Goal: Task Accomplishment & Management: Use online tool/utility

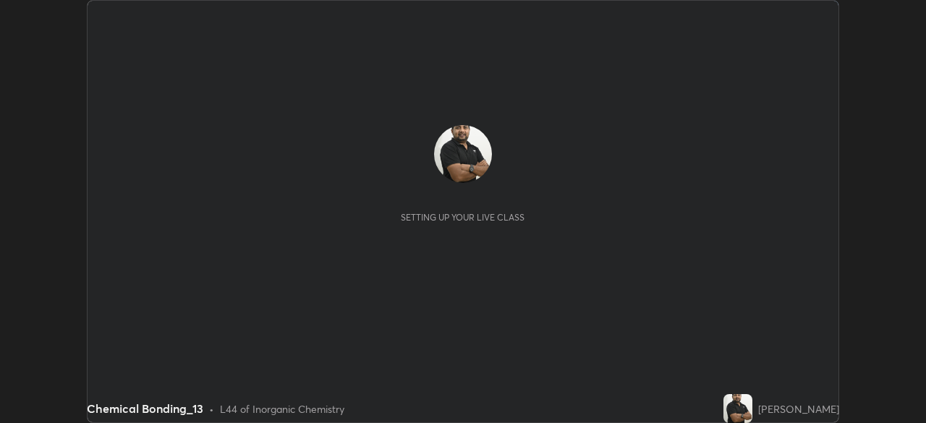
scroll to position [423, 926]
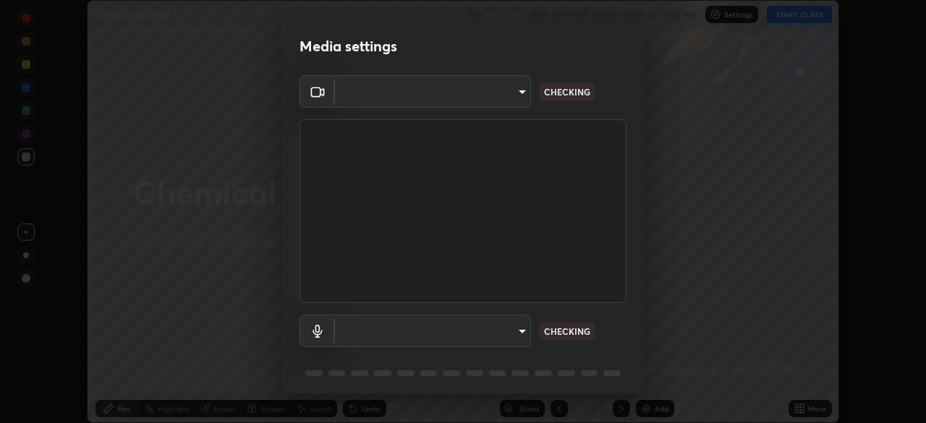
type input "573edd819c0ef8de467de5ce4ec508ac77a3347739658899c49f764764ac8f1c"
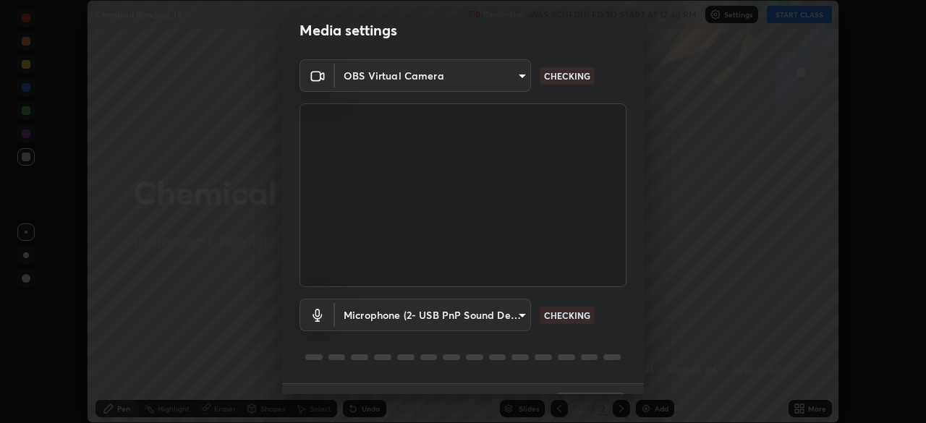
click at [515, 311] on body "Erase all Chemical Bonding_13 Recording WAS SCHEDULED TO START AT 12:40 PM Sett…" at bounding box center [463, 211] width 926 height 423
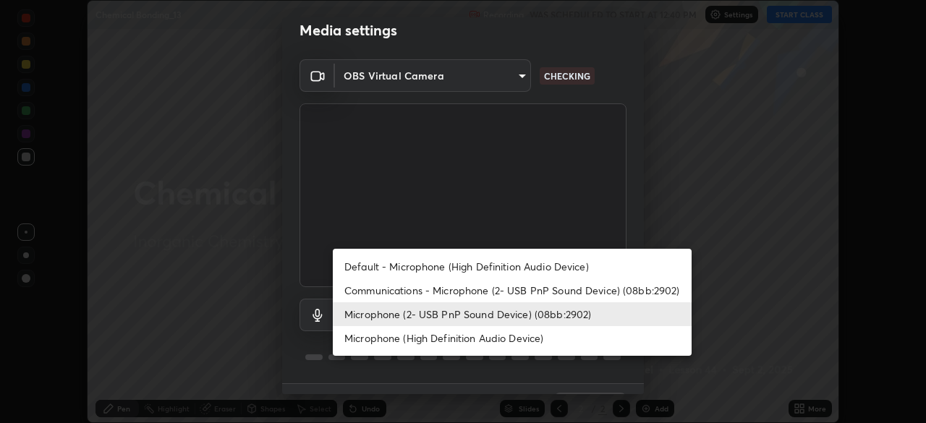
click at [529, 337] on li "Microphone (High Definition Audio Device)" at bounding box center [512, 338] width 359 height 24
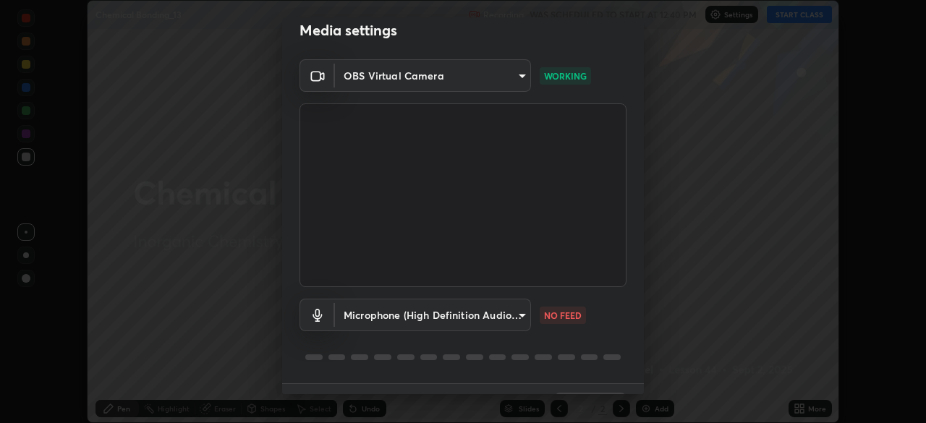
scroll to position [51, 0]
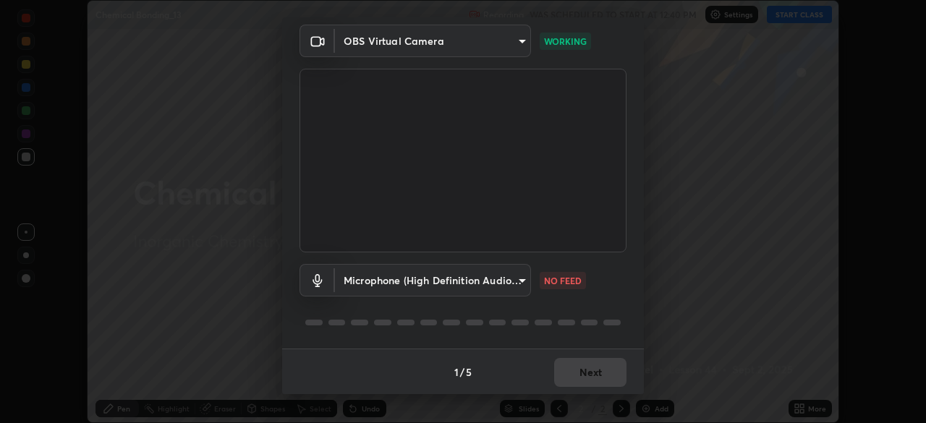
click at [513, 279] on body "Erase all Chemical Bonding_13 Recording WAS SCHEDULED TO START AT 12:40 PM Sett…" at bounding box center [463, 211] width 926 height 423
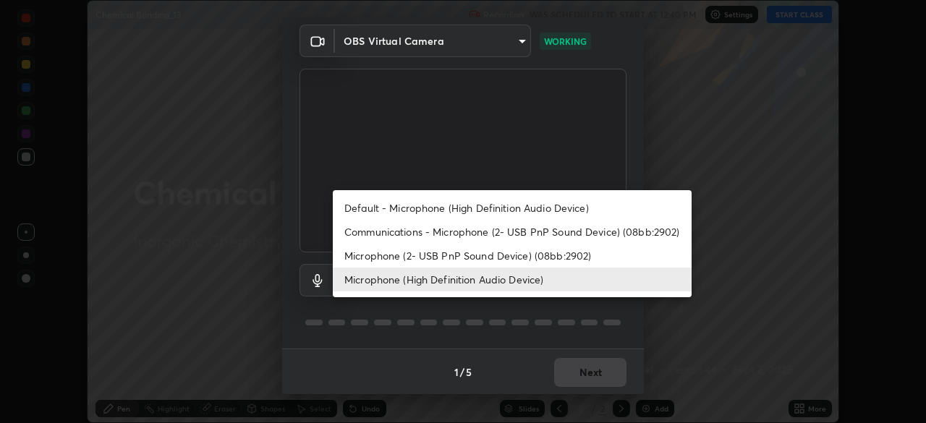
click at [560, 255] on li "Microphone (2- USB PnP Sound Device) (08bb:2902)" at bounding box center [512, 256] width 359 height 24
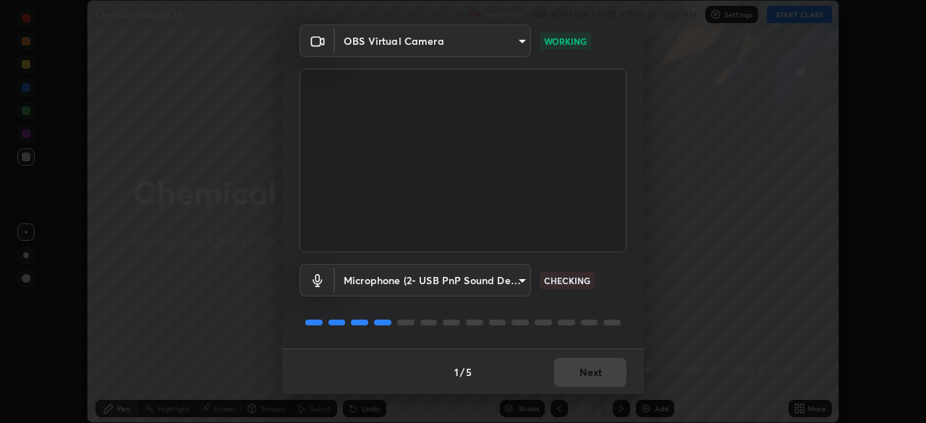
click at [509, 294] on body "Erase all Chemical Bonding_13 Recording WAS SCHEDULED TO START AT 12:40 PM Sett…" at bounding box center [463, 211] width 926 height 423
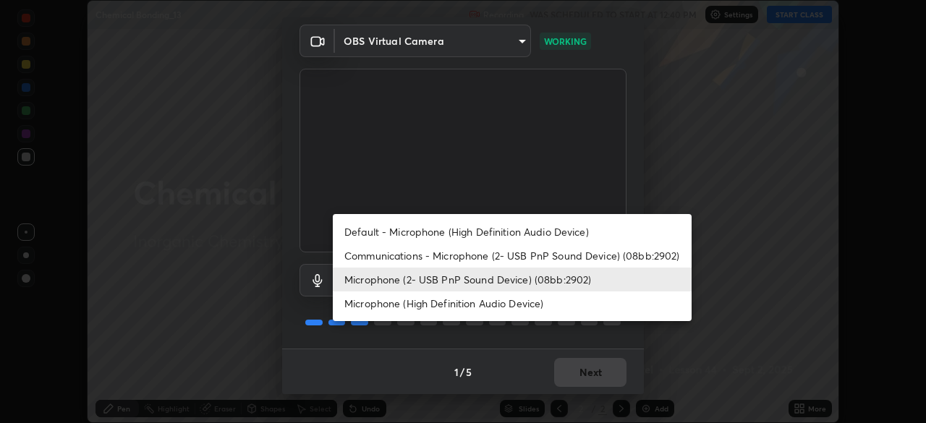
click at [531, 304] on li "Microphone (High Definition Audio Device)" at bounding box center [512, 303] width 359 height 24
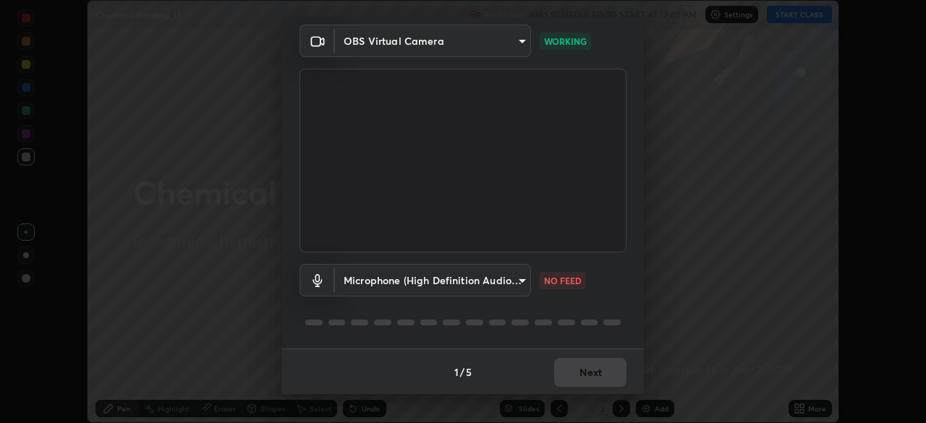
click at [516, 283] on body "Erase all Chemical Bonding_13 Recording WAS SCHEDULED TO START AT 12:40 PM Sett…" at bounding box center [463, 211] width 926 height 423
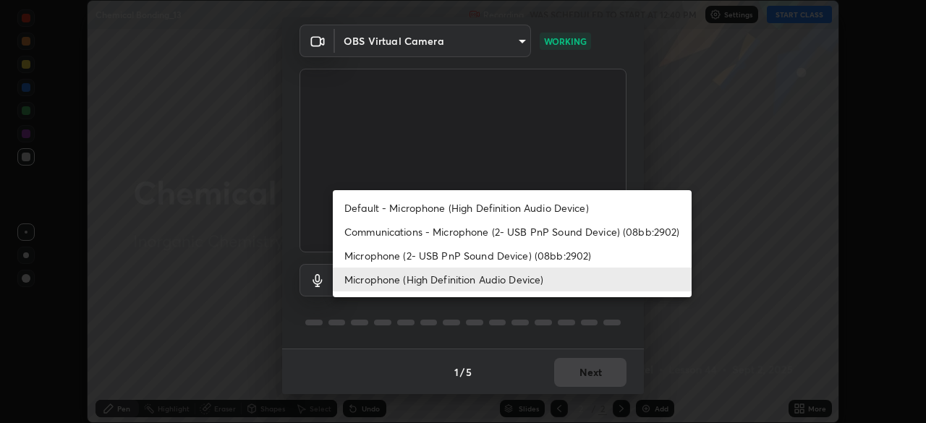
click at [548, 250] on li "Microphone (2- USB PnP Sound Device) (08bb:2902)" at bounding box center [512, 256] width 359 height 24
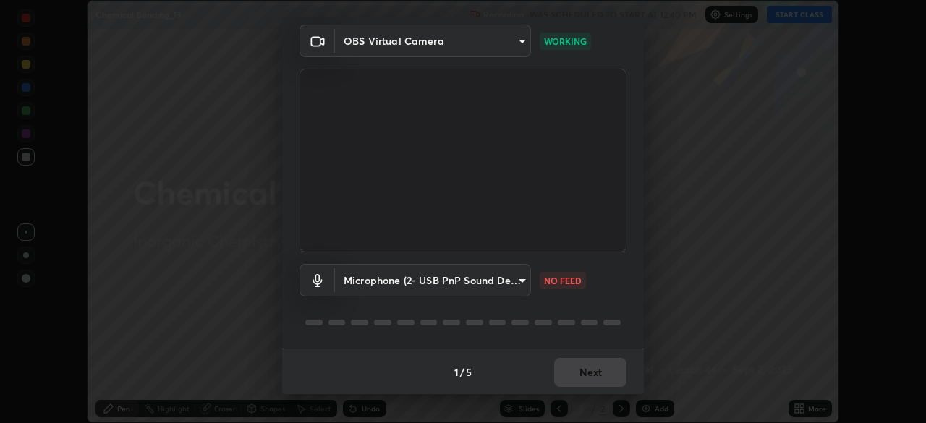
click at [508, 281] on body "Erase all Chemical Bonding_13 Recording WAS SCHEDULED TO START AT 12:40 PM Sett…" at bounding box center [463, 211] width 926 height 423
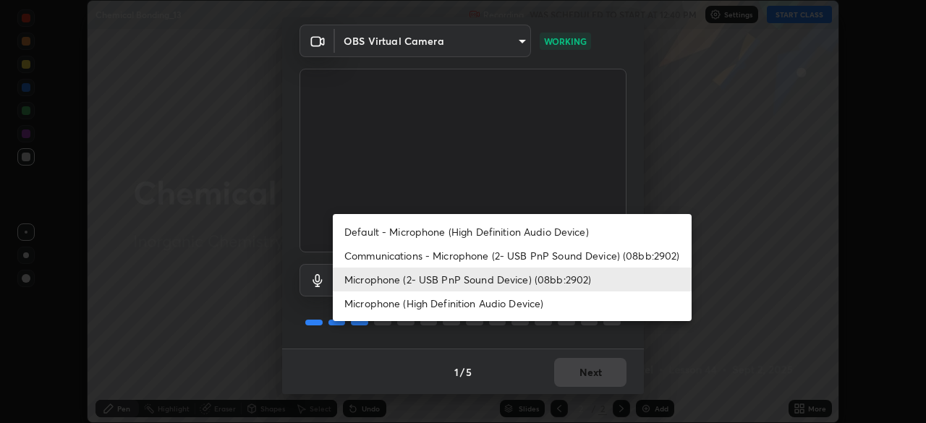
click at [519, 307] on li "Microphone (High Definition Audio Device)" at bounding box center [512, 303] width 359 height 24
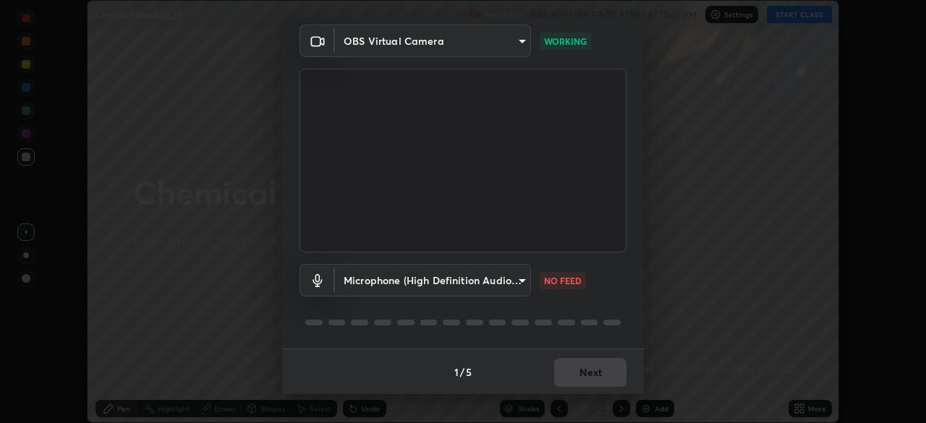
click at [513, 273] on body "Erase all Chemical Bonding_13 Recording WAS SCHEDULED TO START AT 12:40 PM Sett…" at bounding box center [463, 211] width 926 height 423
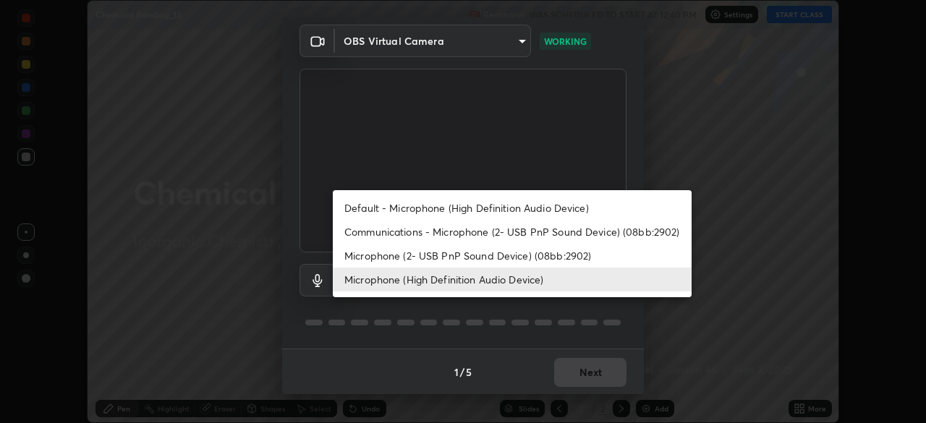
click at [557, 270] on li "Microphone (High Definition Audio Device)" at bounding box center [512, 280] width 359 height 24
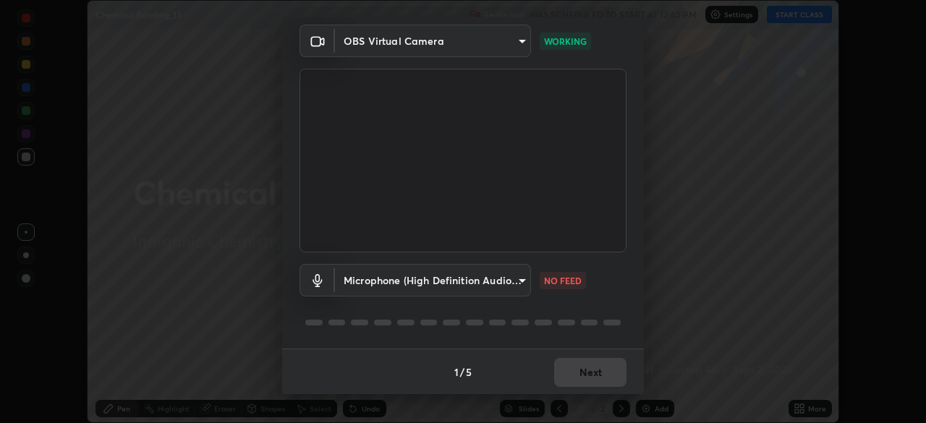
click at [516, 289] on body "Erase all Chemical Bonding_13 Recording WAS SCHEDULED TO START AT 12:40 PM Sett…" at bounding box center [463, 211] width 926 height 423
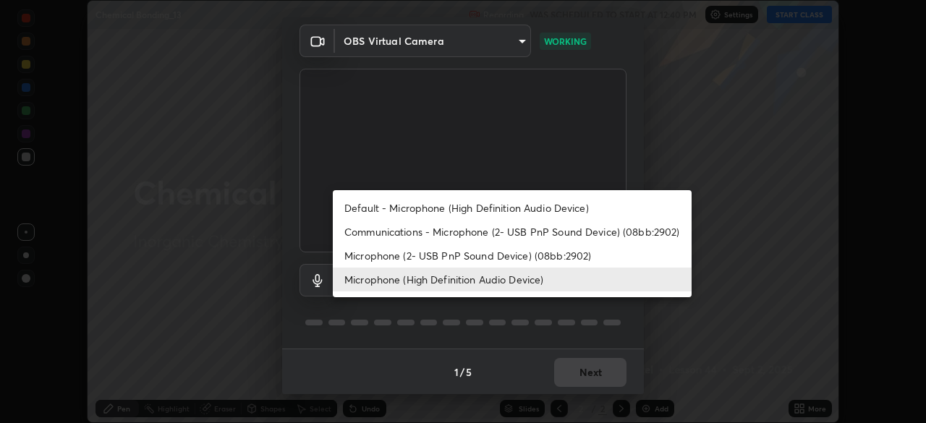
click at [501, 247] on li "Microphone (2- USB PnP Sound Device) (08bb:2902)" at bounding box center [512, 256] width 359 height 24
type input "aea5f8d80b389875e7a47a97f96940650a163a95f833726025dd84a043240feb"
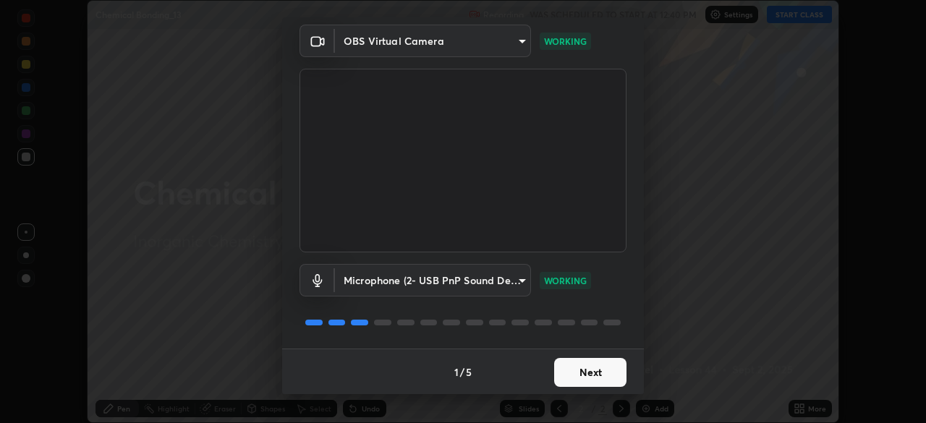
click at [592, 377] on button "Next" at bounding box center [590, 372] width 72 height 29
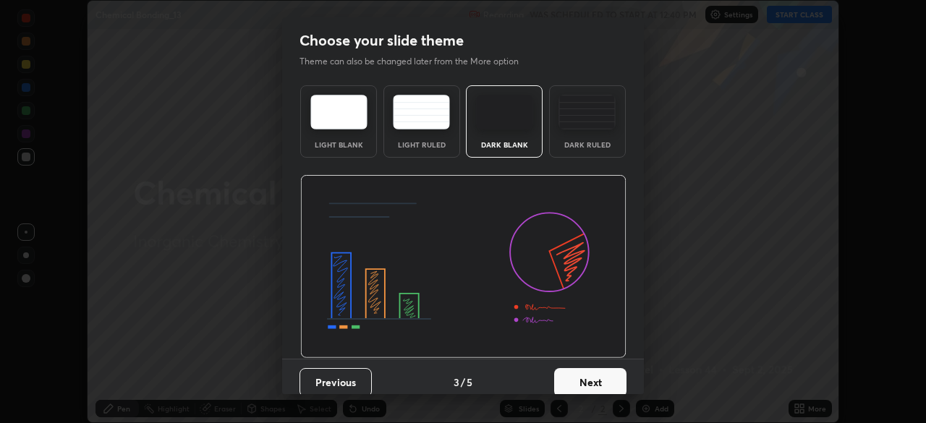
click at [606, 375] on button "Next" at bounding box center [590, 382] width 72 height 29
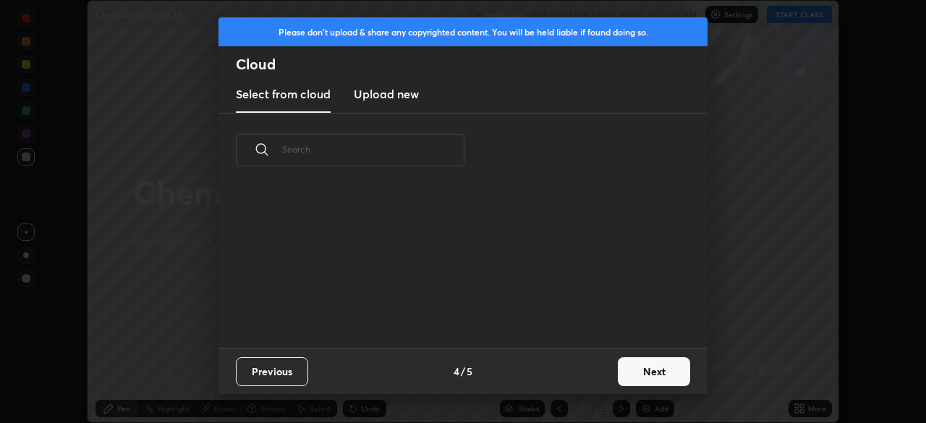
click at [645, 369] on button "Next" at bounding box center [653, 371] width 72 height 29
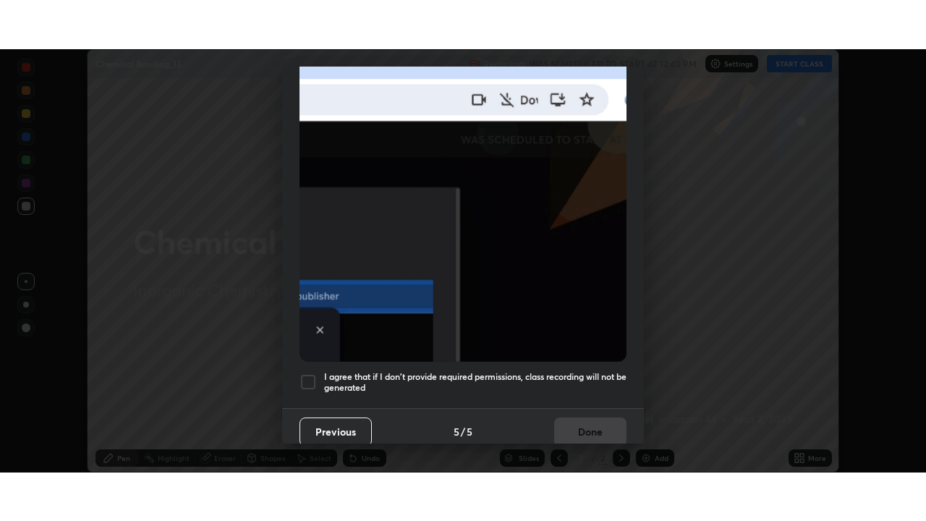
scroll to position [346, 0]
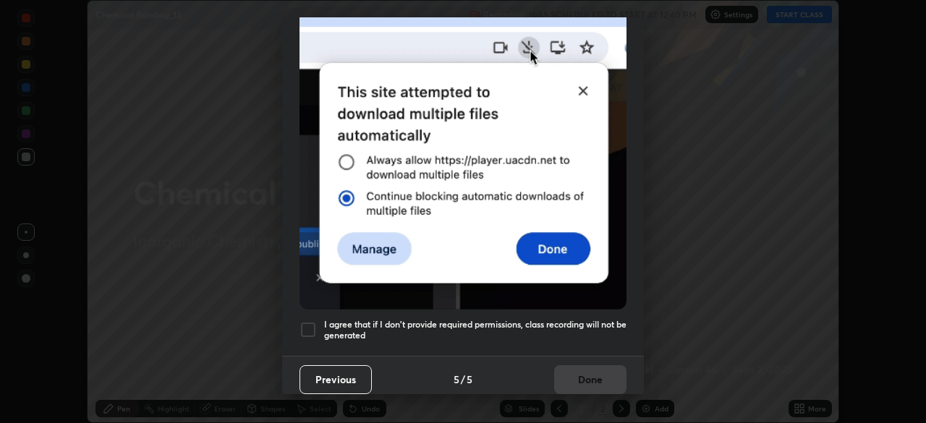
click at [591, 319] on h5 "I agree that if I don't provide required permissions, class recording will not …" at bounding box center [475, 330] width 302 height 22
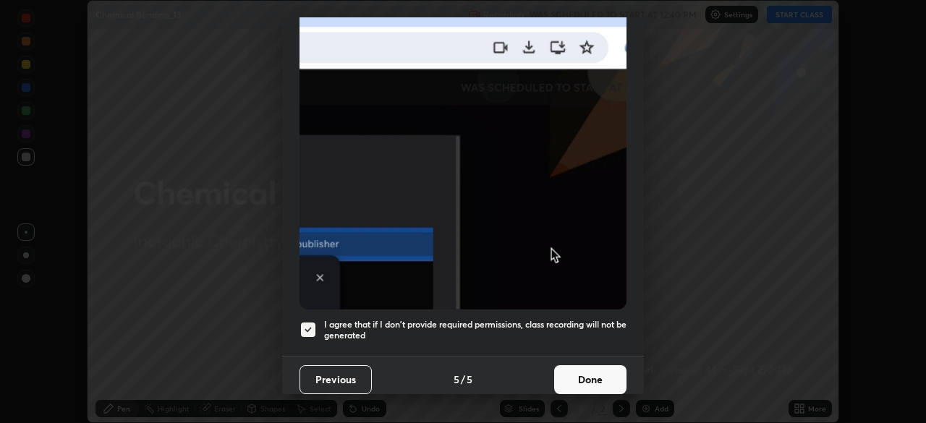
click at [601, 370] on button "Done" at bounding box center [590, 379] width 72 height 29
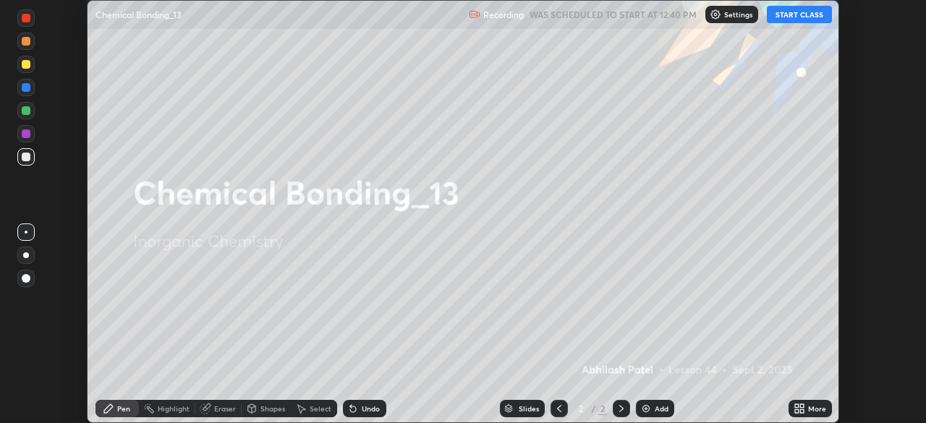
click at [795, 17] on button "START CLASS" at bounding box center [798, 14] width 65 height 17
click at [801, 411] on icon at bounding box center [802, 411] width 4 height 4
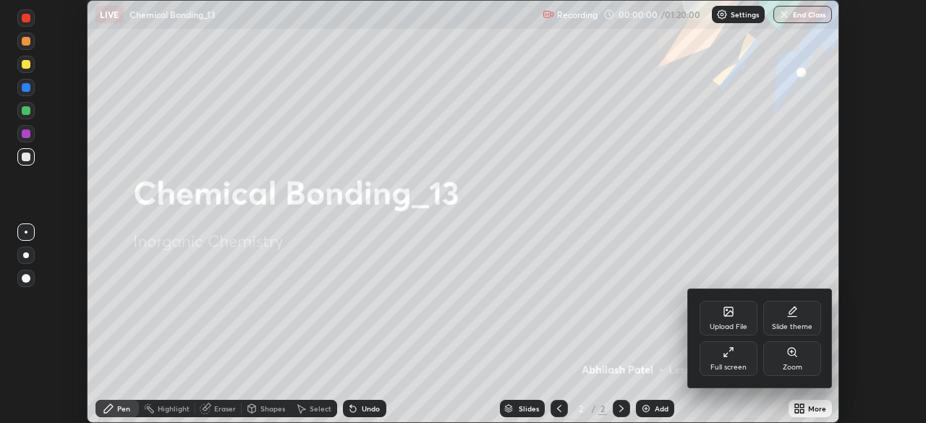
click at [732, 375] on div "Full screen" at bounding box center [728, 358] width 58 height 35
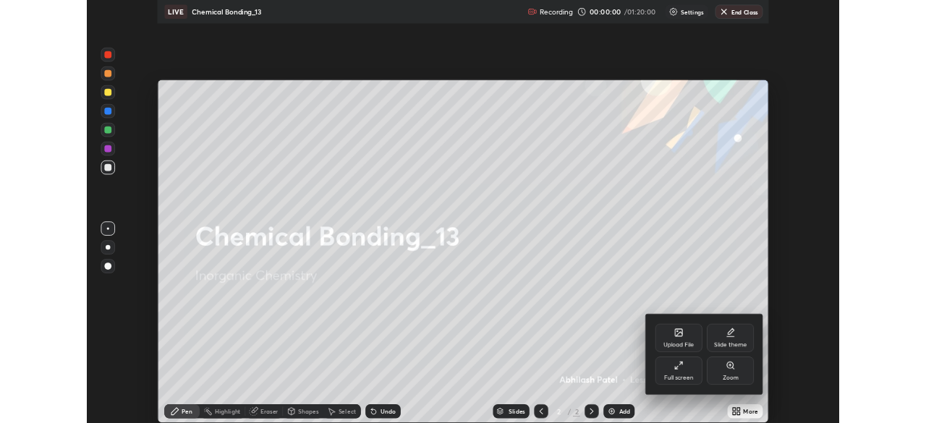
scroll to position [521, 926]
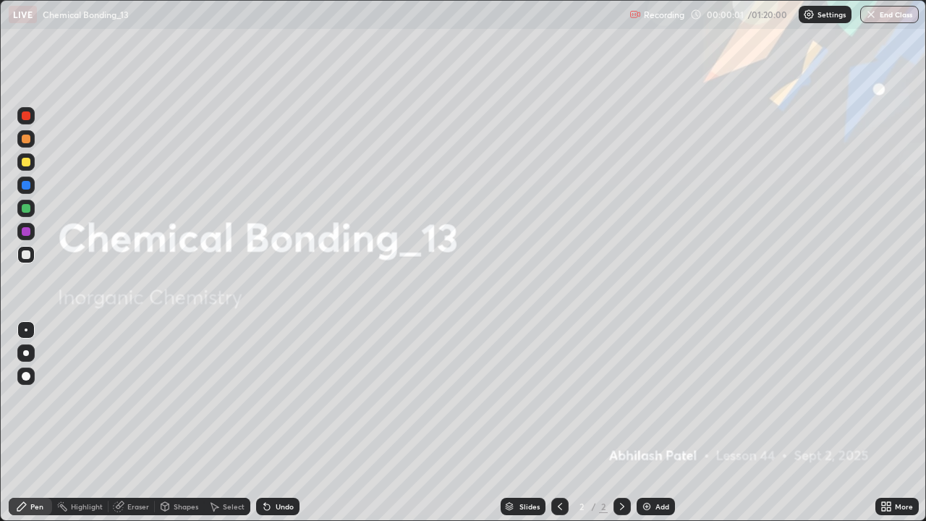
click at [653, 422] on div "Add" at bounding box center [655, 505] width 38 height 17
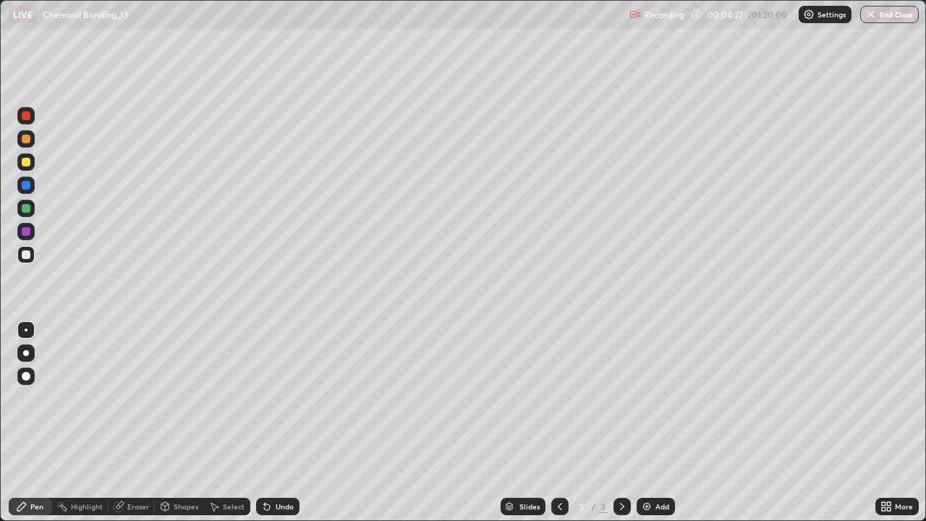
click at [25, 130] on div at bounding box center [25, 138] width 17 height 17
click at [26, 353] on div at bounding box center [26, 353] width 6 height 6
click at [147, 422] on div "Eraser" at bounding box center [138, 506] width 22 height 7
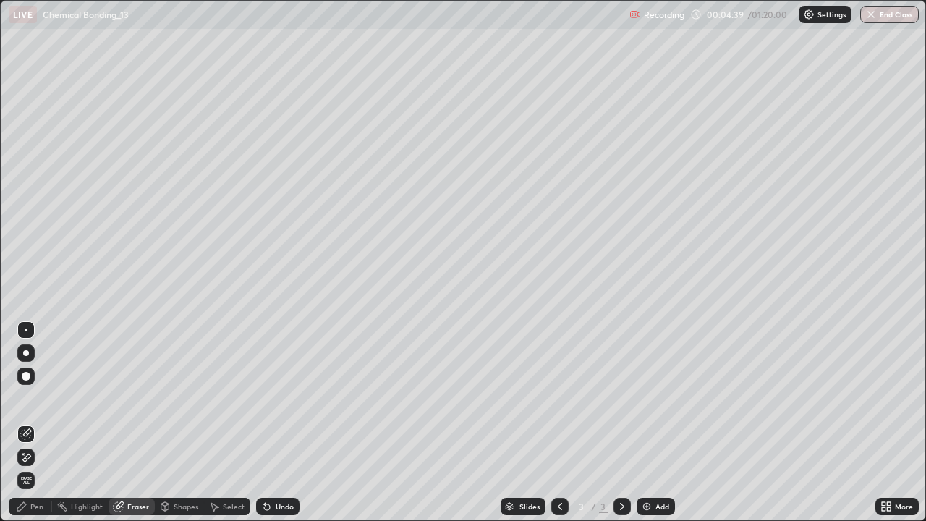
click at [41, 422] on div "Pen" at bounding box center [36, 506] width 13 height 7
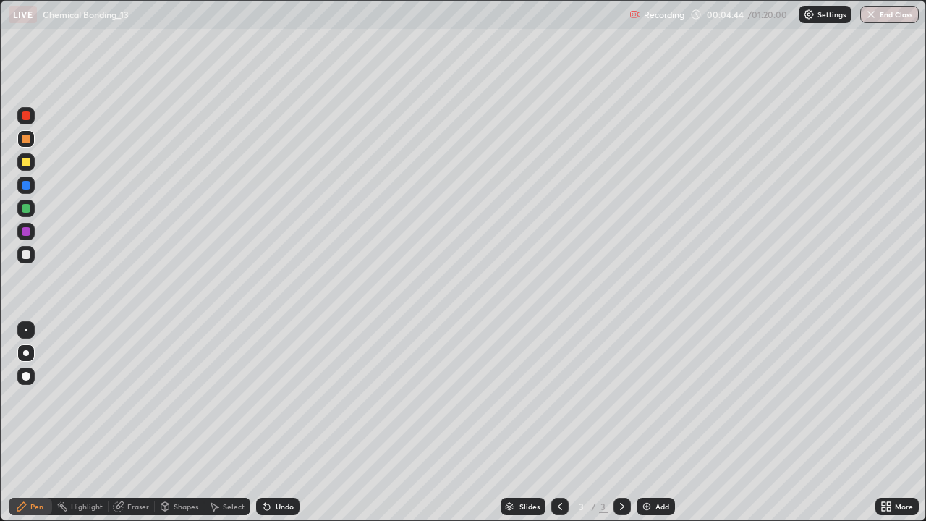
click at [26, 209] on div at bounding box center [26, 208] width 9 height 9
click at [270, 422] on div "Undo" at bounding box center [277, 505] width 43 height 17
click at [286, 422] on div "Undo" at bounding box center [284, 506] width 18 height 7
click at [284, 422] on div "Undo" at bounding box center [284, 506] width 18 height 7
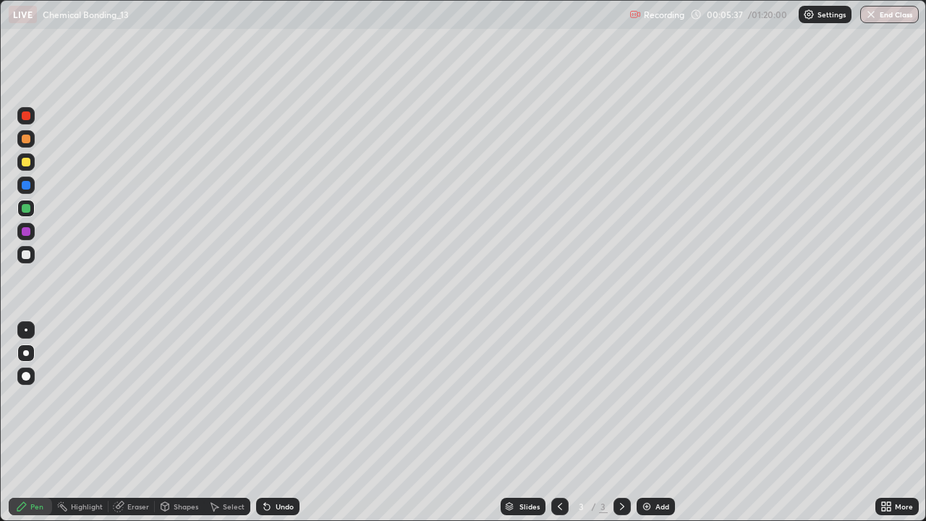
click at [282, 422] on div "Undo" at bounding box center [284, 506] width 18 height 7
click at [28, 252] on div at bounding box center [26, 254] width 9 height 9
click at [142, 422] on div "Eraser" at bounding box center [138, 506] width 22 height 7
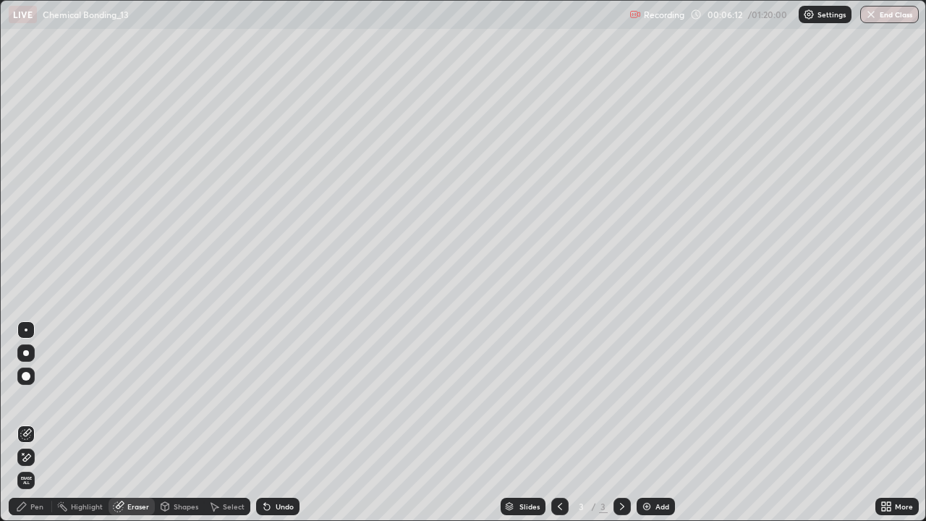
click at [40, 422] on div "Pen" at bounding box center [30, 505] width 43 height 17
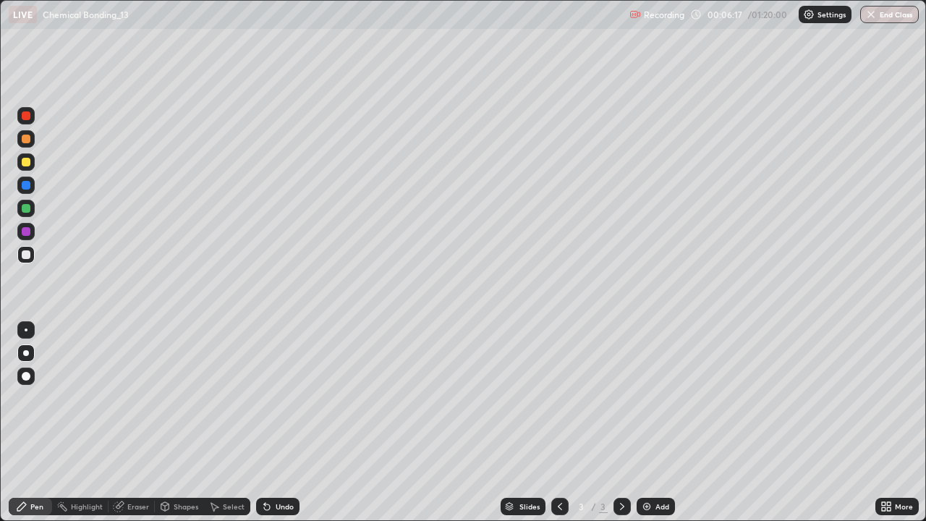
click at [275, 422] on div "Undo" at bounding box center [277, 505] width 43 height 17
click at [29, 208] on div at bounding box center [26, 208] width 9 height 9
click at [286, 422] on div "Undo" at bounding box center [277, 505] width 43 height 17
click at [26, 255] on div at bounding box center [26, 254] width 9 height 9
click at [295, 422] on div "Undo" at bounding box center [277, 505] width 43 height 17
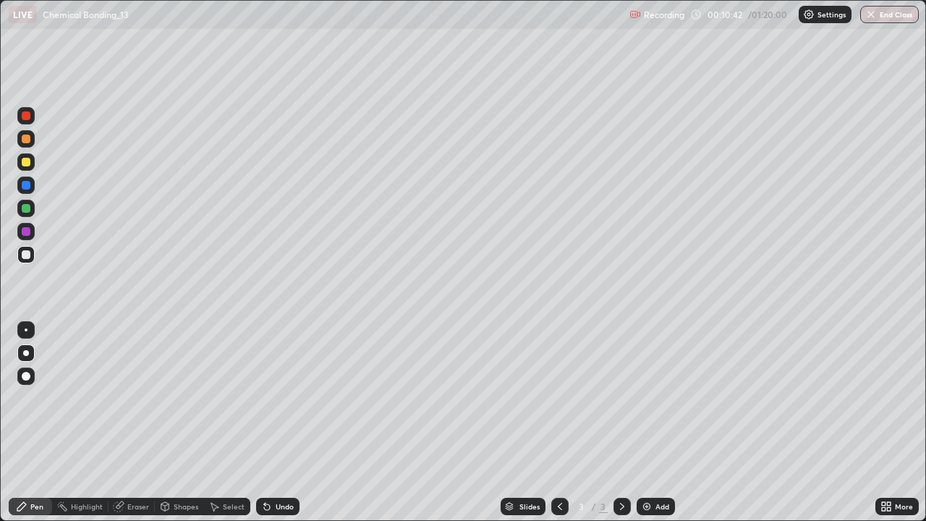
click at [285, 422] on div "Undo" at bounding box center [284, 506] width 18 height 7
click at [294, 422] on div "Undo" at bounding box center [277, 505] width 43 height 17
click at [652, 422] on div "Add" at bounding box center [655, 505] width 38 height 17
click at [27, 162] on div at bounding box center [26, 162] width 9 height 9
click at [124, 422] on div "Eraser" at bounding box center [131, 505] width 46 height 17
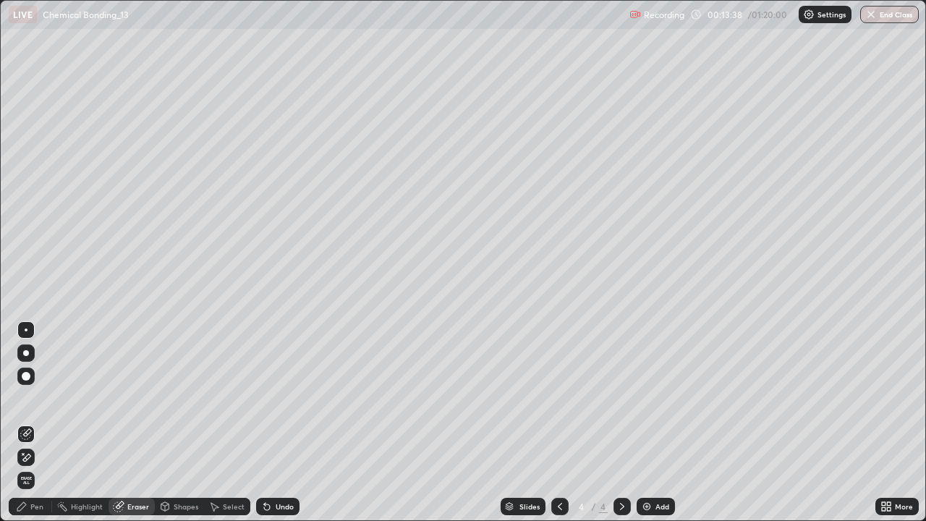
click at [35, 422] on div "Pen" at bounding box center [36, 506] width 13 height 7
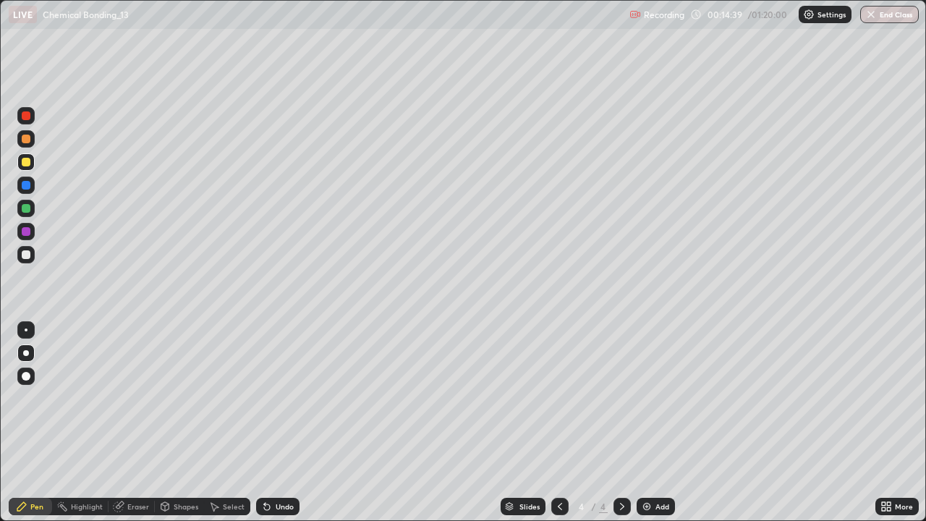
click at [27, 142] on div at bounding box center [26, 138] width 9 height 9
click at [140, 422] on div "Eraser" at bounding box center [138, 506] width 22 height 7
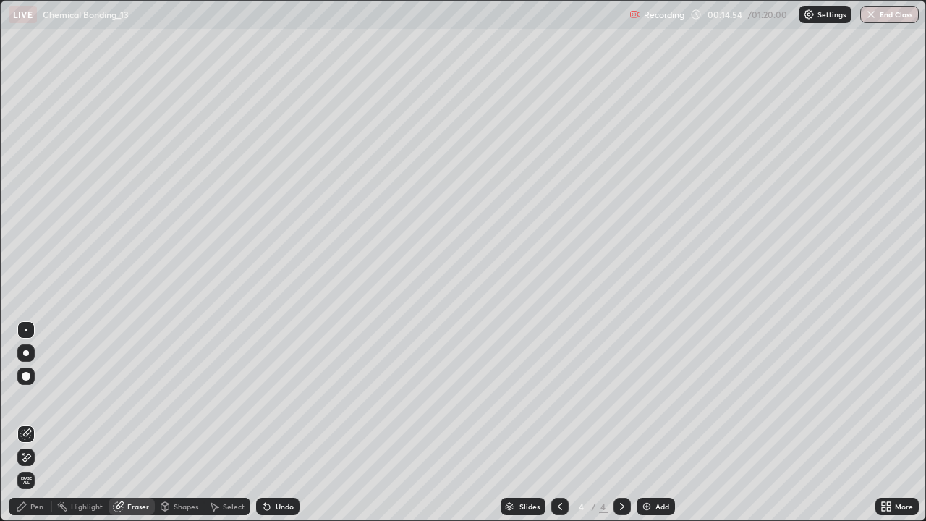
click at [43, 422] on div "Pen" at bounding box center [30, 505] width 43 height 17
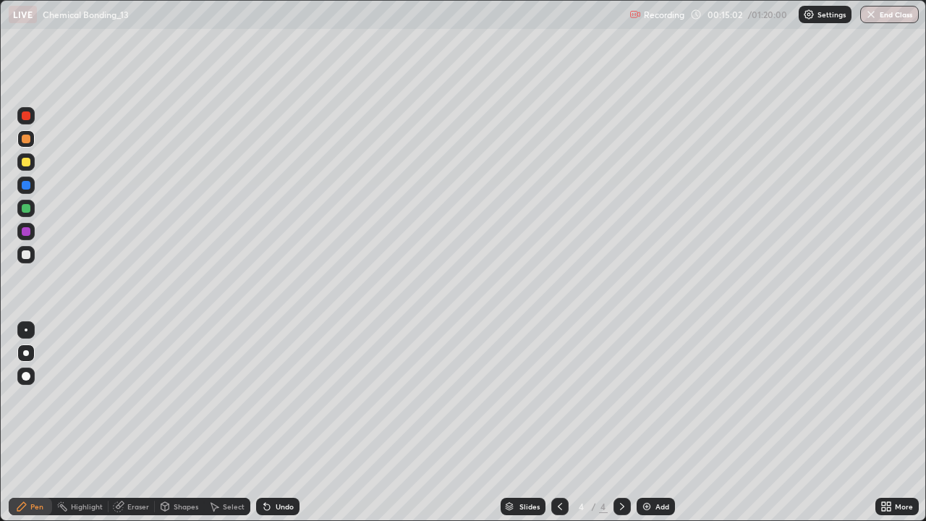
click at [290, 422] on div "Undo" at bounding box center [284, 506] width 18 height 7
click at [286, 422] on div "Undo" at bounding box center [284, 506] width 18 height 7
click at [143, 422] on div "Eraser" at bounding box center [138, 506] width 22 height 7
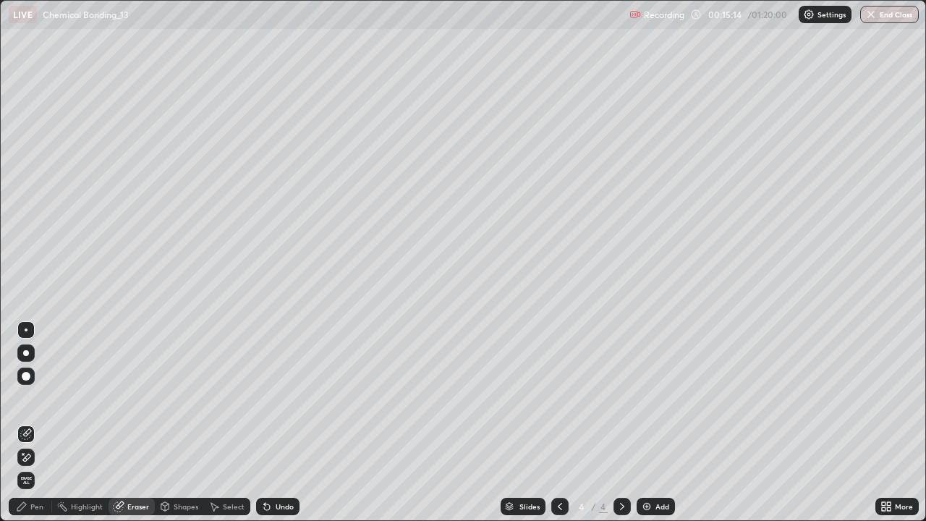
click at [42, 422] on div "Pen" at bounding box center [36, 506] width 13 height 7
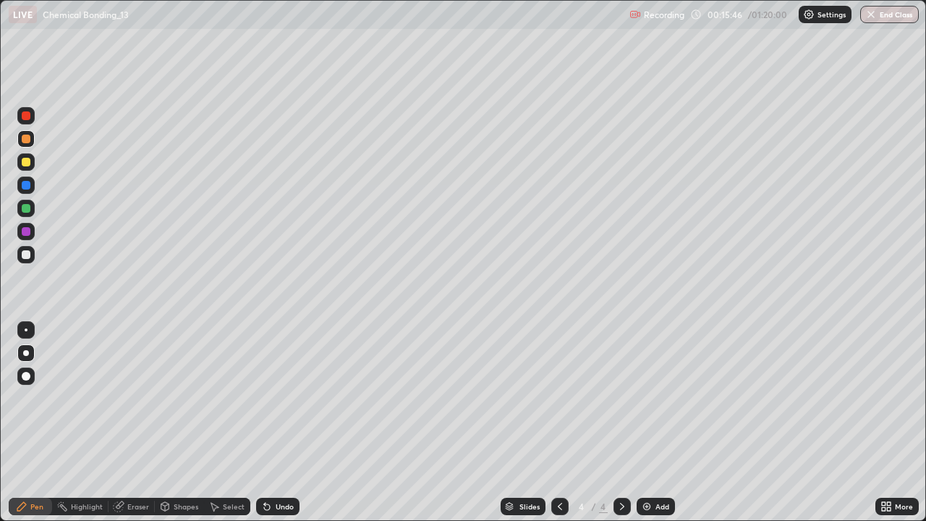
click at [133, 422] on div "Eraser" at bounding box center [131, 505] width 46 height 17
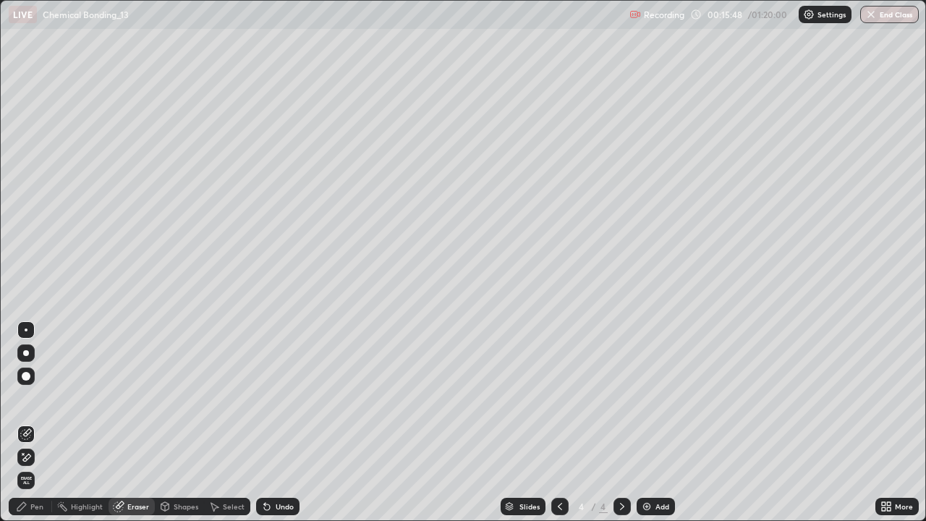
click at [40, 422] on div "Pen" at bounding box center [36, 506] width 13 height 7
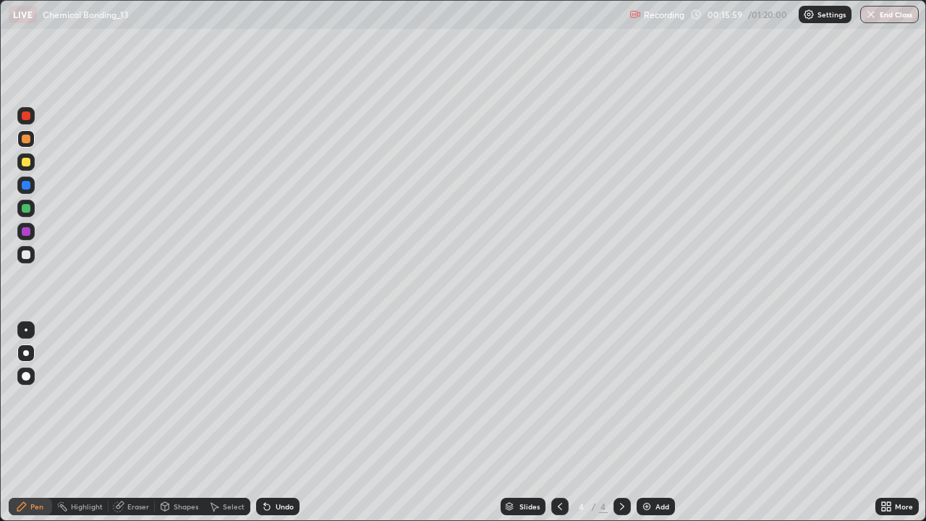
click at [143, 422] on div "Eraser" at bounding box center [131, 505] width 46 height 17
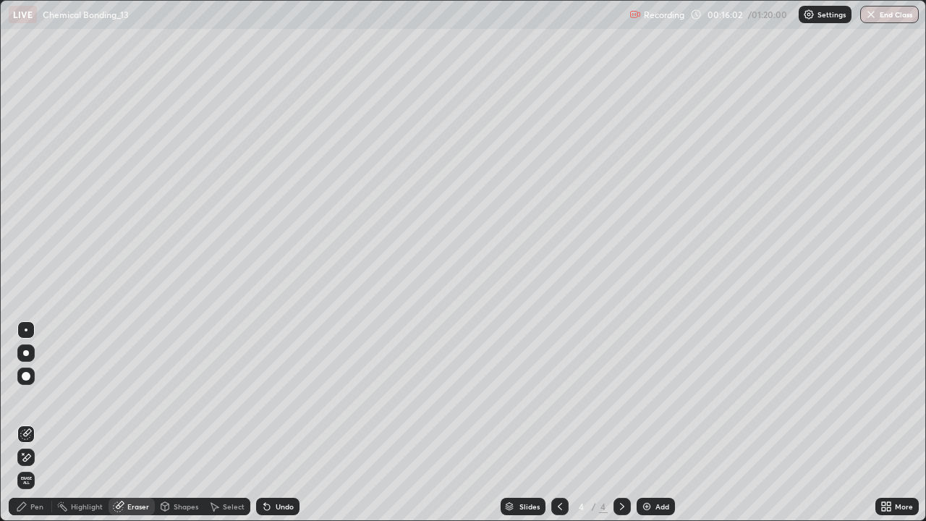
click at [45, 422] on div "Pen" at bounding box center [30, 505] width 43 height 17
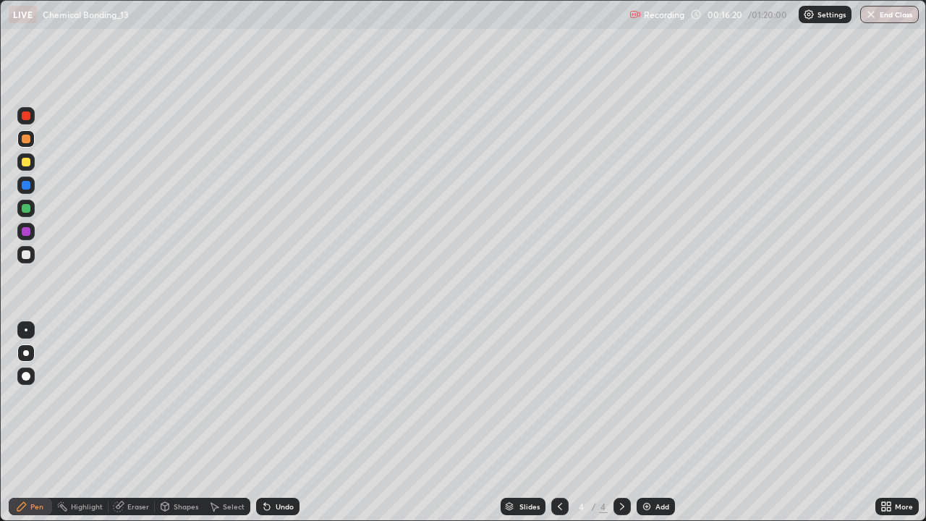
click at [26, 208] on div at bounding box center [26, 208] width 9 height 9
click at [286, 422] on div "Undo" at bounding box center [277, 505] width 43 height 17
click at [289, 422] on div "Undo" at bounding box center [284, 506] width 18 height 7
click at [33, 257] on div at bounding box center [25, 254] width 17 height 17
click at [283, 422] on div "Undo" at bounding box center [277, 505] width 43 height 17
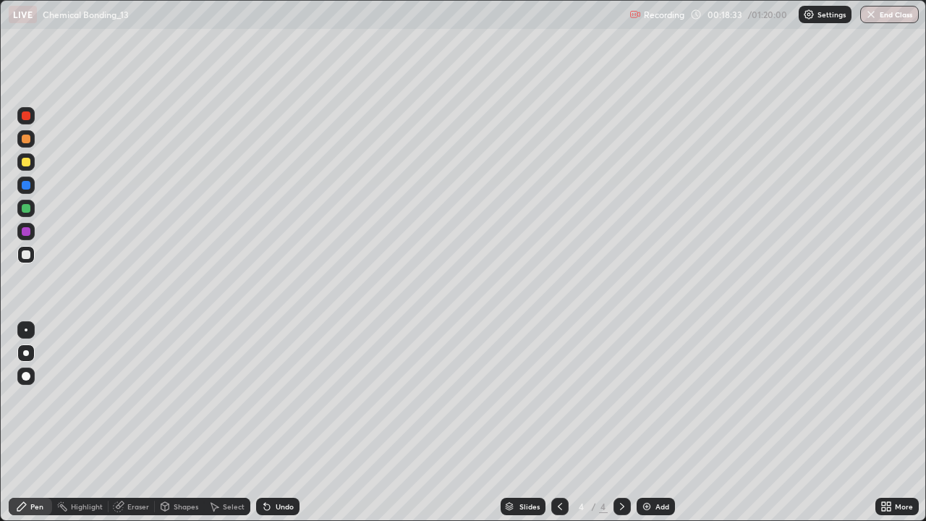
click at [27, 210] on div at bounding box center [26, 208] width 9 height 9
click at [22, 257] on div at bounding box center [26, 254] width 9 height 9
click at [641, 422] on img at bounding box center [647, 506] width 12 height 12
click at [30, 208] on div at bounding box center [25, 208] width 17 height 17
click at [177, 422] on div "Shapes" at bounding box center [186, 506] width 25 height 7
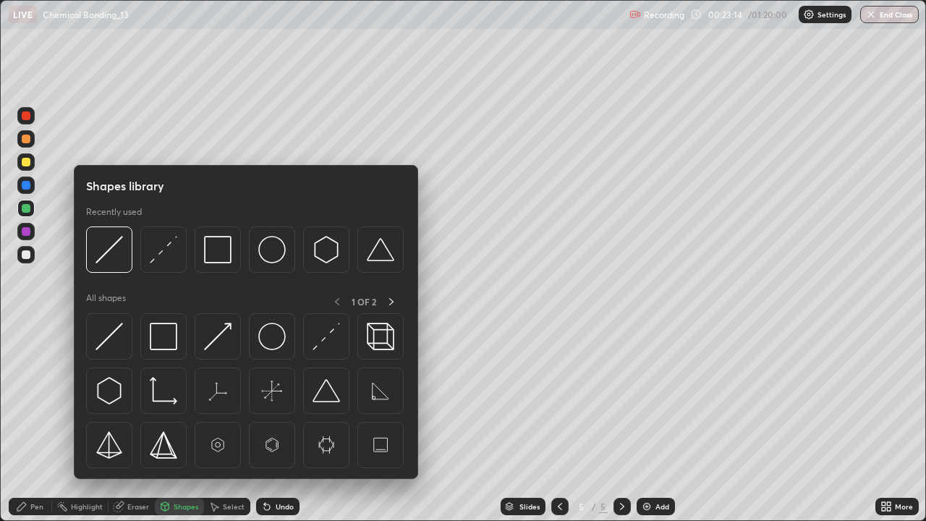
click at [136, 422] on div "Eraser" at bounding box center [131, 505] width 46 height 17
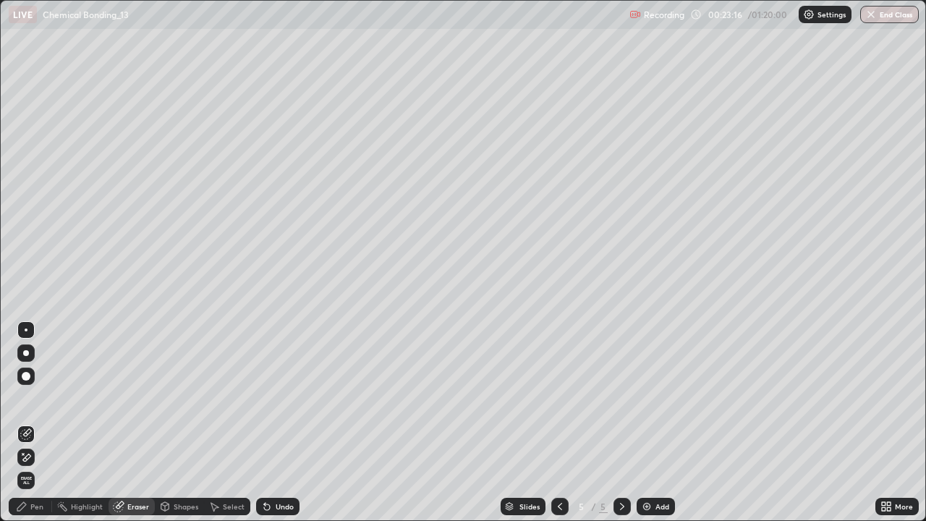
click at [228, 422] on div "Select" at bounding box center [234, 506] width 22 height 7
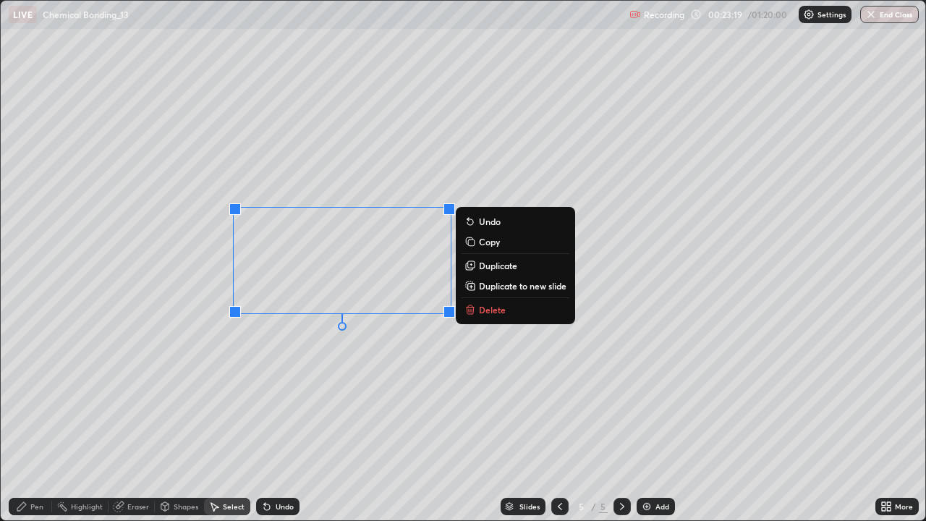
click at [347, 335] on div "0 ° Undo Copy Duplicate Duplicate to new slide Delete" at bounding box center [463, 261] width 925 height 520
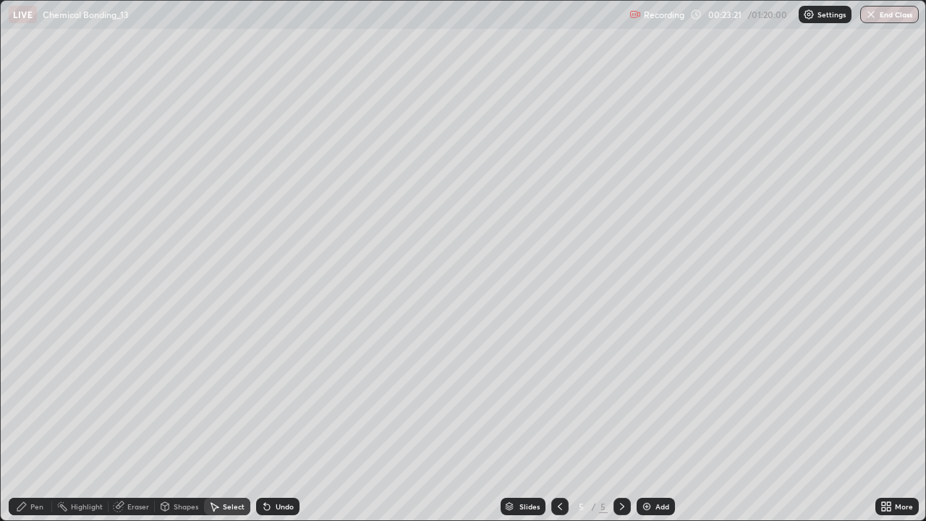
click at [131, 422] on div "Eraser" at bounding box center [138, 506] width 22 height 7
click at [291, 422] on div "Undo" at bounding box center [277, 505] width 43 height 17
click at [39, 422] on div "Pen" at bounding box center [36, 506] width 13 height 7
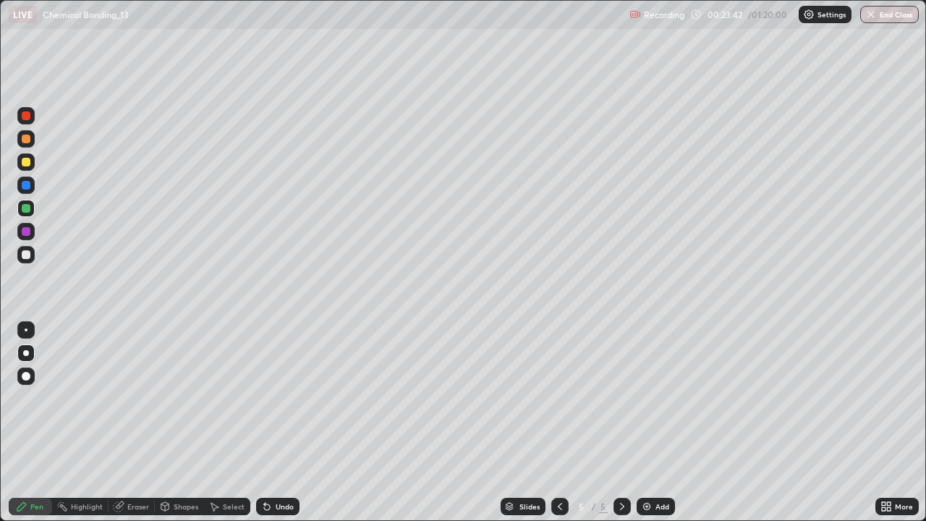
click at [31, 255] on div at bounding box center [25, 254] width 17 height 17
click at [25, 233] on div at bounding box center [26, 231] width 9 height 9
click at [289, 422] on div "Undo" at bounding box center [277, 505] width 43 height 17
click at [173, 422] on div "Shapes" at bounding box center [179, 505] width 49 height 17
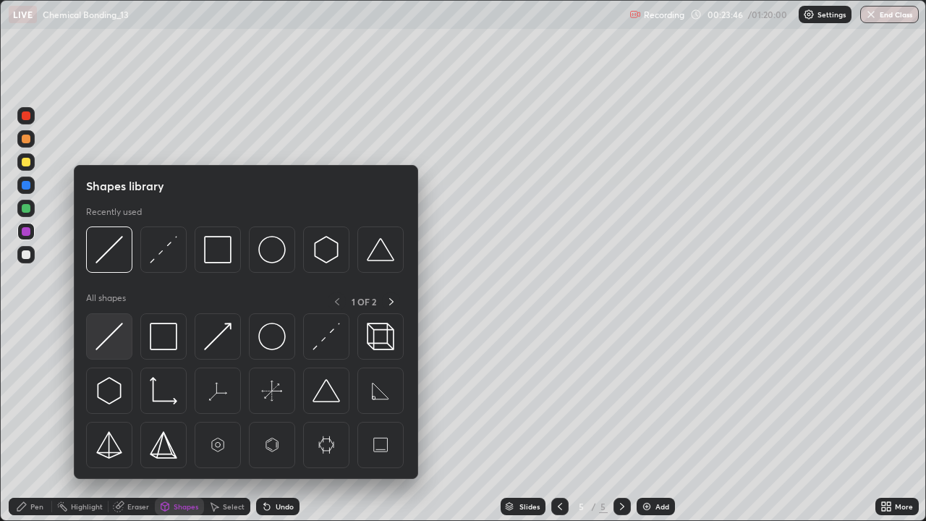
click at [118, 333] on img at bounding box center [108, 335] width 27 height 27
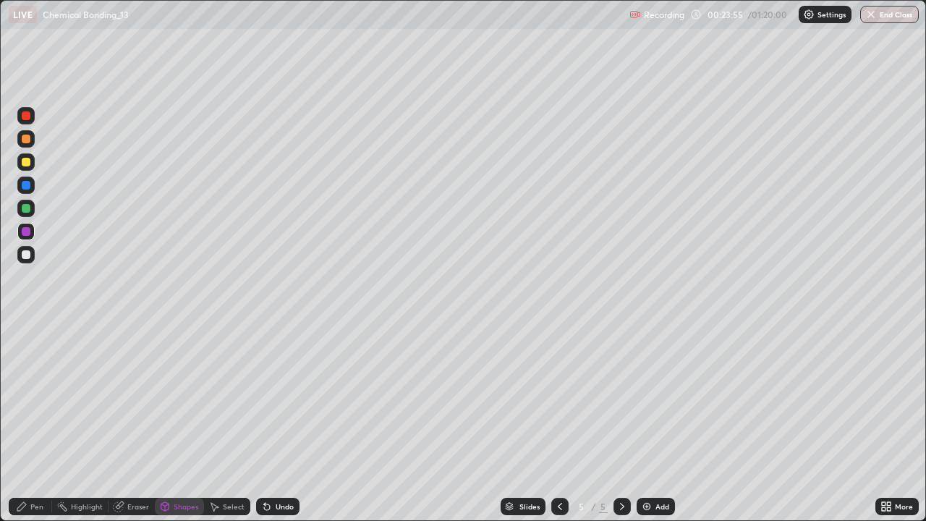
click at [278, 422] on div "Undo" at bounding box center [284, 506] width 18 height 7
click at [142, 422] on div "Eraser" at bounding box center [138, 506] width 22 height 7
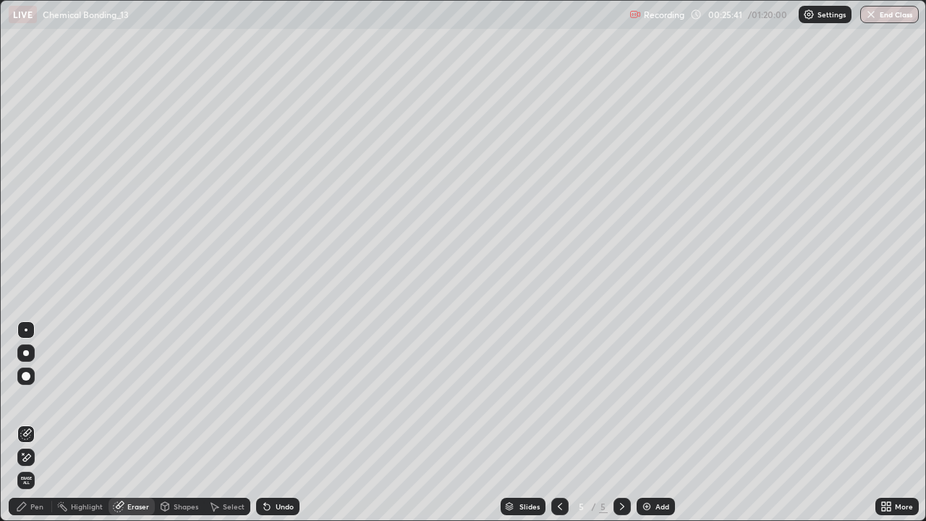
click at [32, 422] on div at bounding box center [25, 456] width 17 height 17
click at [285, 422] on div "Undo" at bounding box center [277, 505] width 43 height 17
click at [279, 422] on div "Undo" at bounding box center [277, 505] width 43 height 17
click at [282, 422] on div "Undo" at bounding box center [284, 506] width 18 height 7
click at [47, 422] on div "Pen" at bounding box center [30, 505] width 43 height 17
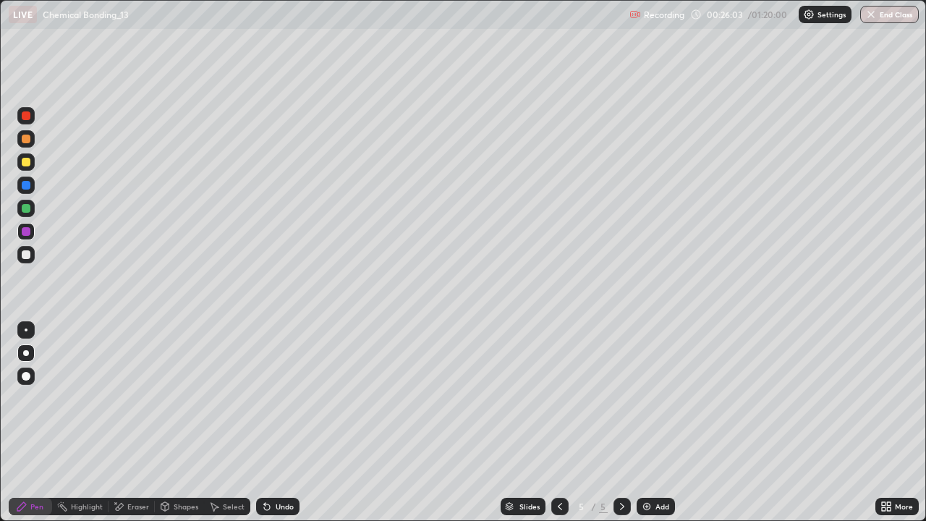
click at [291, 422] on div "Undo" at bounding box center [277, 505] width 43 height 17
click at [289, 422] on div "Undo" at bounding box center [277, 505] width 43 height 17
click at [292, 422] on div "Undo" at bounding box center [277, 505] width 43 height 17
click at [286, 422] on div "Undo" at bounding box center [277, 505] width 43 height 17
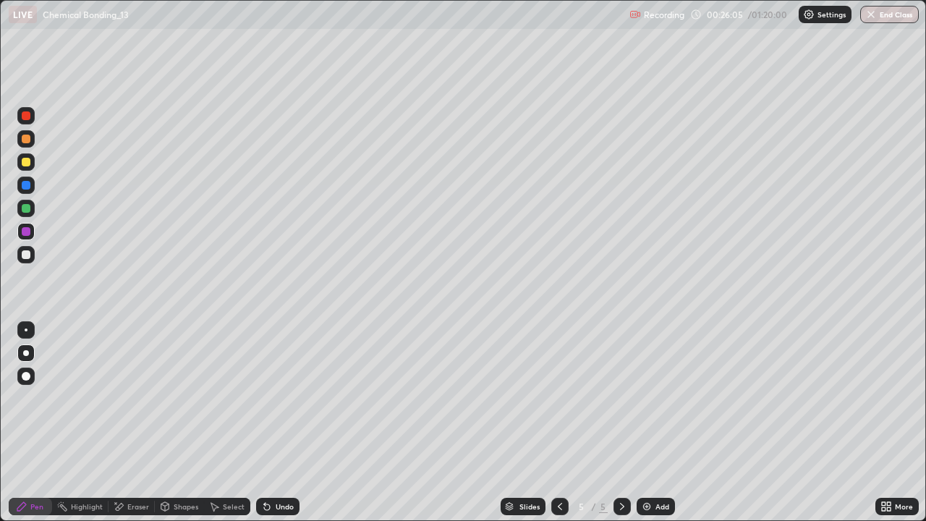
click at [286, 422] on div "Undo" at bounding box center [277, 505] width 43 height 17
click at [294, 422] on div "Undo" at bounding box center [277, 505] width 43 height 17
click at [31, 255] on div at bounding box center [25, 254] width 17 height 17
click at [287, 422] on div "Undo" at bounding box center [284, 506] width 18 height 7
click at [273, 422] on div "Undo" at bounding box center [277, 505] width 43 height 17
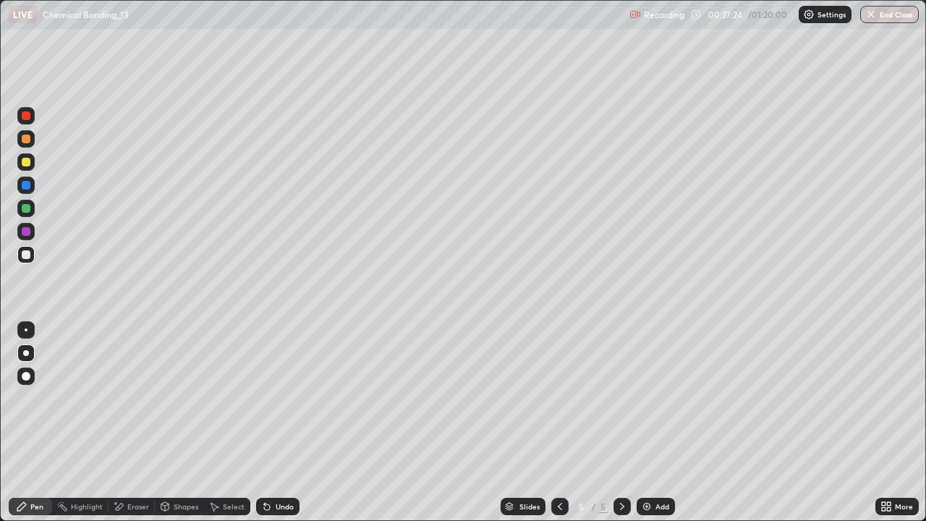
click at [279, 422] on div "Undo" at bounding box center [284, 506] width 18 height 7
click at [279, 422] on div "Undo" at bounding box center [277, 505] width 43 height 17
click at [289, 422] on div "Undo" at bounding box center [284, 506] width 18 height 7
click at [293, 422] on div "Undo" at bounding box center [277, 505] width 43 height 17
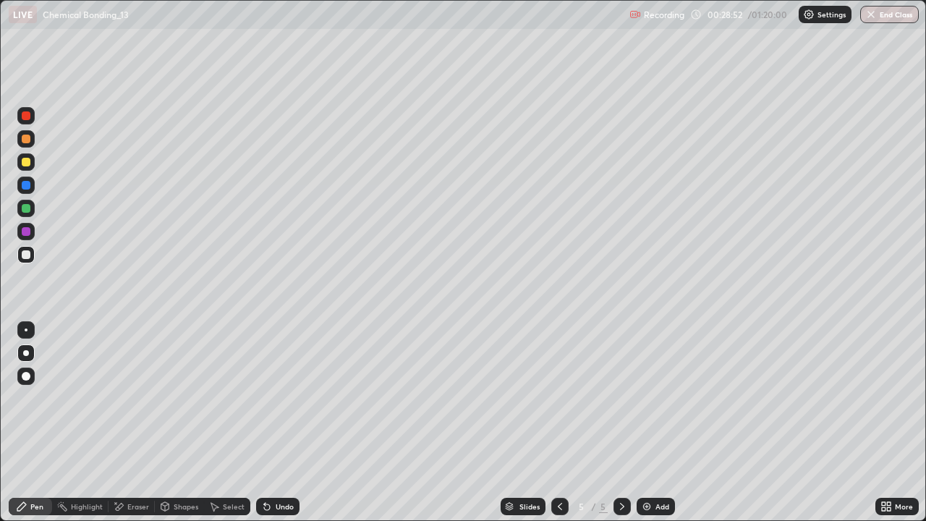
click at [293, 422] on div "Undo" at bounding box center [277, 505] width 43 height 17
click at [291, 422] on div "Undo" at bounding box center [277, 505] width 43 height 17
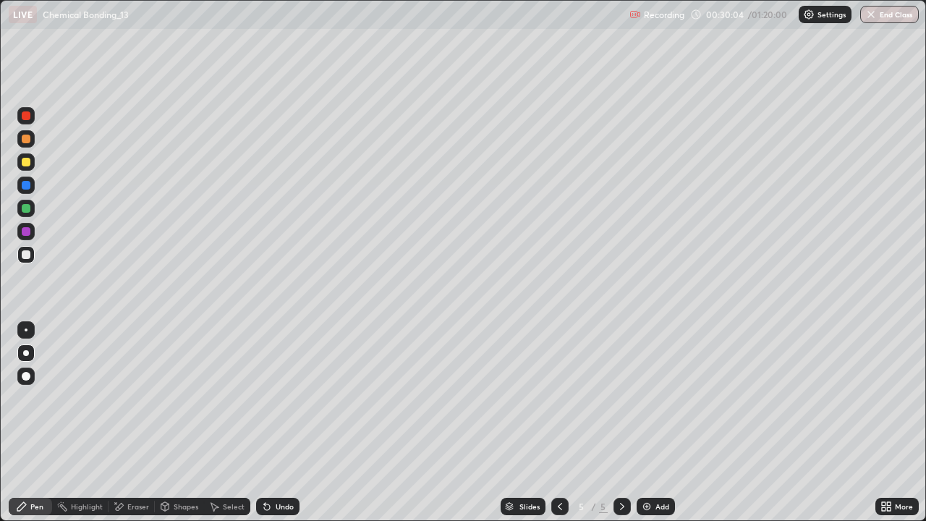
click at [23, 209] on div at bounding box center [26, 208] width 9 height 9
click at [286, 422] on div "Undo" at bounding box center [277, 505] width 43 height 17
click at [231, 422] on div "Select" at bounding box center [234, 506] width 22 height 7
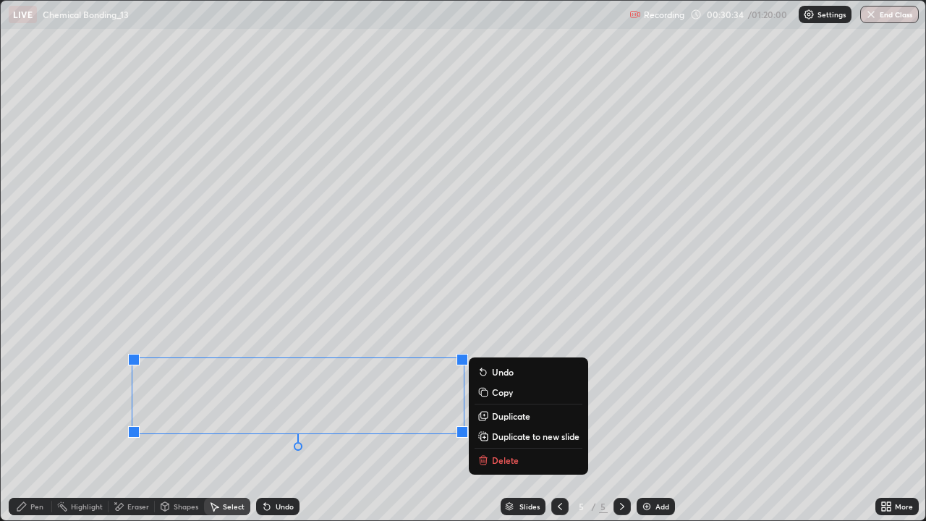
click at [395, 302] on div "0 ° Undo Copy Duplicate Duplicate to new slide Delete" at bounding box center [463, 261] width 925 height 520
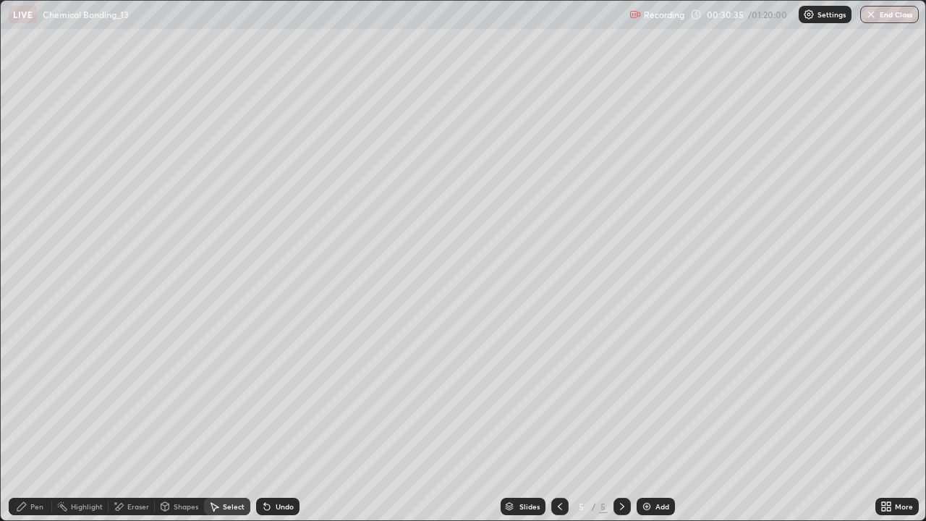
click at [35, 422] on div "Pen" at bounding box center [36, 506] width 13 height 7
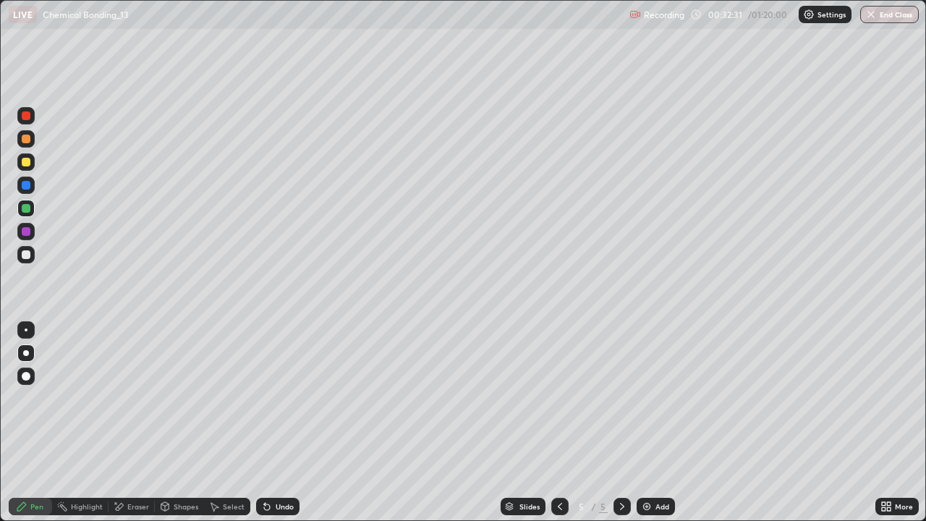
click at [286, 422] on div "Undo" at bounding box center [277, 505] width 43 height 17
click at [649, 422] on img at bounding box center [647, 506] width 12 height 12
click at [24, 255] on div at bounding box center [26, 254] width 9 height 9
click at [32, 162] on div at bounding box center [25, 161] width 17 height 17
click at [286, 422] on div "Undo" at bounding box center [284, 506] width 18 height 7
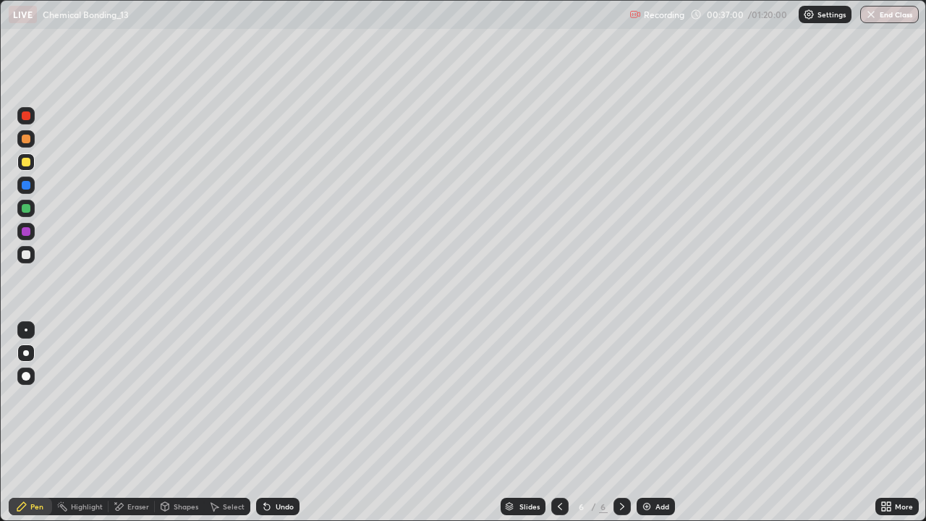
click at [137, 422] on div "Eraser" at bounding box center [138, 506] width 22 height 7
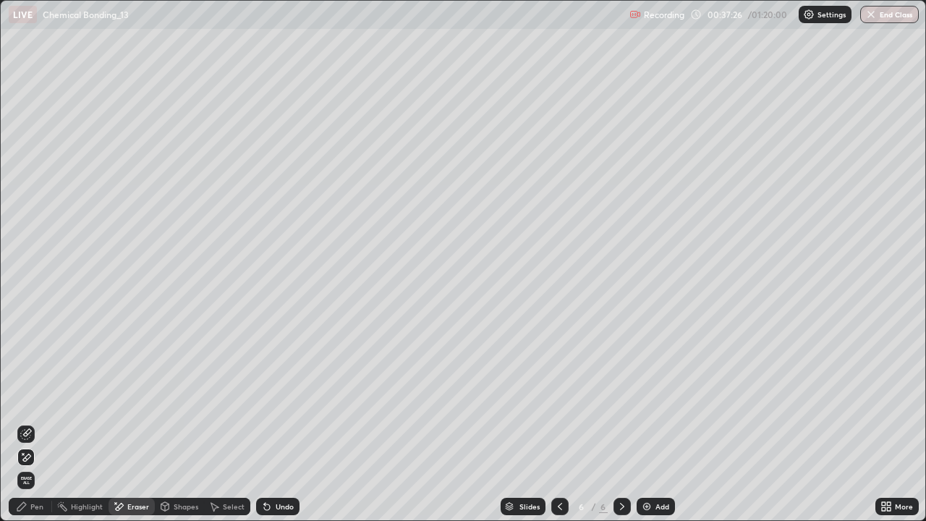
click at [48, 422] on div "Pen" at bounding box center [30, 505] width 43 height 17
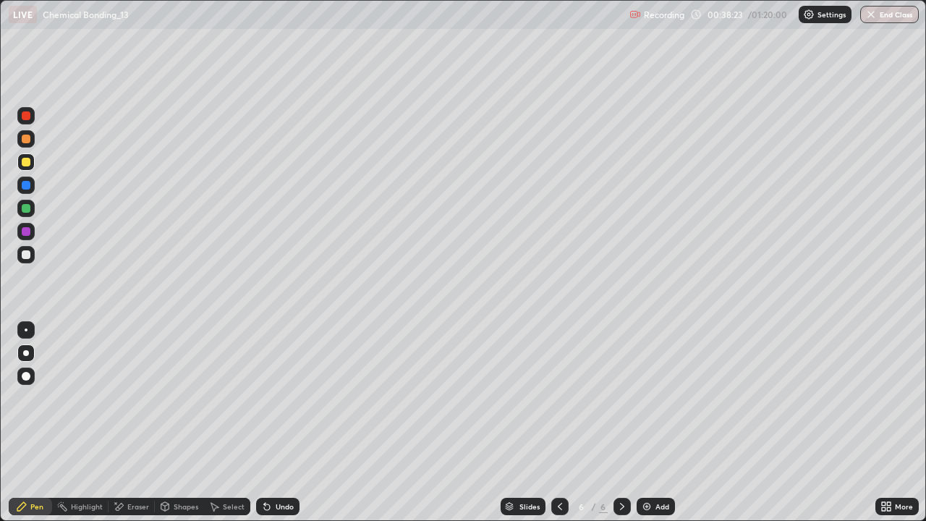
click at [558, 422] on icon at bounding box center [559, 506] width 4 height 7
click at [626, 422] on div at bounding box center [621, 505] width 17 height 17
click at [129, 422] on div "Eraser" at bounding box center [138, 506] width 22 height 7
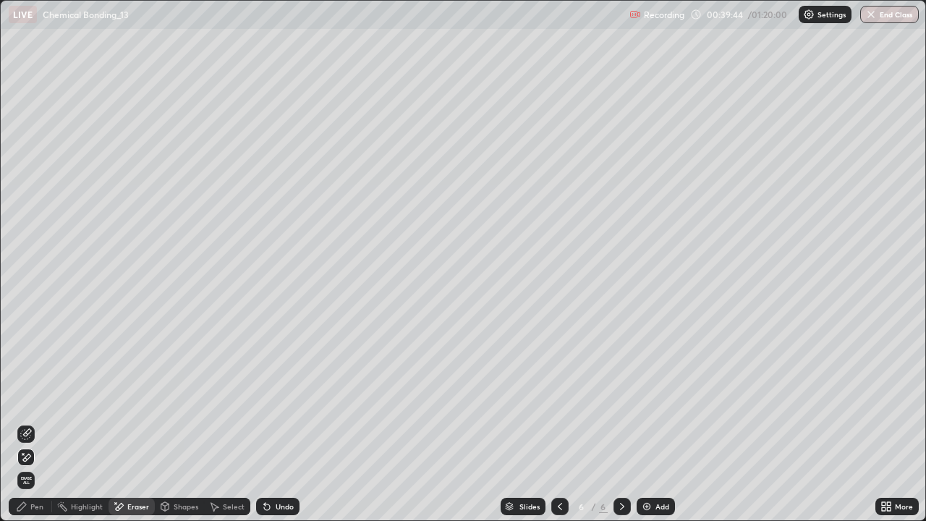
click at [40, 422] on div "Pen" at bounding box center [36, 506] width 13 height 7
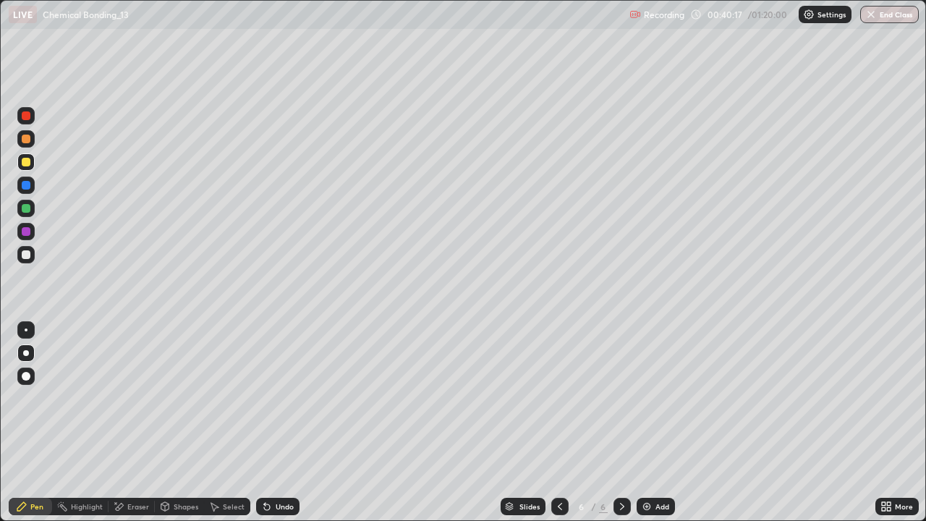
click at [133, 422] on div "Eraser" at bounding box center [138, 506] width 22 height 7
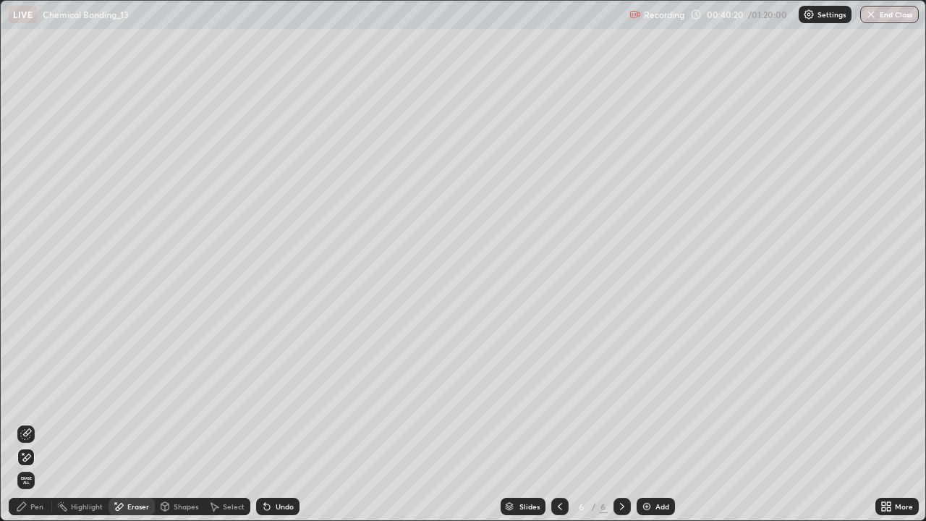
click at [263, 422] on div "Undo" at bounding box center [277, 505] width 43 height 17
click at [37, 422] on div "Pen" at bounding box center [36, 506] width 13 height 7
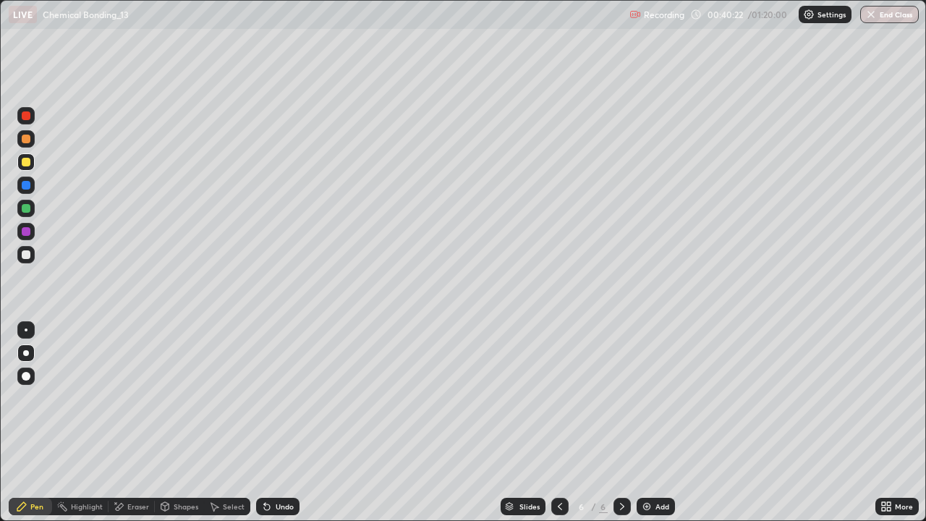
click at [136, 422] on div "Eraser" at bounding box center [131, 505] width 46 height 17
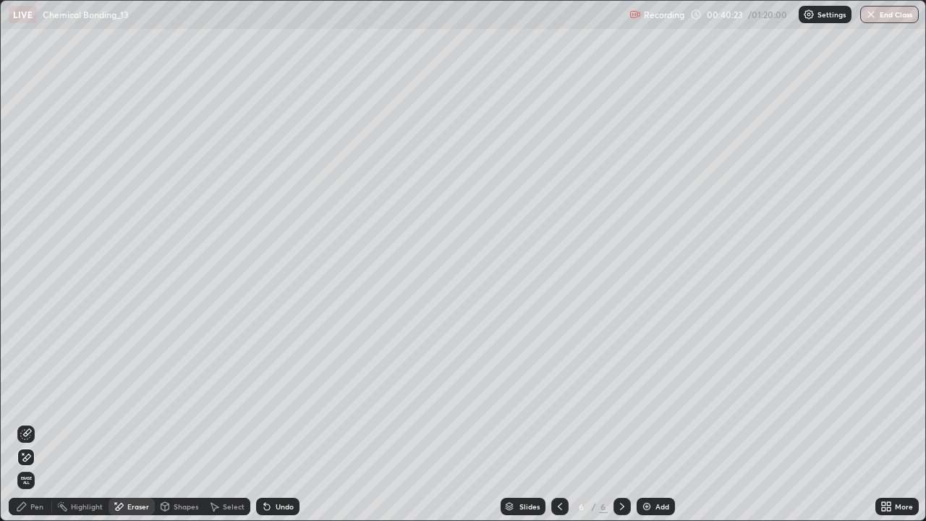
click at [29, 422] on icon at bounding box center [26, 434] width 12 height 12
click at [40, 422] on div "Pen" at bounding box center [36, 506] width 13 height 7
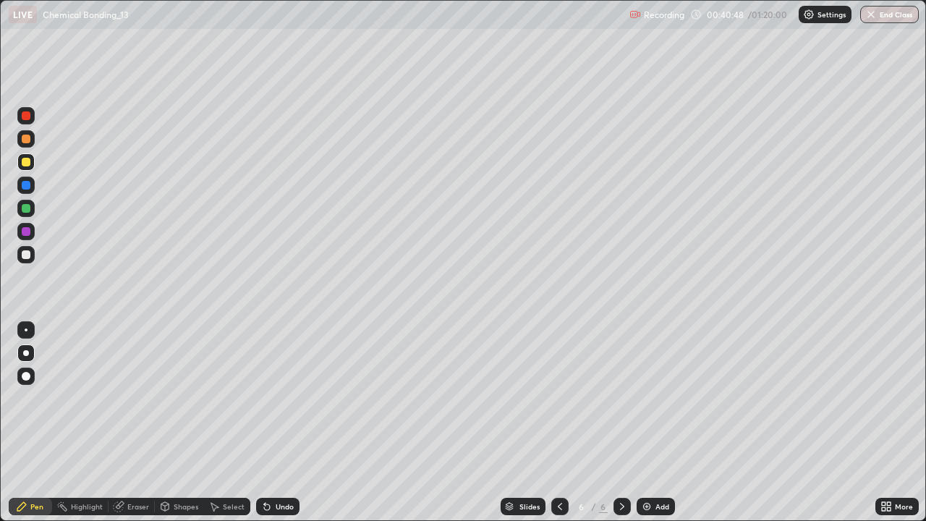
click at [136, 422] on div "Eraser" at bounding box center [138, 506] width 22 height 7
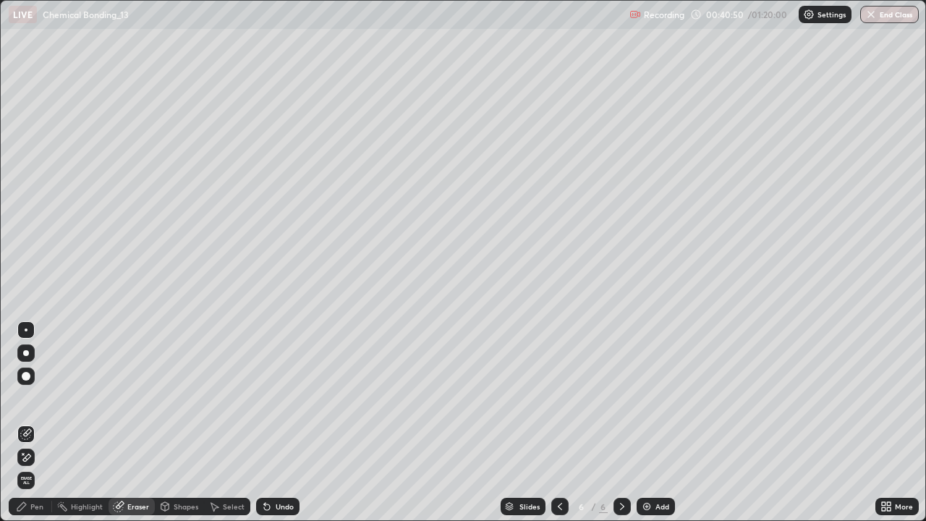
click at [40, 422] on div "Pen" at bounding box center [30, 505] width 43 height 17
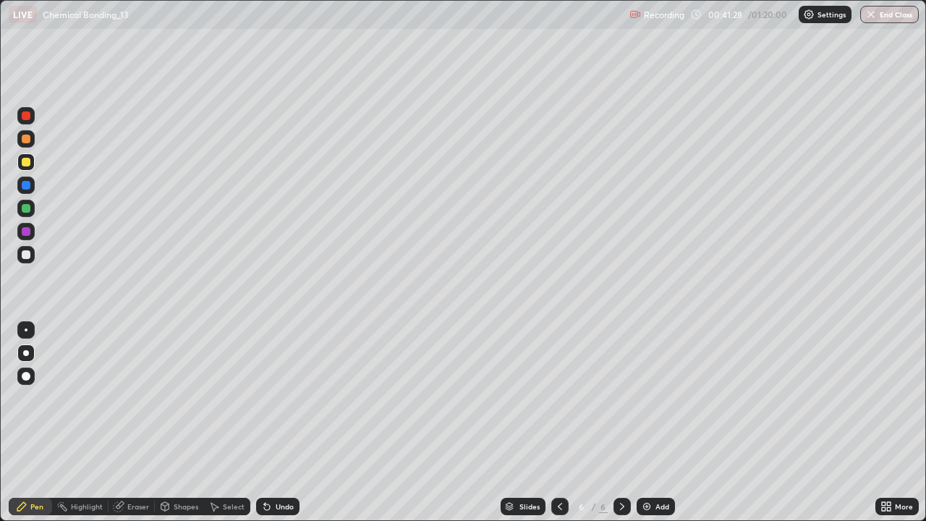
click at [139, 422] on div "Eraser" at bounding box center [138, 506] width 22 height 7
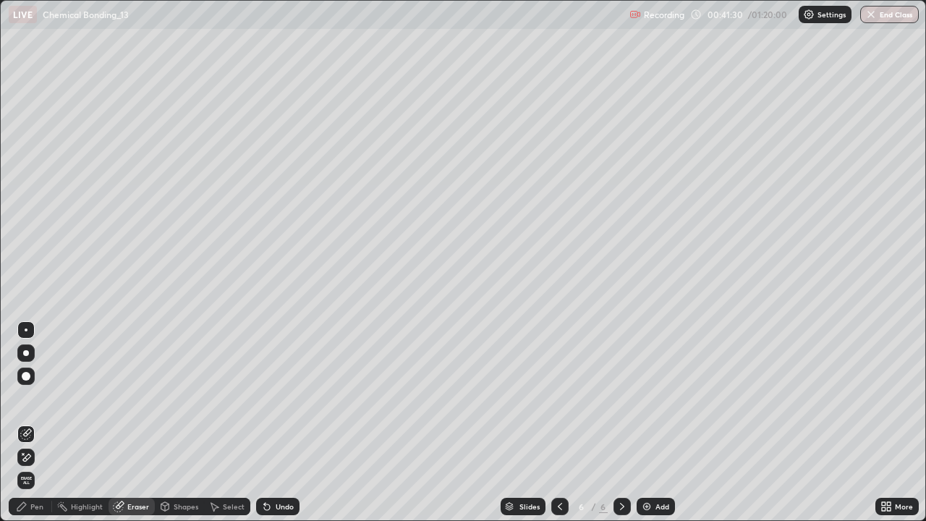
click at [30, 422] on div "Pen" at bounding box center [30, 505] width 43 height 17
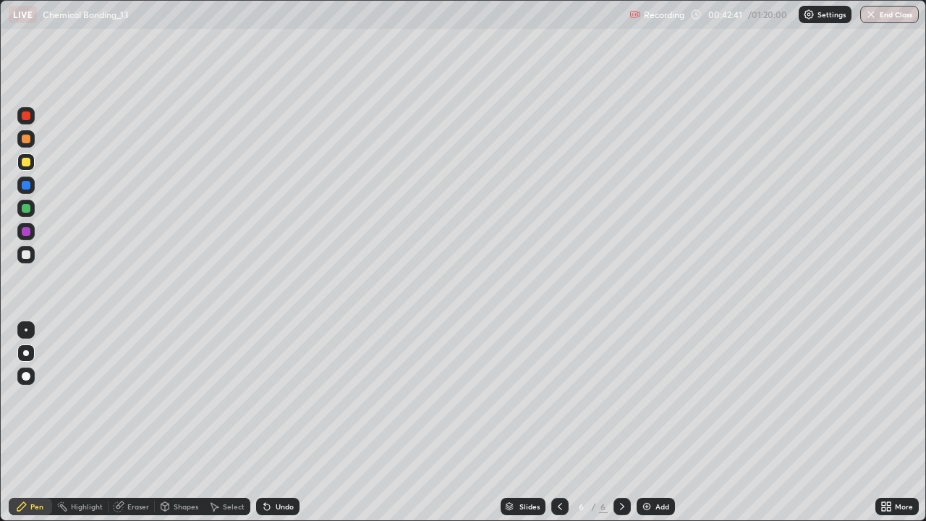
click at [271, 422] on div "Undo" at bounding box center [277, 505] width 43 height 17
click at [285, 422] on div "Undo" at bounding box center [277, 505] width 43 height 17
click at [283, 422] on div "Undo" at bounding box center [284, 506] width 18 height 7
click at [29, 255] on div at bounding box center [26, 254] width 9 height 9
click at [289, 422] on div "Undo" at bounding box center [284, 506] width 18 height 7
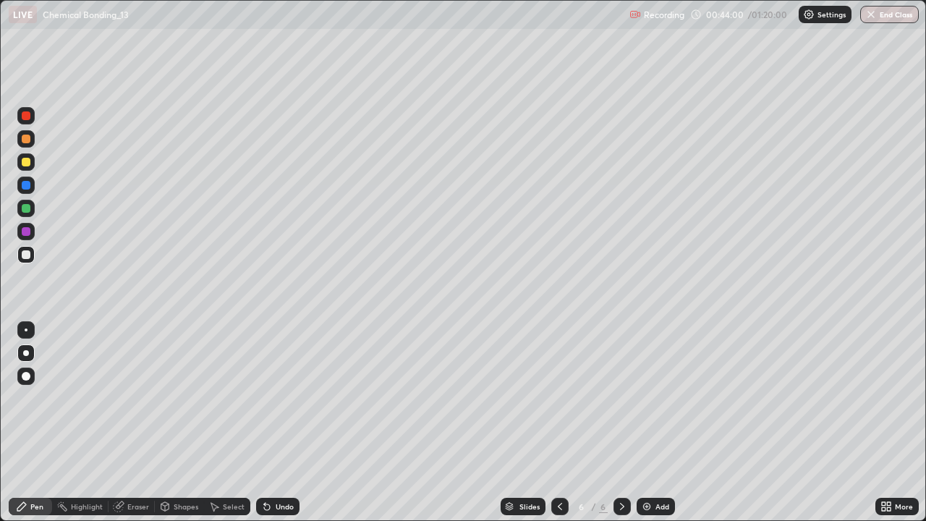
click at [283, 422] on div "Undo" at bounding box center [284, 506] width 18 height 7
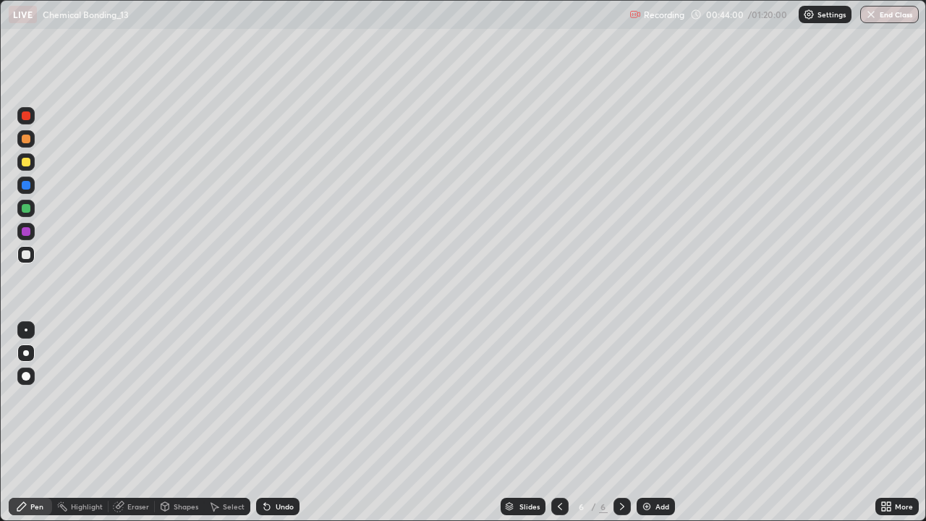
click at [283, 422] on div "Undo" at bounding box center [284, 506] width 18 height 7
click at [281, 422] on div "Undo" at bounding box center [284, 506] width 18 height 7
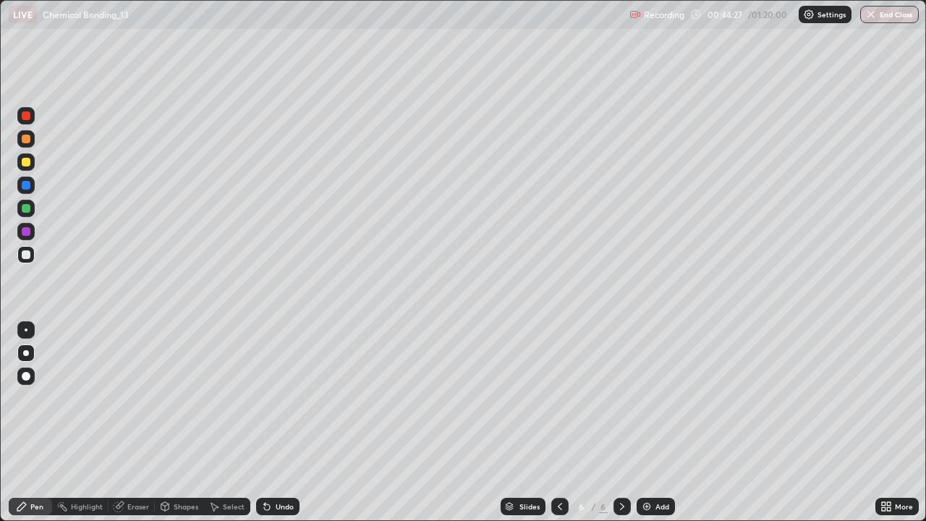
click at [290, 422] on div "Undo" at bounding box center [284, 506] width 18 height 7
click at [291, 422] on div "Undo" at bounding box center [277, 505] width 43 height 17
click at [282, 422] on div "Undo" at bounding box center [277, 505] width 43 height 17
click at [275, 422] on div "Undo" at bounding box center [284, 506] width 18 height 7
click at [558, 422] on icon at bounding box center [560, 506] width 12 height 12
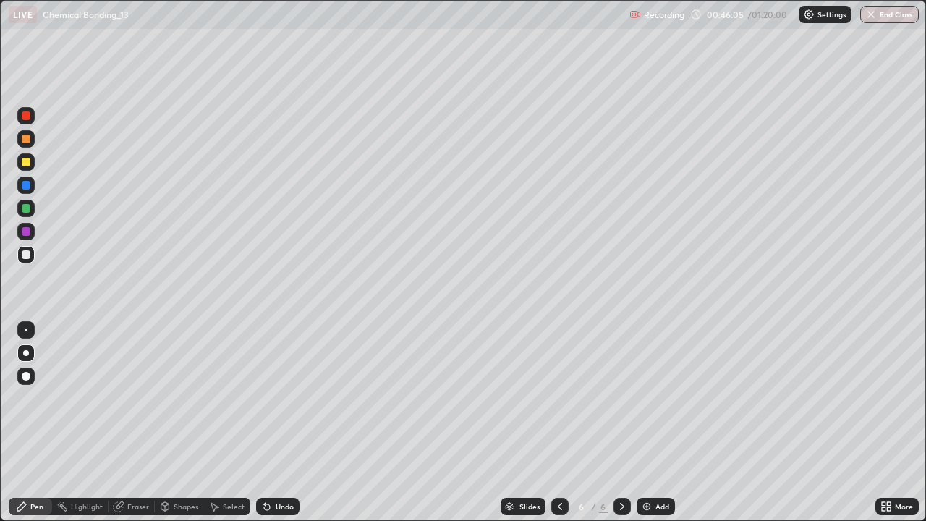
click at [558, 422] on icon at bounding box center [560, 506] width 12 height 12
click at [557, 422] on icon at bounding box center [560, 506] width 12 height 12
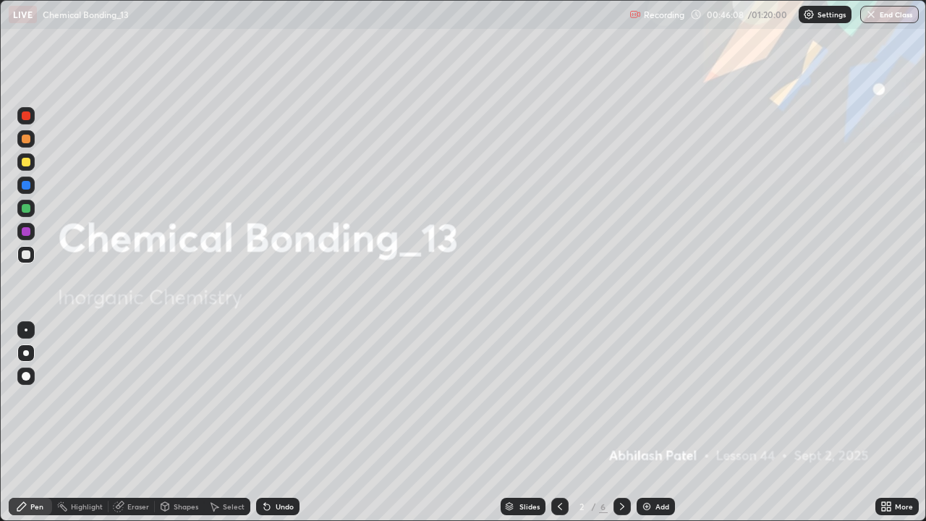
click at [620, 422] on icon at bounding box center [622, 506] width 12 height 12
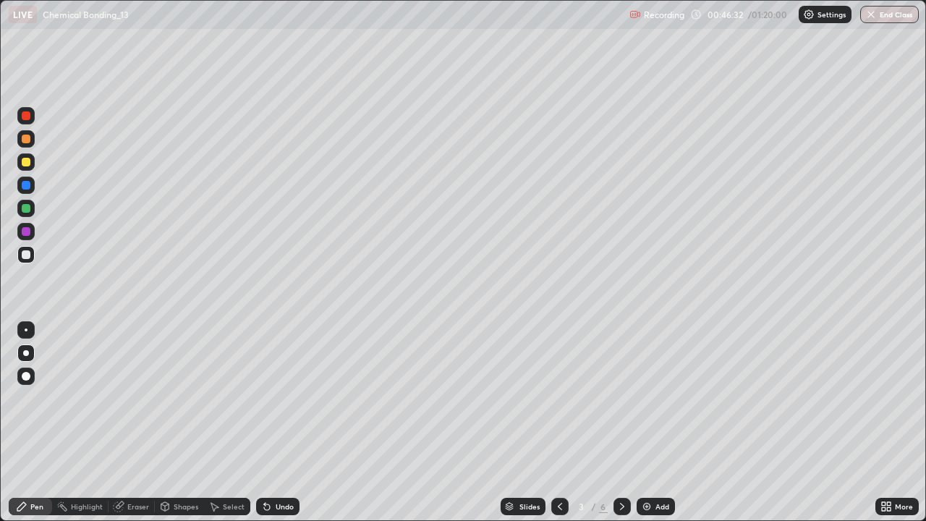
click at [291, 422] on div "Undo" at bounding box center [277, 505] width 43 height 17
click at [286, 422] on div "Undo" at bounding box center [277, 505] width 43 height 17
click at [622, 422] on icon at bounding box center [622, 506] width 12 height 12
click at [626, 422] on div at bounding box center [621, 505] width 17 height 17
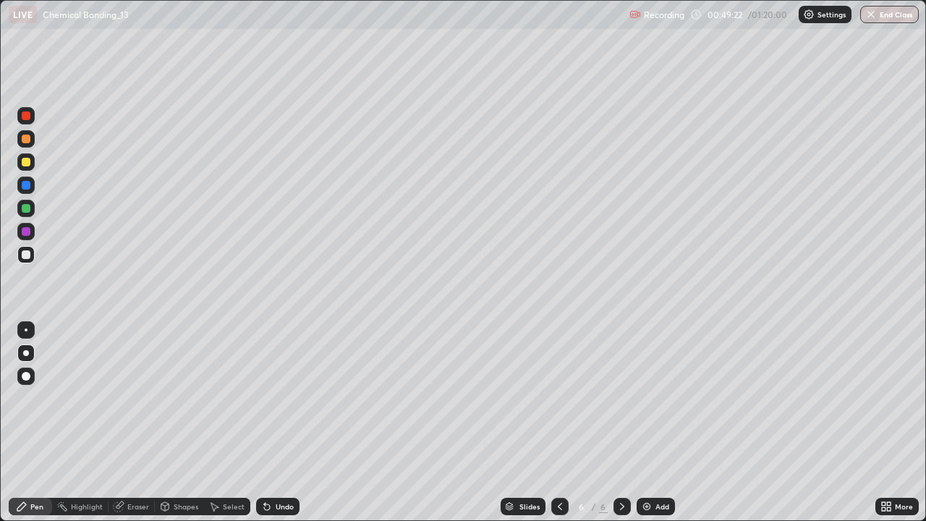
click at [625, 422] on icon at bounding box center [622, 506] width 12 height 12
click at [626, 422] on div at bounding box center [621, 505] width 17 height 17
click at [655, 422] on div "Add" at bounding box center [662, 506] width 14 height 7
click at [558, 422] on icon at bounding box center [560, 506] width 12 height 12
click at [560, 422] on icon at bounding box center [560, 506] width 12 height 12
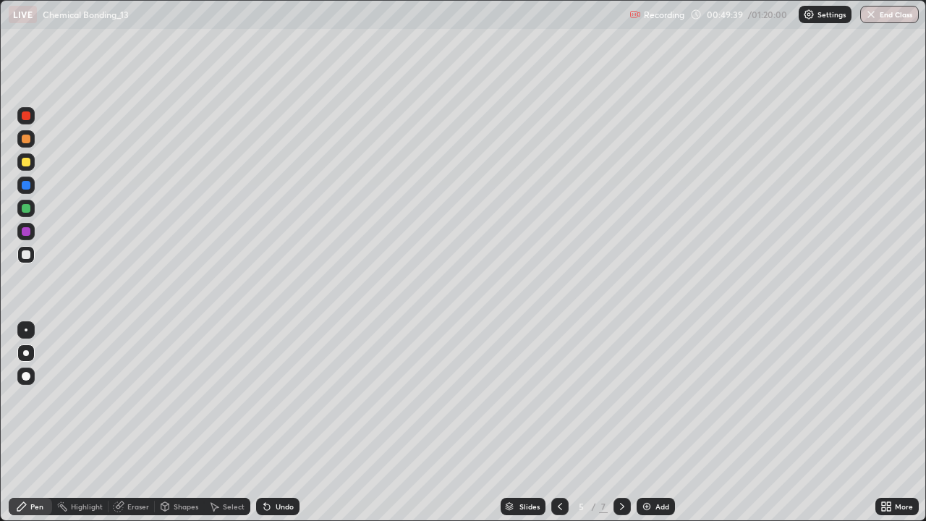
click at [565, 422] on div at bounding box center [559, 505] width 17 height 17
click at [557, 422] on icon at bounding box center [560, 506] width 12 height 12
click at [551, 422] on div at bounding box center [559, 506] width 17 height 29
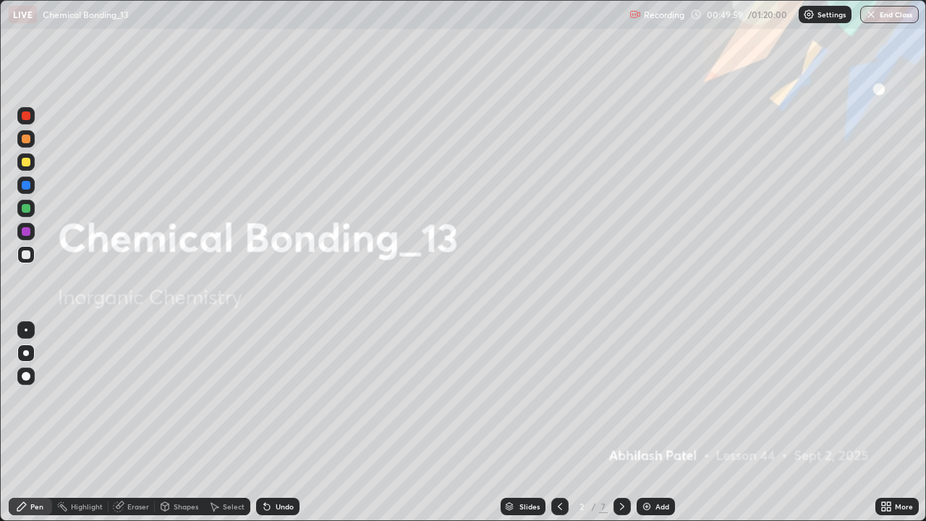
click at [620, 422] on icon at bounding box center [622, 506] width 12 height 12
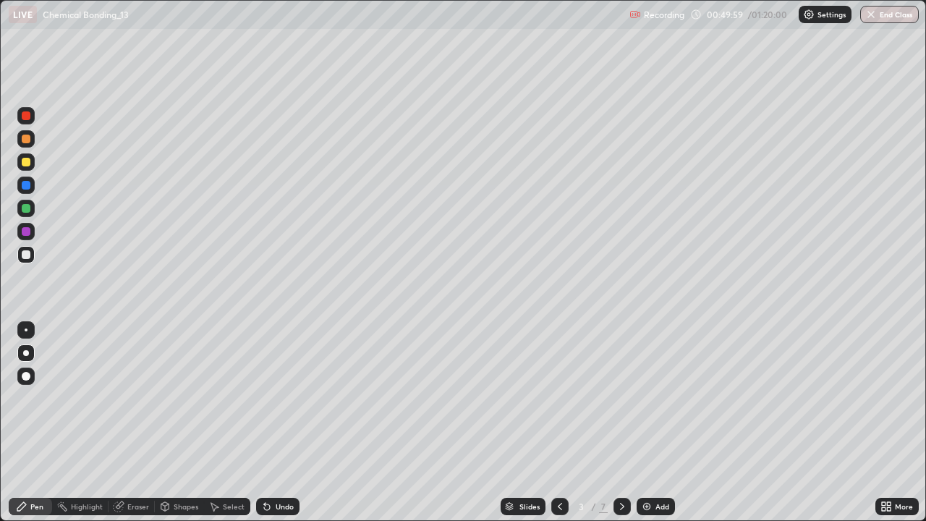
click at [620, 422] on icon at bounding box center [622, 506] width 12 height 12
click at [560, 422] on div at bounding box center [559, 505] width 17 height 17
click at [275, 422] on div "Undo" at bounding box center [284, 506] width 18 height 7
click at [272, 422] on div "Undo" at bounding box center [277, 505] width 43 height 17
click at [620, 422] on icon at bounding box center [622, 506] width 4 height 7
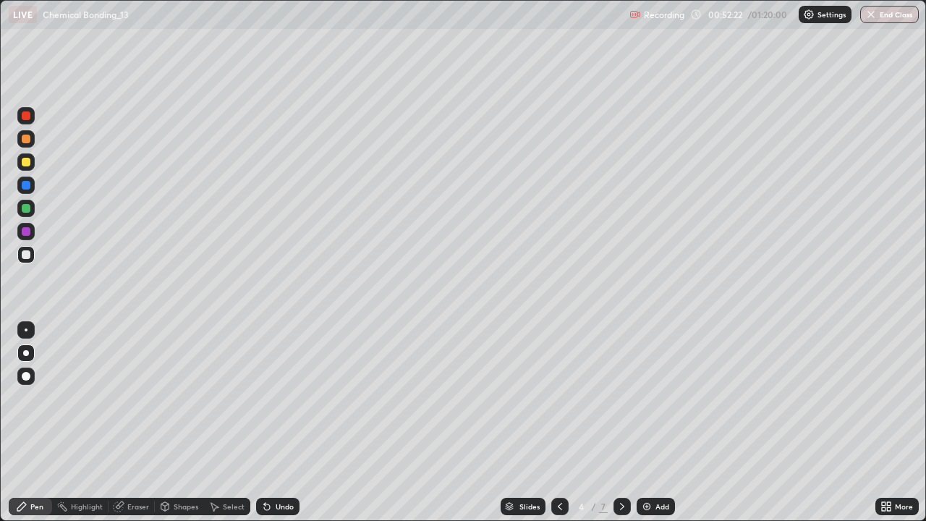
click at [558, 422] on icon at bounding box center [560, 506] width 12 height 12
click at [620, 422] on icon at bounding box center [622, 506] width 12 height 12
click at [559, 422] on icon at bounding box center [560, 506] width 12 height 12
click at [620, 422] on icon at bounding box center [622, 506] width 12 height 12
click at [558, 422] on icon at bounding box center [560, 506] width 12 height 12
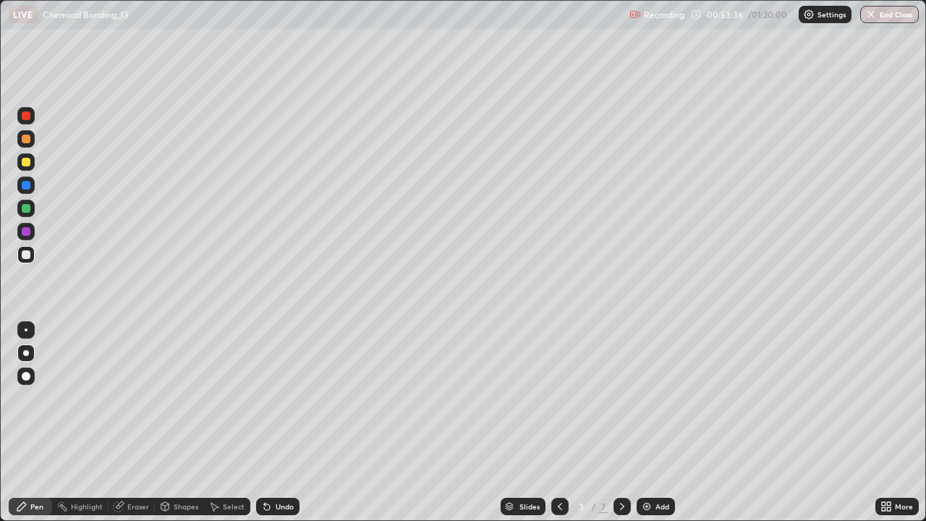
click at [278, 422] on div "Undo" at bounding box center [284, 506] width 18 height 7
click at [279, 422] on div "Undo" at bounding box center [284, 506] width 18 height 7
click at [276, 422] on div "Undo" at bounding box center [284, 506] width 18 height 7
click at [275, 422] on div "Undo" at bounding box center [284, 506] width 18 height 7
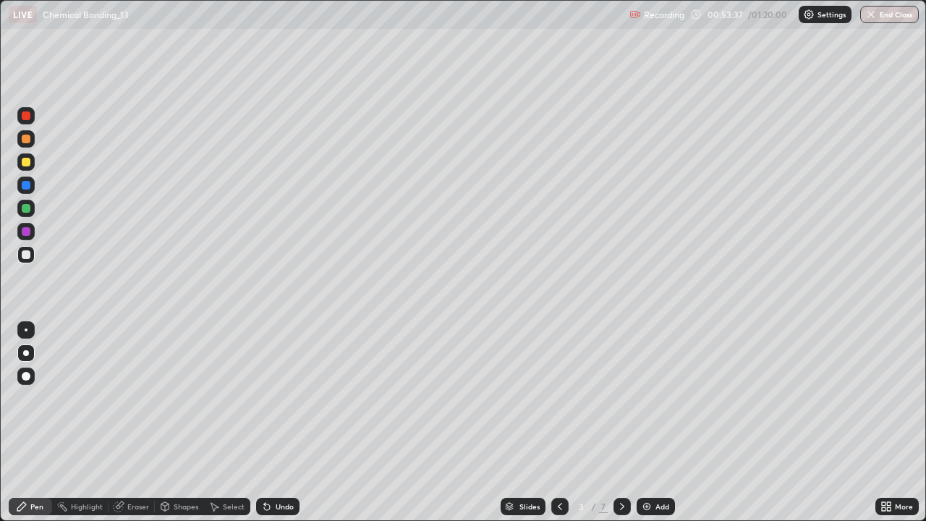
click at [273, 422] on div "Undo" at bounding box center [277, 505] width 43 height 17
click at [275, 422] on div "Undo" at bounding box center [284, 506] width 18 height 7
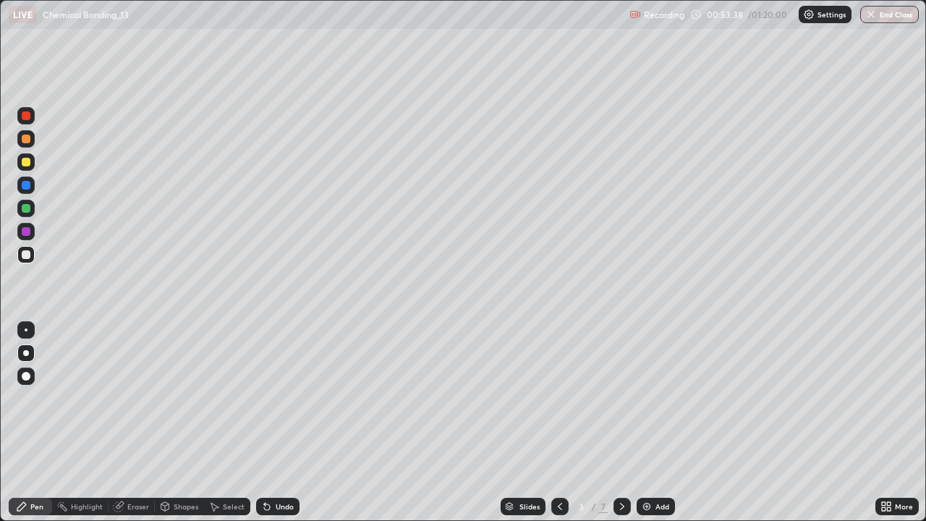
click at [275, 422] on div "Undo" at bounding box center [284, 506] width 18 height 7
click at [272, 422] on div "Undo" at bounding box center [277, 505] width 43 height 17
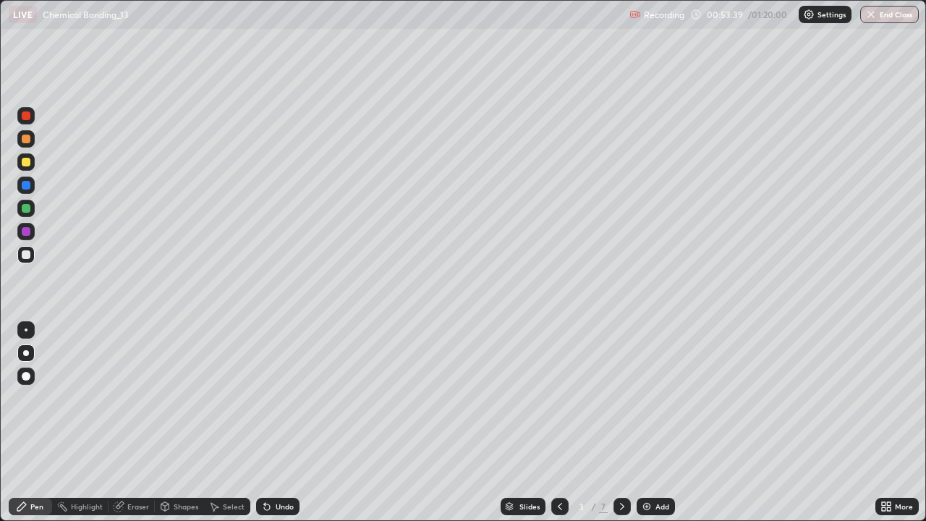
click at [272, 422] on div "Undo" at bounding box center [277, 505] width 43 height 17
click at [275, 422] on div "Undo" at bounding box center [284, 506] width 18 height 7
click at [280, 422] on div "Undo" at bounding box center [277, 505] width 43 height 17
click at [279, 422] on div "Undo" at bounding box center [277, 505] width 43 height 17
click at [275, 422] on div "Undo" at bounding box center [284, 506] width 18 height 7
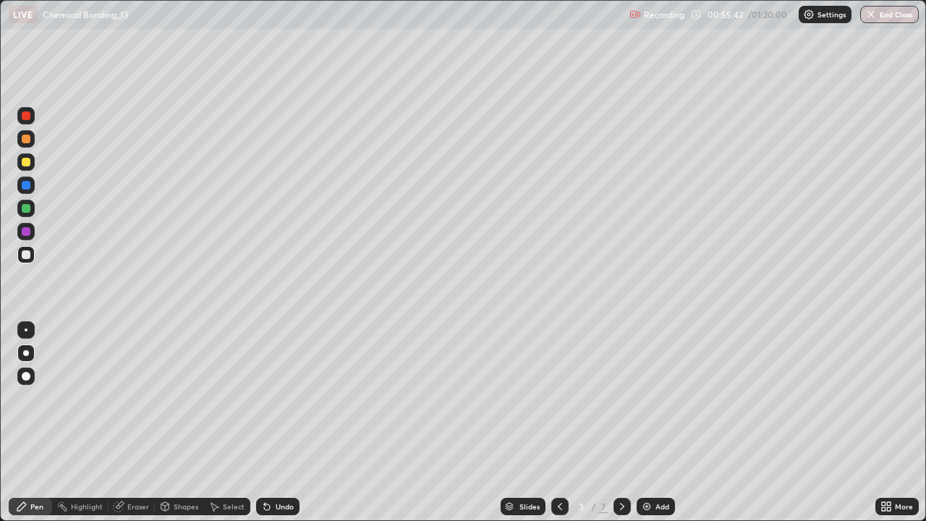
click at [618, 422] on icon at bounding box center [622, 506] width 12 height 12
click at [558, 422] on icon at bounding box center [559, 506] width 4 height 7
click at [622, 422] on icon at bounding box center [622, 506] width 12 height 12
click at [283, 422] on div "Undo" at bounding box center [277, 505] width 43 height 17
click at [287, 422] on div "Undo" at bounding box center [284, 506] width 18 height 7
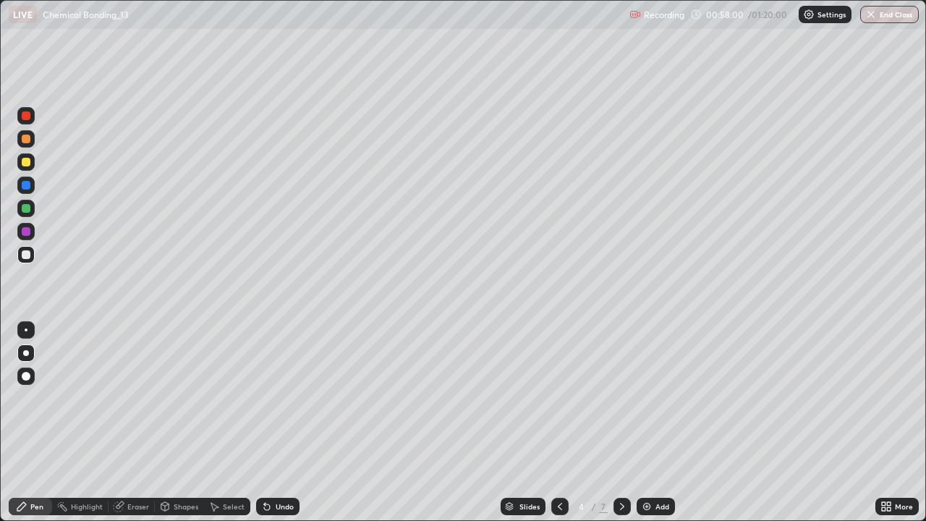
click at [289, 422] on div "Undo" at bounding box center [277, 505] width 43 height 17
click at [296, 422] on div "Undo" at bounding box center [277, 505] width 43 height 17
click at [558, 422] on icon at bounding box center [560, 506] width 12 height 12
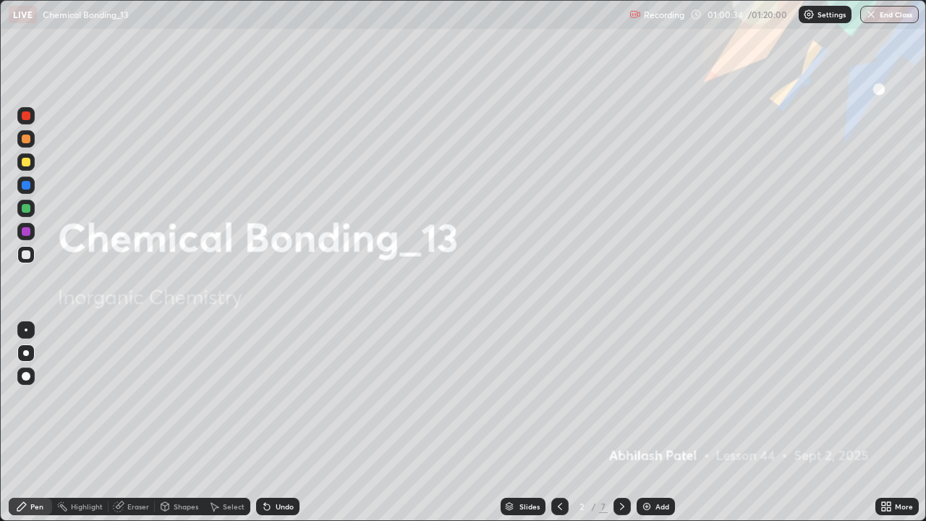
click at [614, 422] on div at bounding box center [621, 505] width 17 height 17
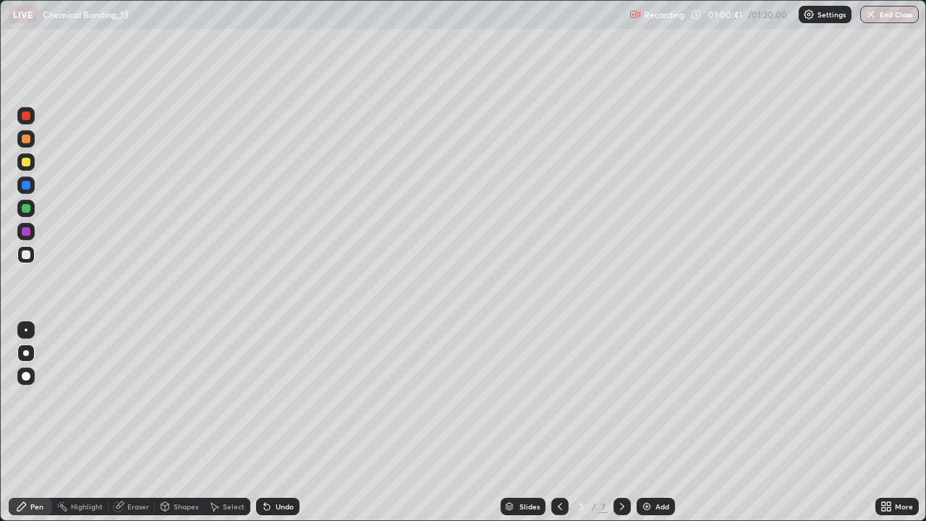
click at [283, 422] on div "Undo" at bounding box center [284, 506] width 18 height 7
click at [618, 422] on icon at bounding box center [622, 506] width 12 height 12
click at [621, 422] on icon at bounding box center [622, 506] width 12 height 12
click at [619, 422] on icon at bounding box center [622, 506] width 12 height 12
click at [621, 422] on icon at bounding box center [622, 506] width 4 height 7
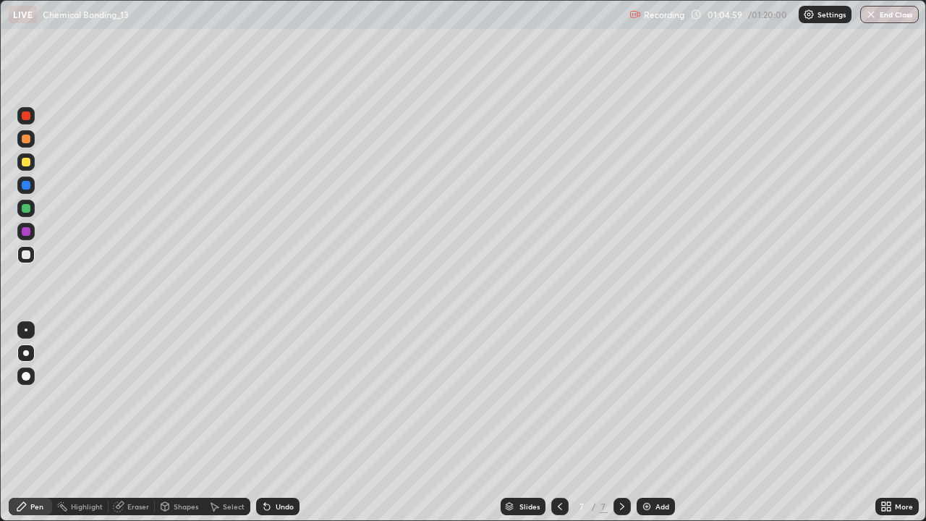
click at [620, 422] on icon at bounding box center [622, 506] width 12 height 12
click at [648, 422] on img at bounding box center [647, 506] width 12 height 12
click at [135, 422] on div "Eraser" at bounding box center [138, 506] width 22 height 7
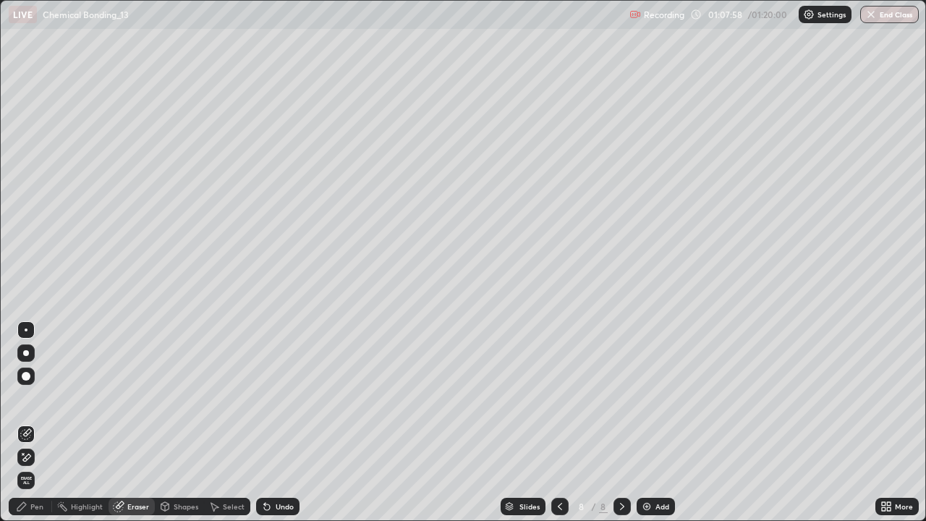
click at [288, 422] on div "Undo" at bounding box center [284, 506] width 18 height 7
click at [285, 422] on div "Undo" at bounding box center [284, 506] width 18 height 7
click at [283, 422] on div "Undo" at bounding box center [284, 506] width 18 height 7
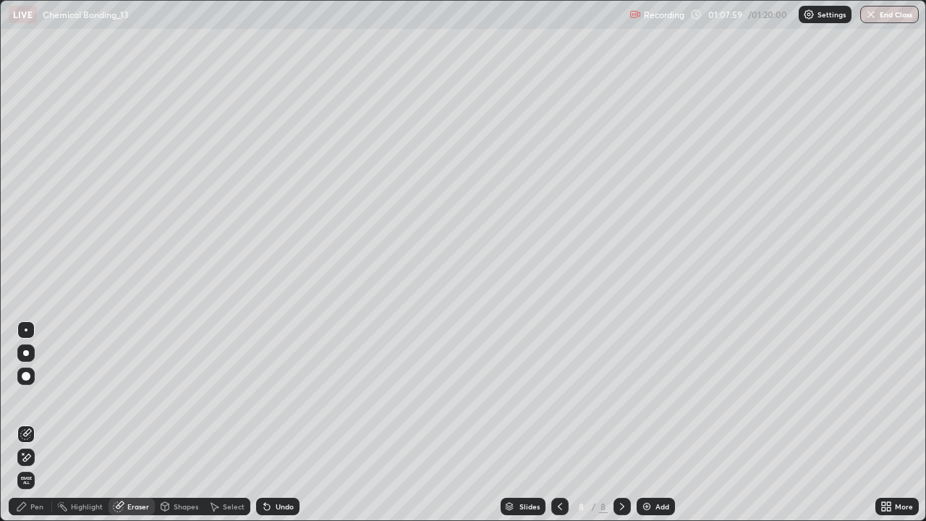
click at [283, 422] on div "Undo" at bounding box center [284, 506] width 18 height 7
click at [281, 422] on div "Undo" at bounding box center [284, 506] width 18 height 7
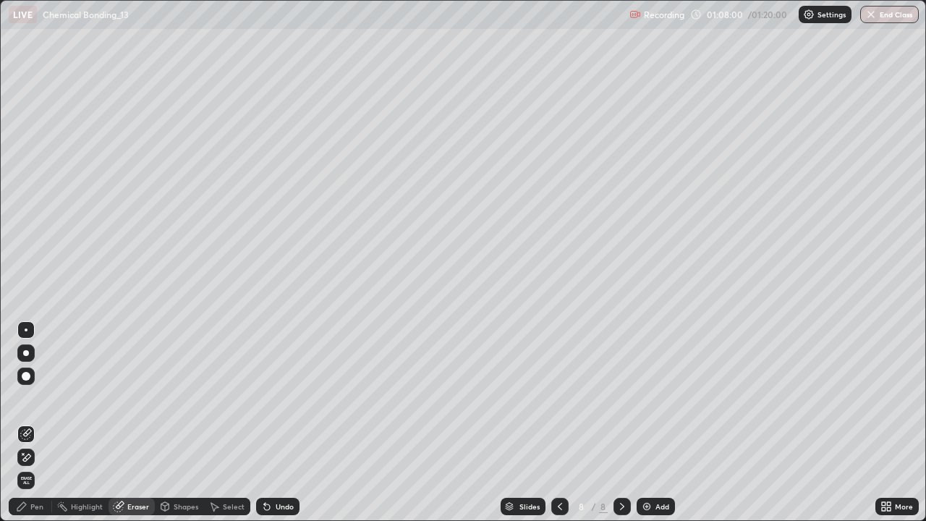
click at [281, 422] on div "Undo" at bounding box center [284, 506] width 18 height 7
click at [35, 422] on div "Pen" at bounding box center [36, 506] width 13 height 7
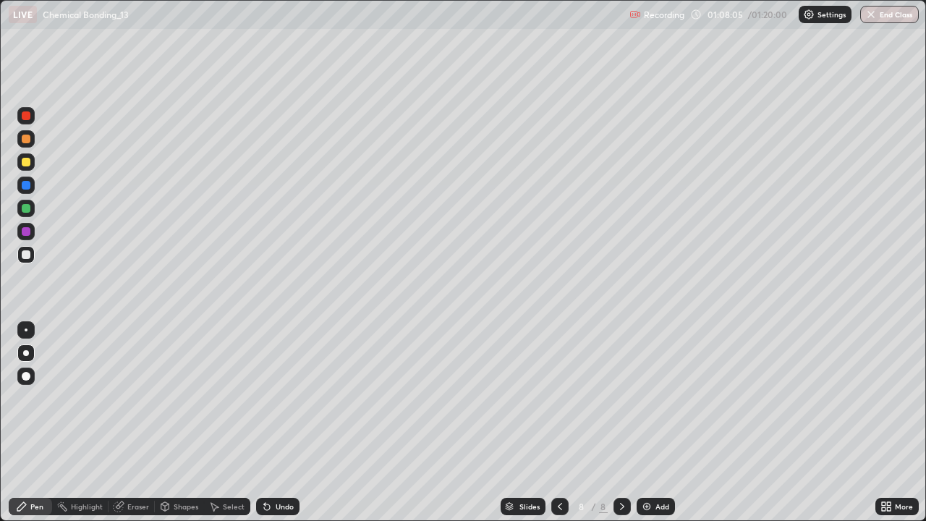
click at [30, 164] on div at bounding box center [25, 161] width 17 height 17
click at [281, 422] on div "Undo" at bounding box center [284, 506] width 18 height 7
click at [284, 422] on div "Undo" at bounding box center [284, 506] width 18 height 7
click at [27, 184] on div at bounding box center [26, 185] width 9 height 9
click at [26, 208] on div at bounding box center [26, 208] width 9 height 9
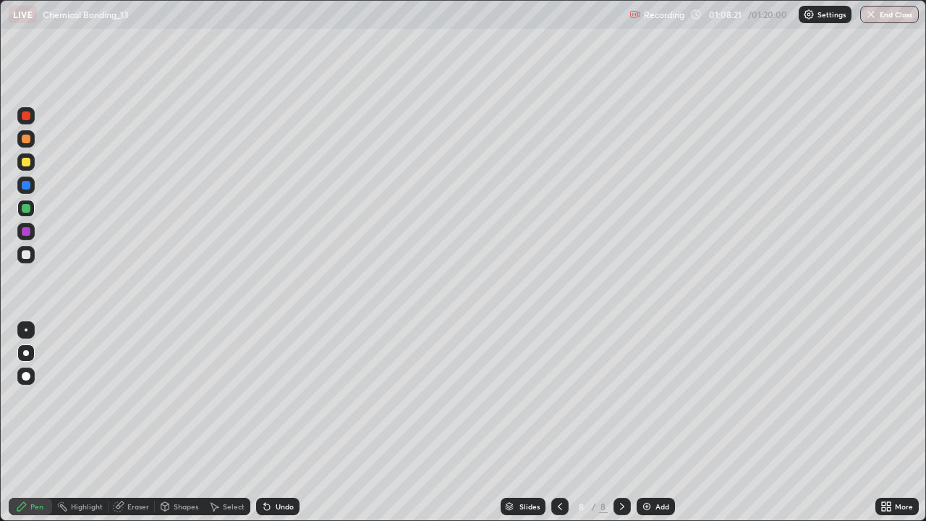
click at [33, 136] on div at bounding box center [25, 138] width 17 height 17
click at [291, 422] on div "Undo" at bounding box center [277, 505] width 43 height 17
click at [281, 422] on div "Undo" at bounding box center [277, 505] width 43 height 17
click at [279, 422] on div "Undo" at bounding box center [284, 506] width 18 height 7
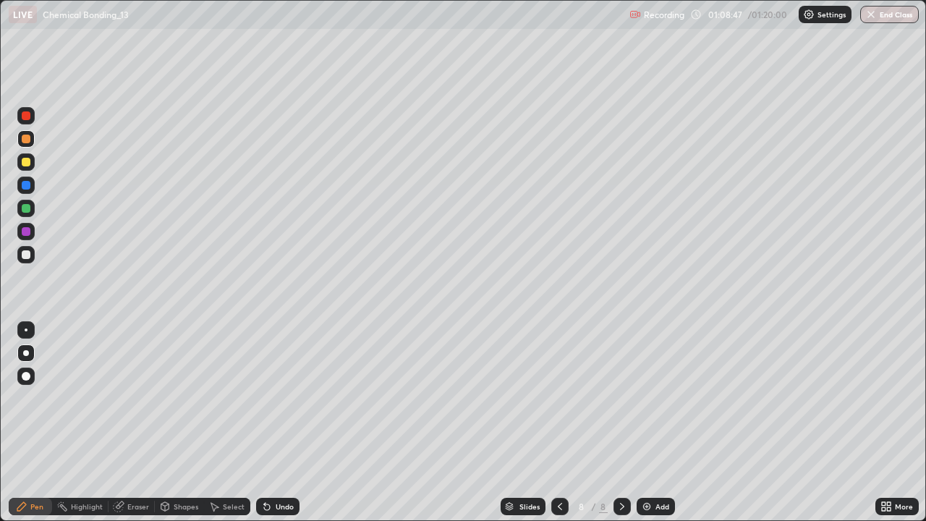
click at [279, 422] on div "Undo" at bounding box center [284, 506] width 18 height 7
click at [288, 422] on div "Undo" at bounding box center [284, 506] width 18 height 7
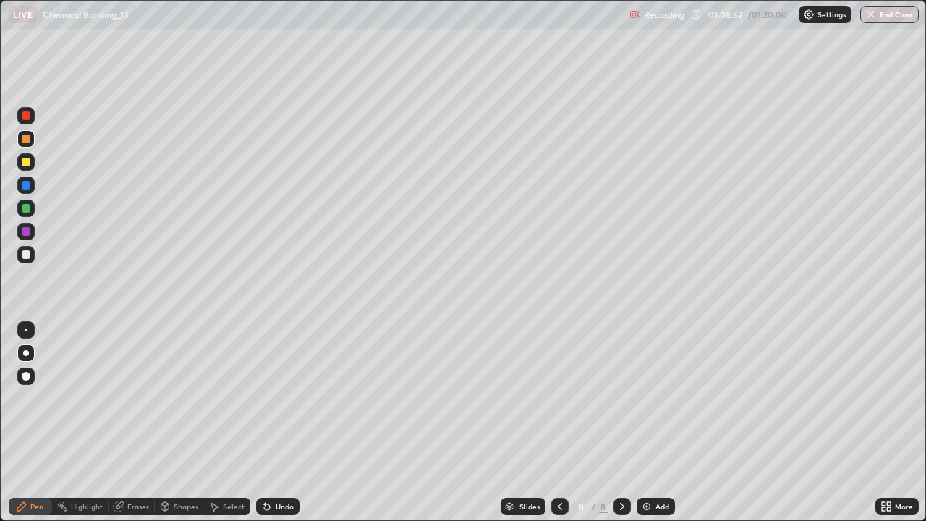
click at [286, 422] on div "Undo" at bounding box center [284, 506] width 18 height 7
click at [283, 422] on div "Undo" at bounding box center [284, 506] width 18 height 7
click at [134, 422] on div "Eraser" at bounding box center [138, 506] width 22 height 7
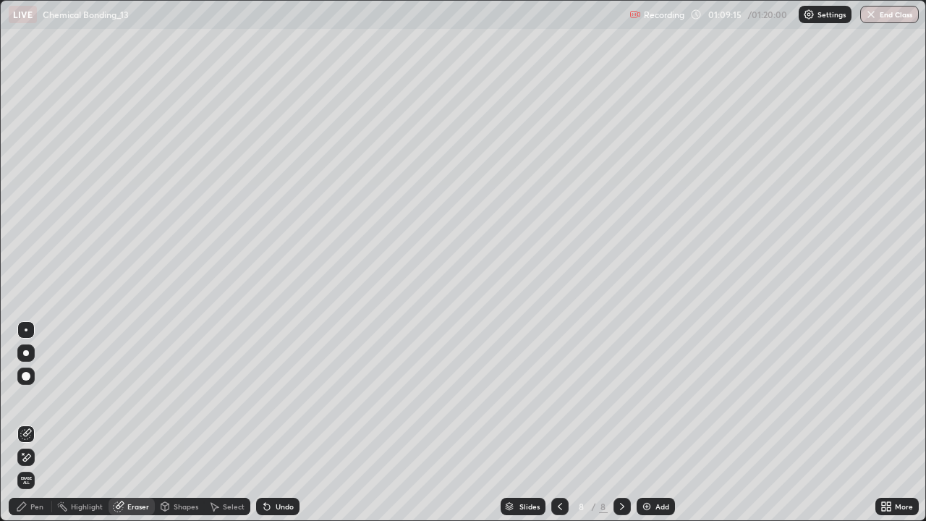
click at [48, 422] on div "Pen" at bounding box center [30, 505] width 43 height 17
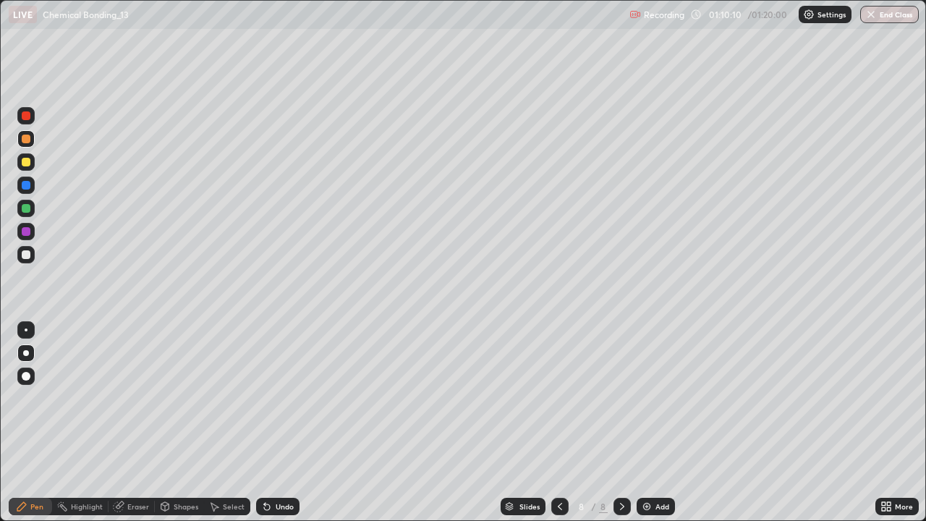
click at [27, 234] on div at bounding box center [26, 231] width 9 height 9
click at [28, 253] on div at bounding box center [26, 254] width 9 height 9
click at [283, 422] on div "Undo" at bounding box center [277, 505] width 43 height 17
click at [280, 422] on div "Undo" at bounding box center [277, 505] width 43 height 17
click at [285, 422] on div "Undo" at bounding box center [277, 505] width 43 height 17
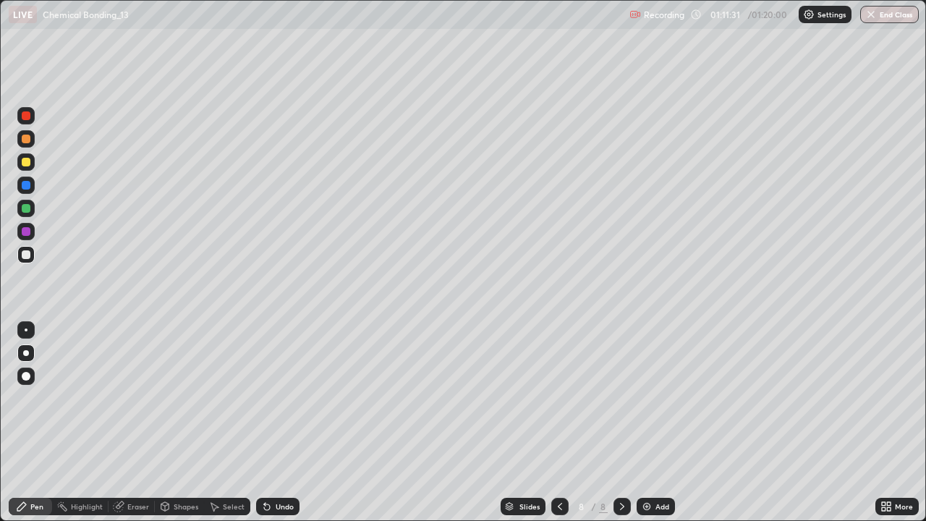
click at [292, 422] on div "Undo" at bounding box center [277, 505] width 43 height 17
click at [293, 422] on div "Undo" at bounding box center [277, 505] width 43 height 17
click at [283, 422] on div "Undo" at bounding box center [277, 505] width 43 height 17
click at [648, 422] on div "Add" at bounding box center [655, 505] width 38 height 17
click at [29, 210] on div at bounding box center [26, 208] width 9 height 9
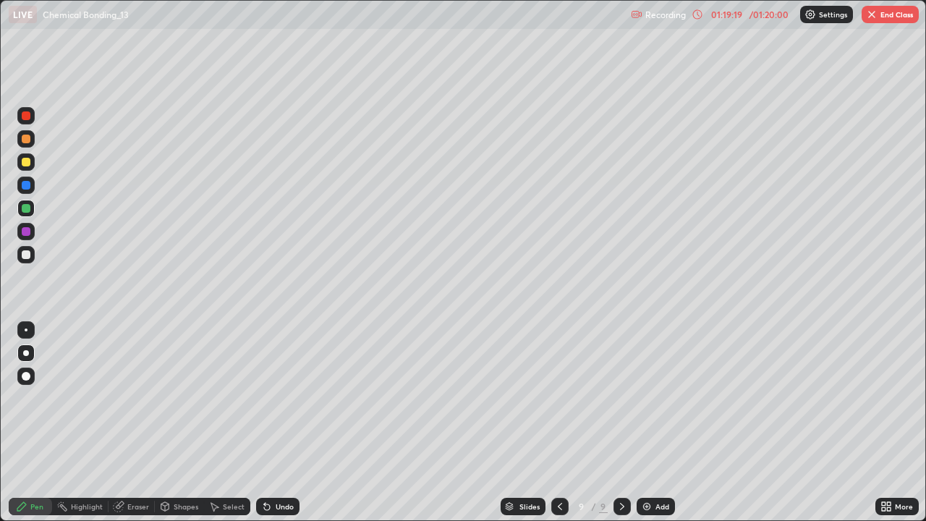
click at [648, 422] on img at bounding box center [647, 506] width 12 height 12
click at [26, 162] on div at bounding box center [26, 162] width 9 height 9
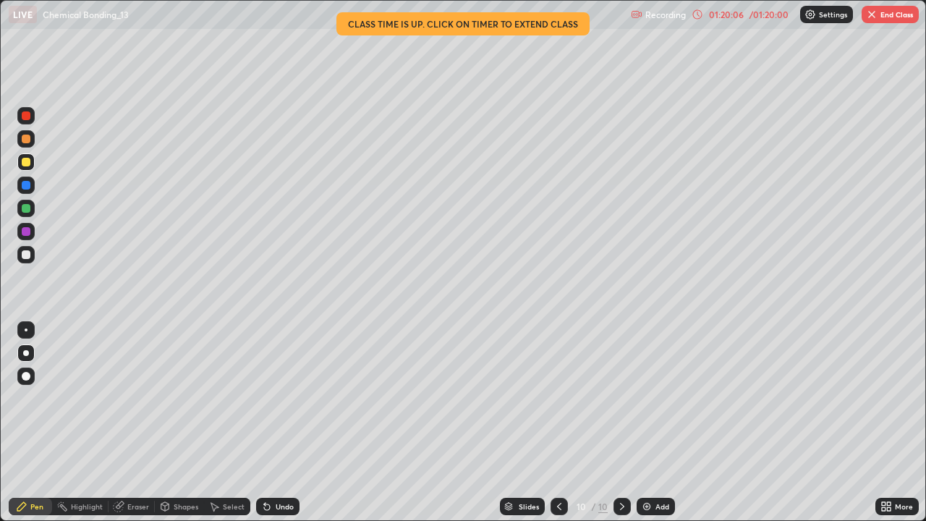
click at [31, 258] on div at bounding box center [25, 254] width 17 height 17
click at [130, 422] on div "Eraser" at bounding box center [138, 506] width 22 height 7
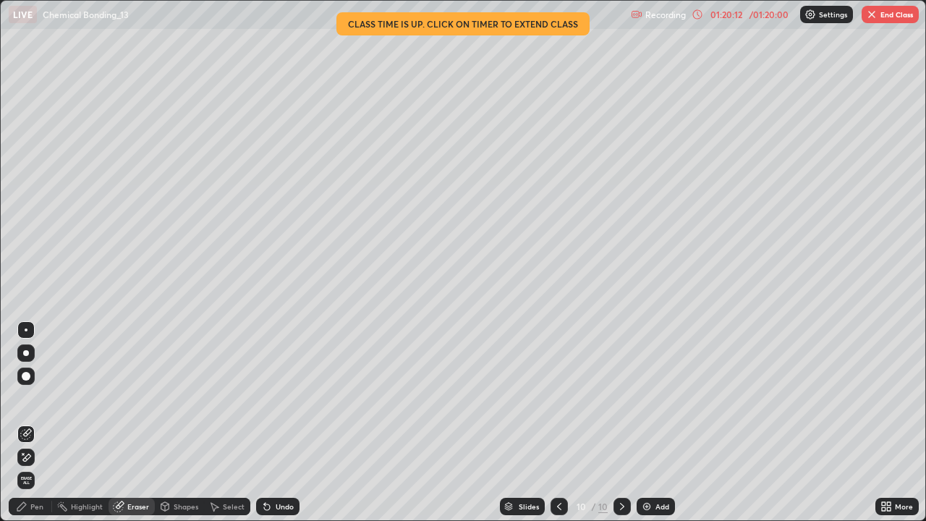
click at [197, 422] on div "Shapes" at bounding box center [179, 505] width 49 height 17
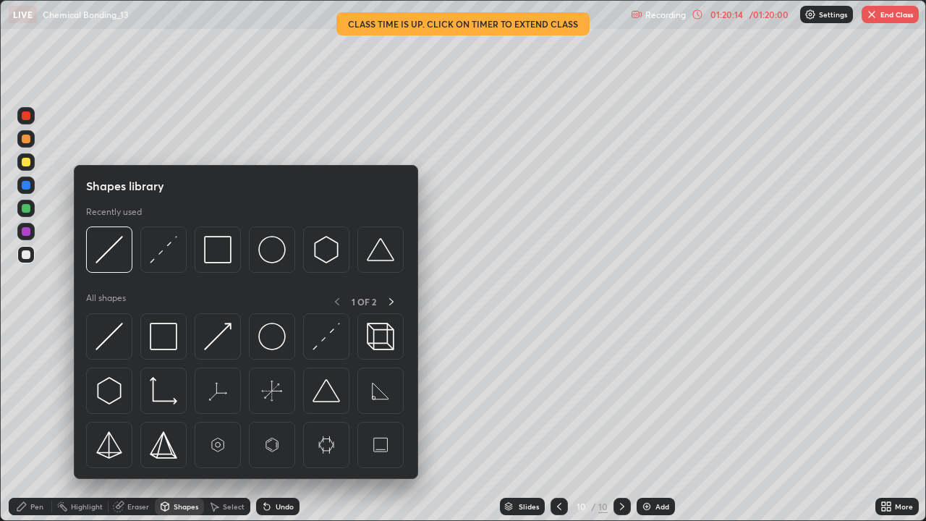
click at [240, 422] on div "Select" at bounding box center [234, 506] width 22 height 7
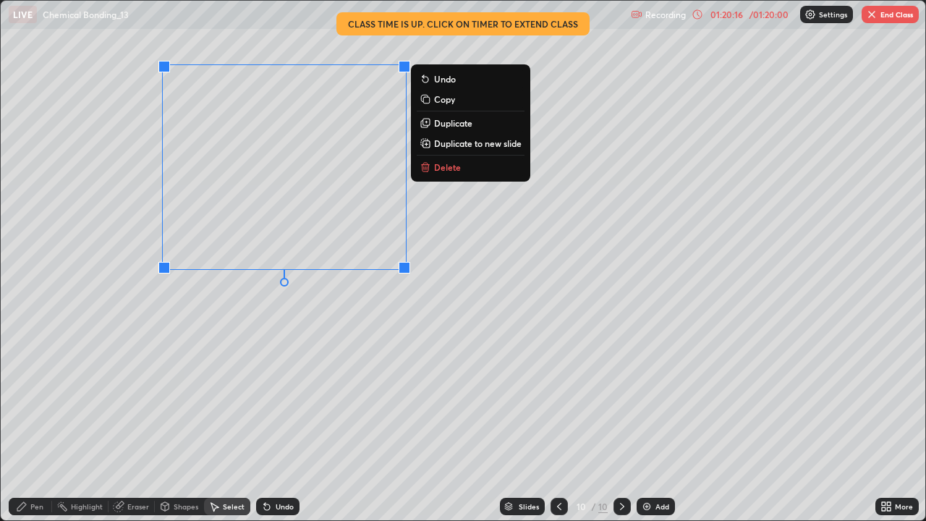
click at [445, 117] on p "Duplicate" at bounding box center [453, 123] width 38 height 12
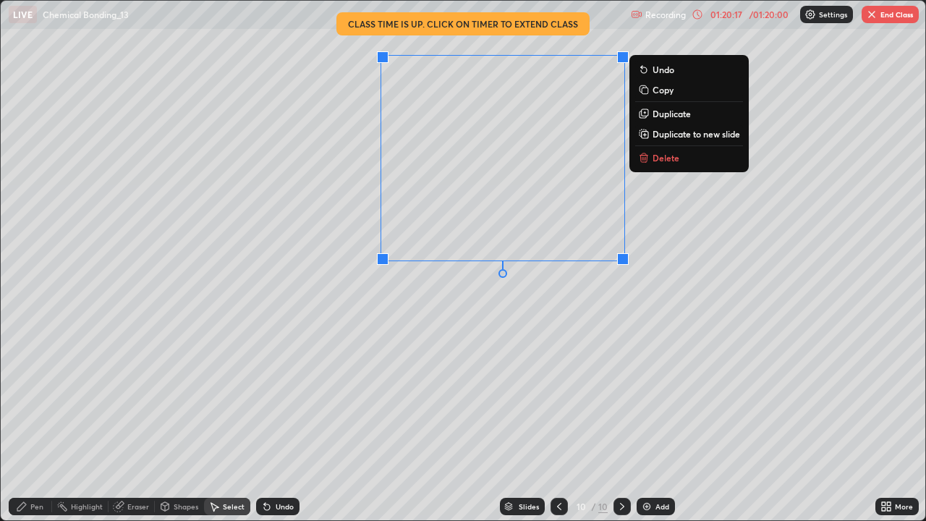
click at [472, 305] on div "0 ° Undo Copy Duplicate Duplicate to new slide Delete" at bounding box center [463, 261] width 925 height 520
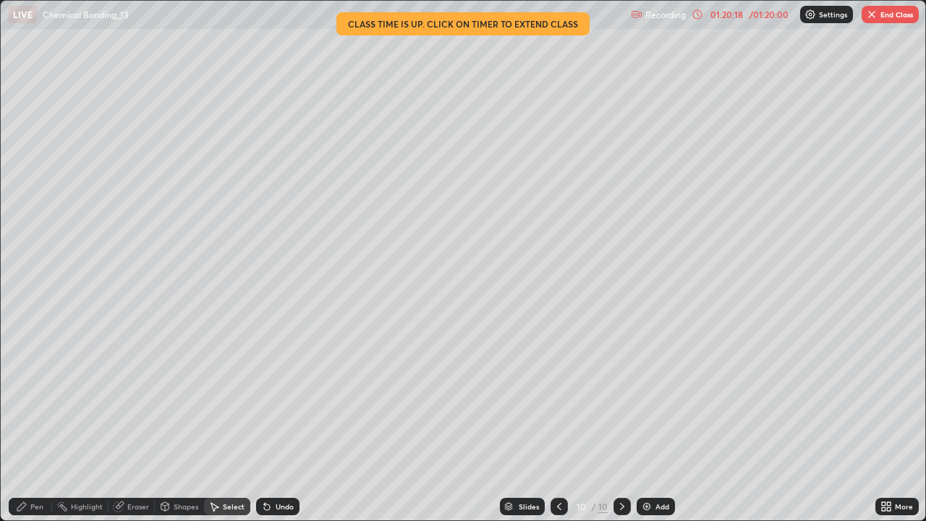
click at [38, 422] on div "Pen" at bounding box center [36, 506] width 13 height 7
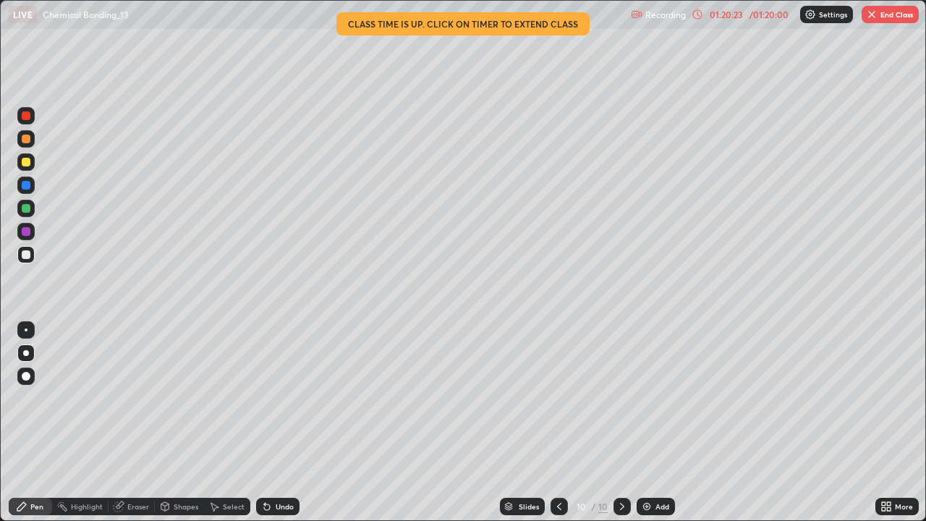
click at [231, 422] on div "Select" at bounding box center [234, 506] width 22 height 7
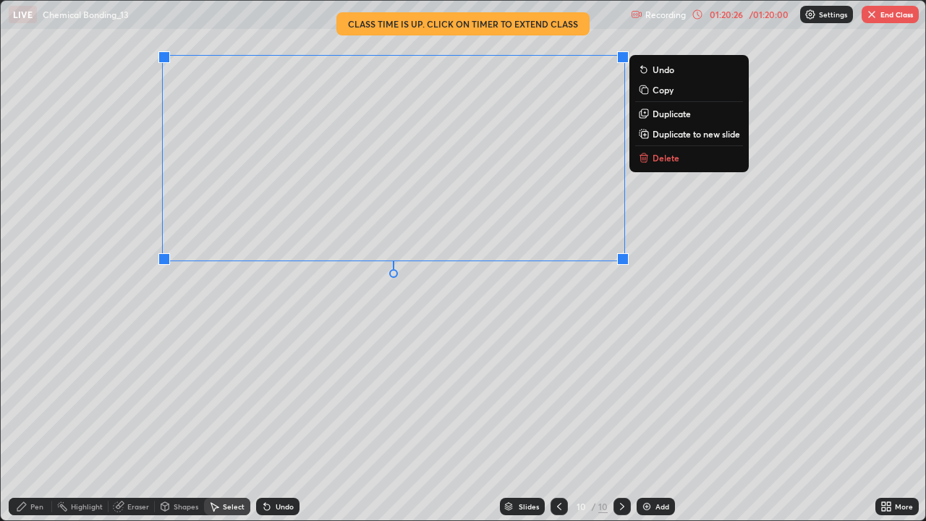
click at [455, 304] on div "0 ° Undo Copy Duplicate Duplicate to new slide Delete" at bounding box center [463, 261] width 925 height 520
click at [550, 305] on div "0 ° Undo Copy Duplicate Duplicate to new slide Delete" at bounding box center [463, 261] width 925 height 520
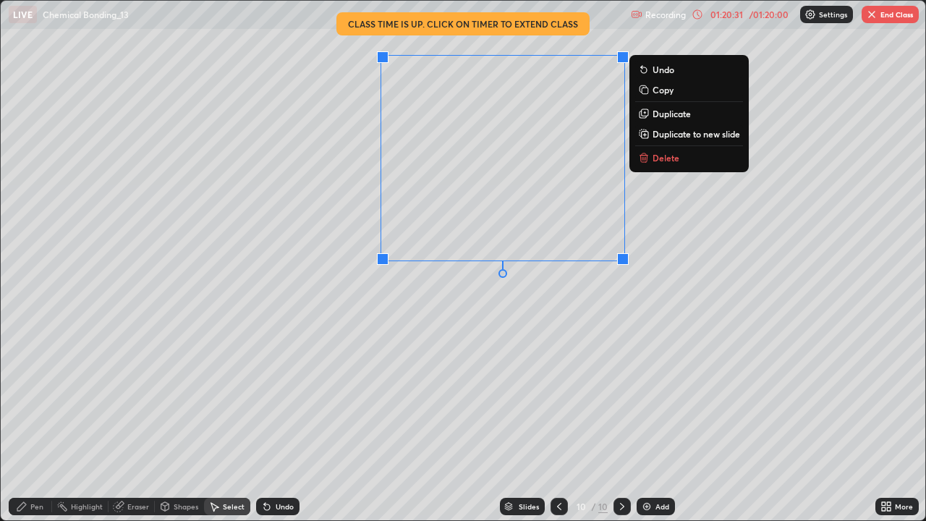
click at [669, 111] on p "Duplicate" at bounding box center [671, 114] width 38 height 12
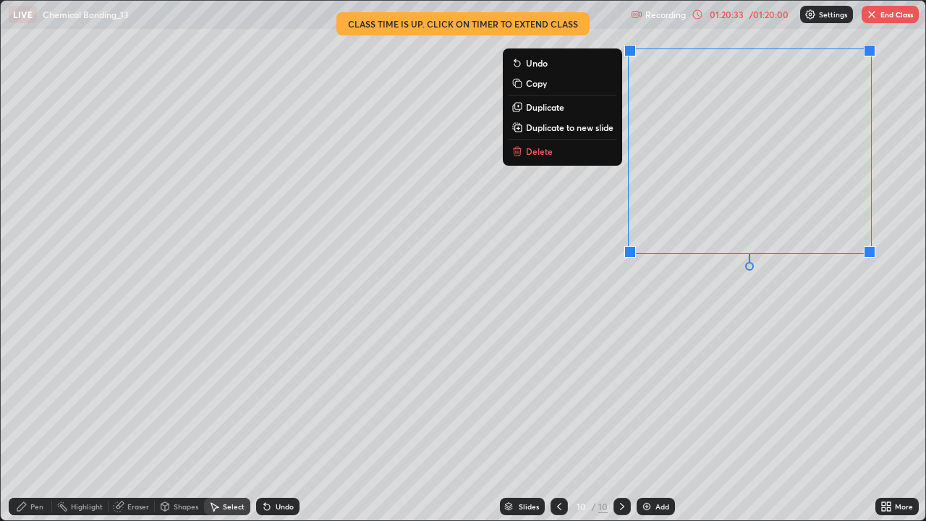
click at [563, 108] on button "Duplicate" at bounding box center [562, 106] width 108 height 17
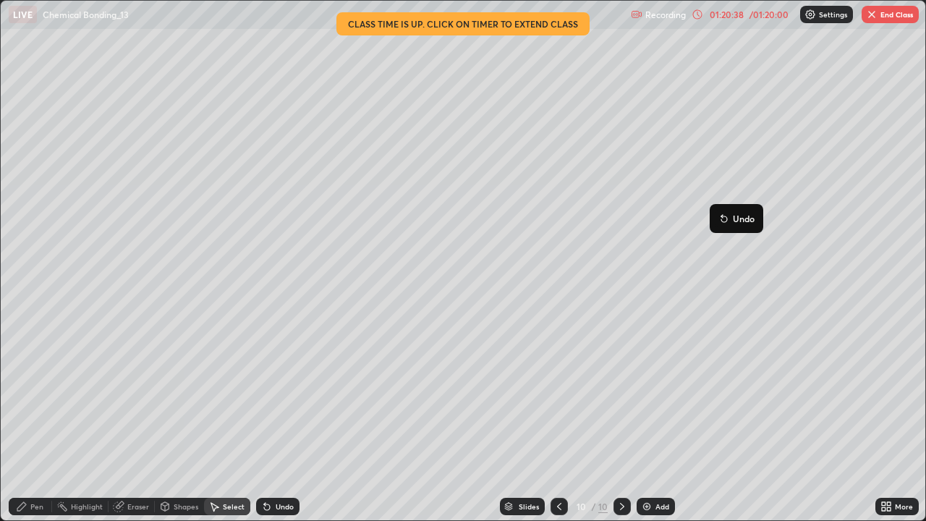
click at [678, 304] on div "0 ° Undo Copy Duplicate Duplicate to new slide Delete" at bounding box center [463, 261] width 925 height 520
click at [635, 147] on div "0 ° Undo Copy Duplicate Duplicate to new slide Delete" at bounding box center [463, 261] width 925 height 520
click at [676, 149] on div "0 ° Undo Copy Duplicate Duplicate to new slide Delete" at bounding box center [463, 261] width 925 height 520
click at [0, 0] on button "Delete" at bounding box center [0, 0] width 0 height 0
click at [291, 422] on div "Undo" at bounding box center [284, 506] width 18 height 7
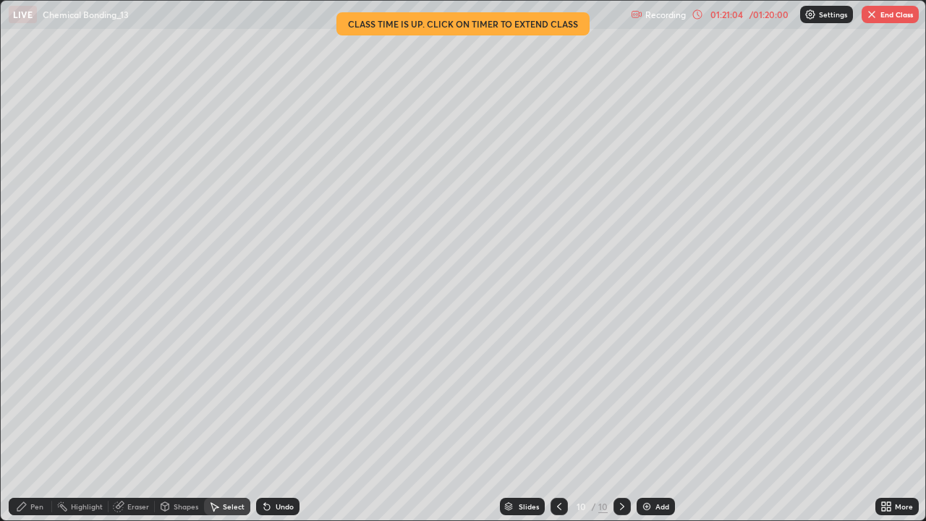
click at [33, 422] on div "Pen" at bounding box center [36, 506] width 13 height 7
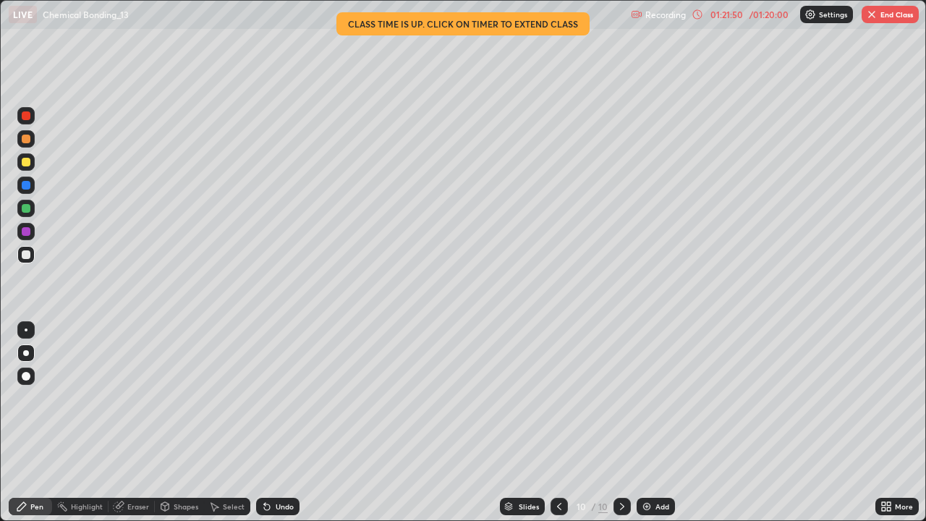
click at [644, 422] on div "Add" at bounding box center [655, 505] width 38 height 17
click at [264, 422] on icon at bounding box center [264, 503] width 1 height 1
click at [270, 422] on div "Undo" at bounding box center [277, 505] width 43 height 17
click at [566, 422] on div at bounding box center [559, 505] width 17 height 17
click at [884, 14] on button "End Class" at bounding box center [889, 14] width 57 height 17
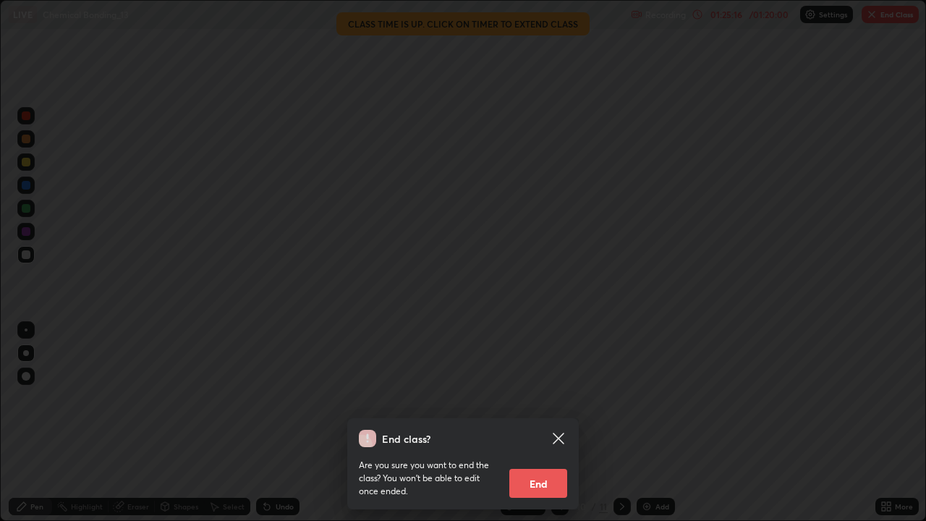
click at [548, 422] on button "End" at bounding box center [538, 483] width 58 height 29
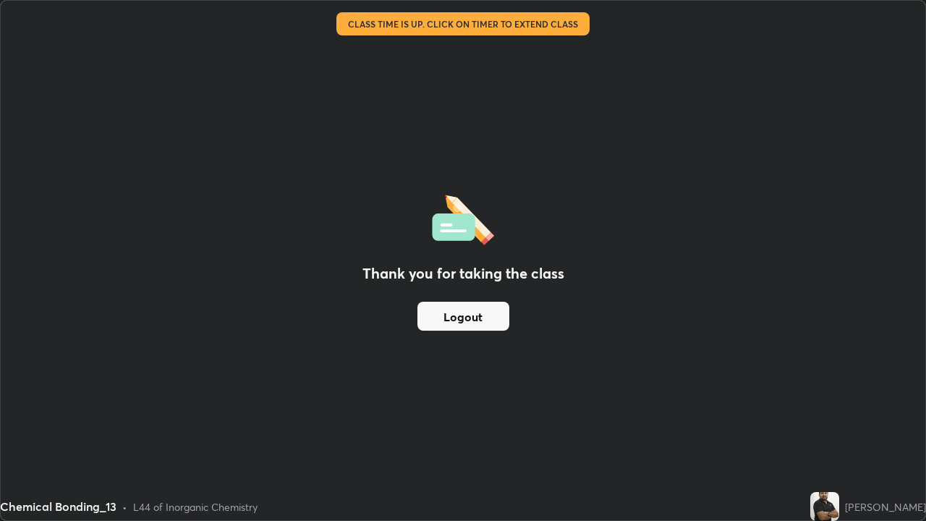
click at [537, 422] on div "Thank you for taking the class Logout" at bounding box center [463, 260] width 924 height 519
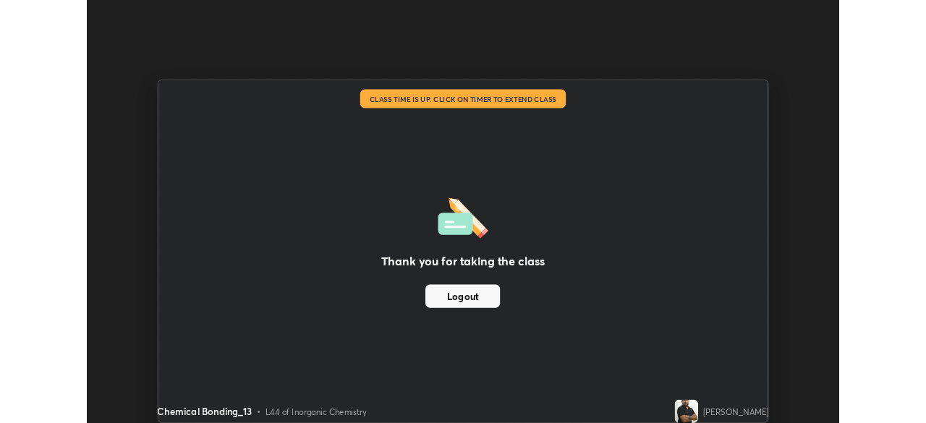
scroll to position [71883, 71381]
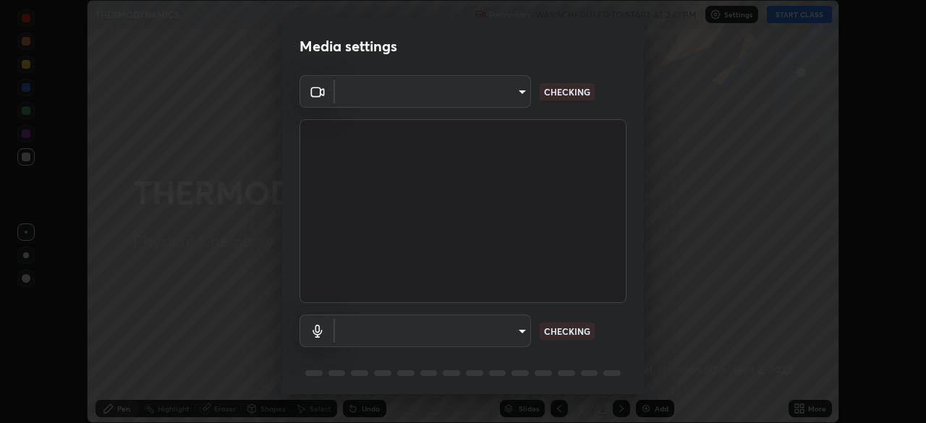
scroll to position [51, 0]
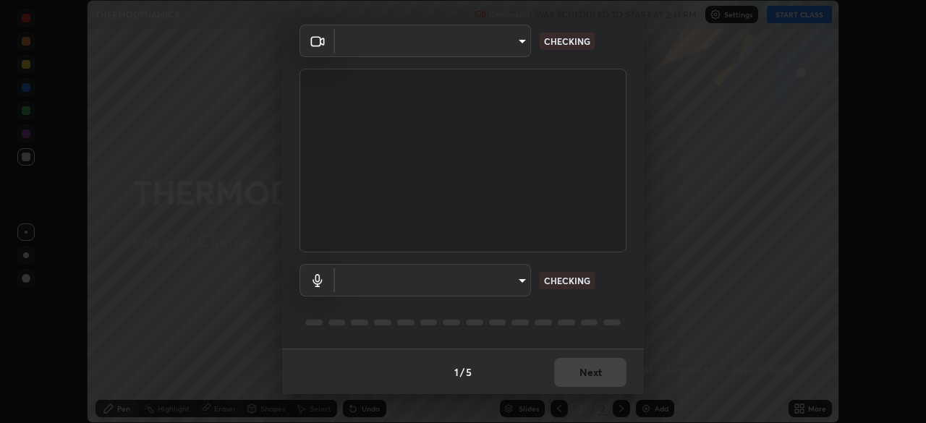
click at [513, 281] on body "Erase all THERMODYNAMICS Recording WAS SCHEDULED TO START AT 2:41 PM Settings S…" at bounding box center [463, 211] width 926 height 423
type input "573edd819c0ef8de467de5ce4ec508ac77a3347739658899c49f764764ac8f1c"
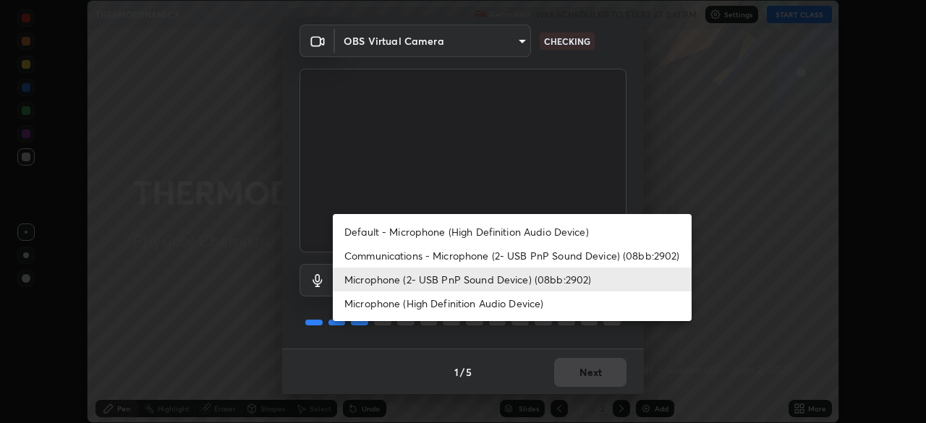
click at [494, 304] on li "Microphone (High Definition Audio Device)" at bounding box center [512, 303] width 359 height 24
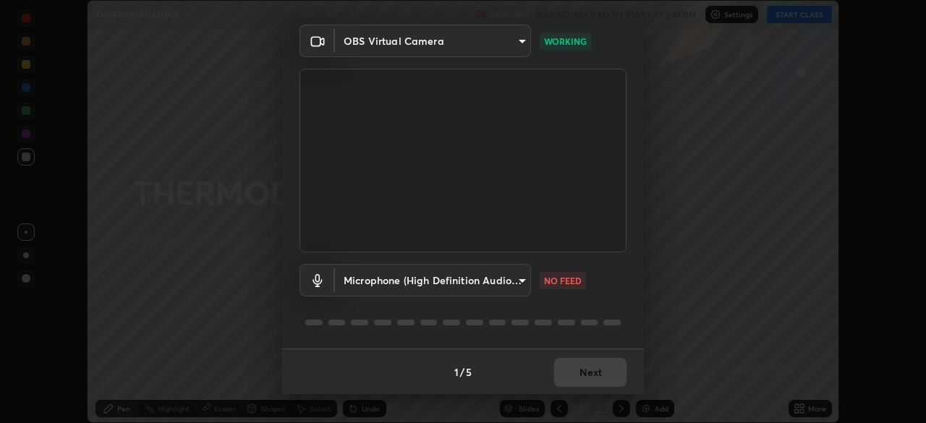
click at [513, 274] on body "Erase all THERMODYNAMICS Recording WAS SCHEDULED TO START AT 2:41 PM Settings S…" at bounding box center [463, 211] width 926 height 423
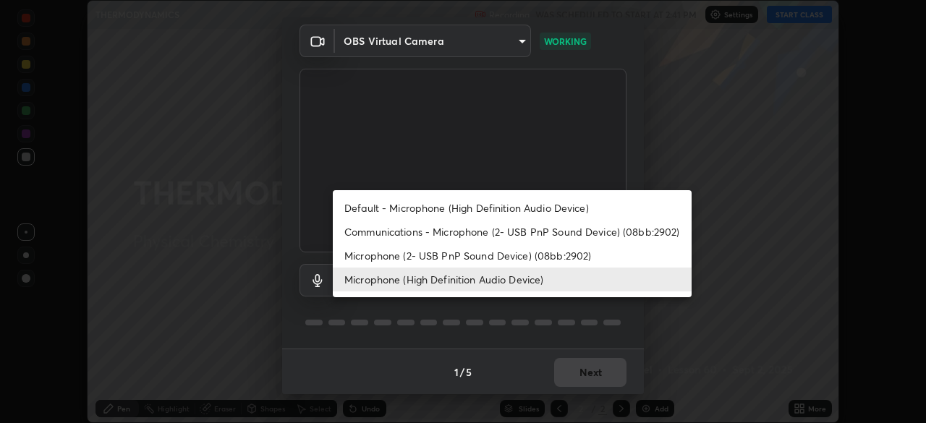
click at [522, 253] on li "Microphone (2- USB PnP Sound Device) (08bb:2902)" at bounding box center [512, 256] width 359 height 24
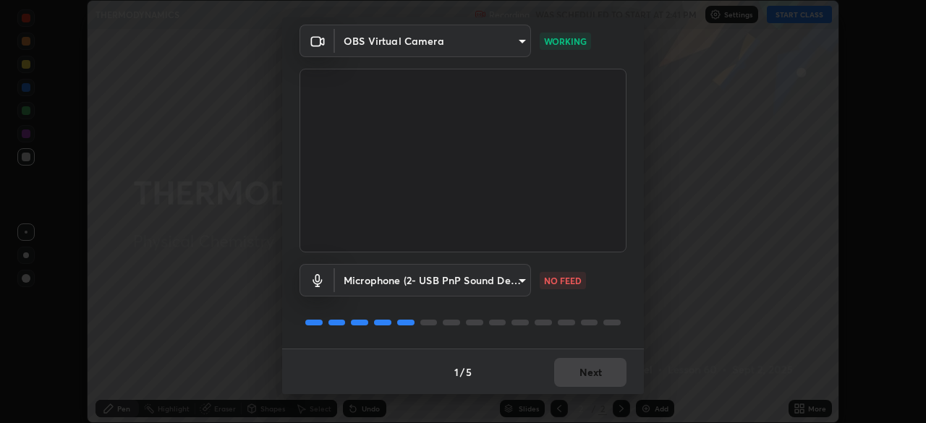
click at [513, 286] on body "Erase all THERMODYNAMICS Recording WAS SCHEDULED TO START AT 2:41 PM Settings S…" at bounding box center [463, 211] width 926 height 423
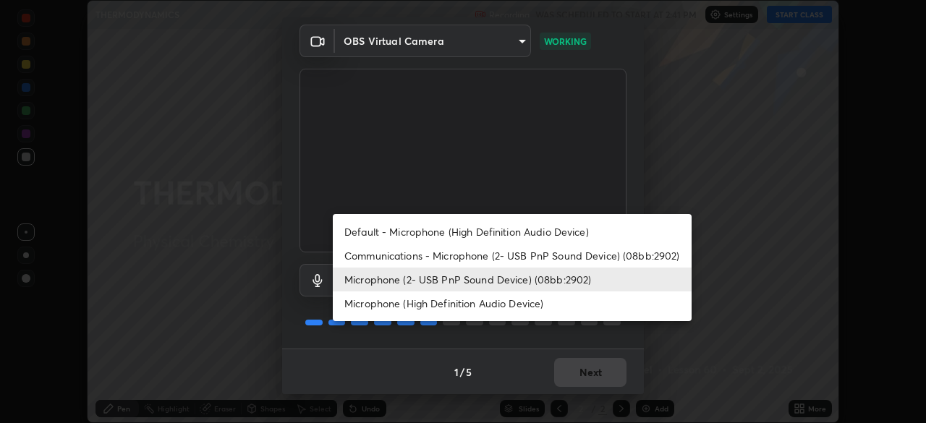
click at [528, 308] on li "Microphone (High Definition Audio Device)" at bounding box center [512, 303] width 359 height 24
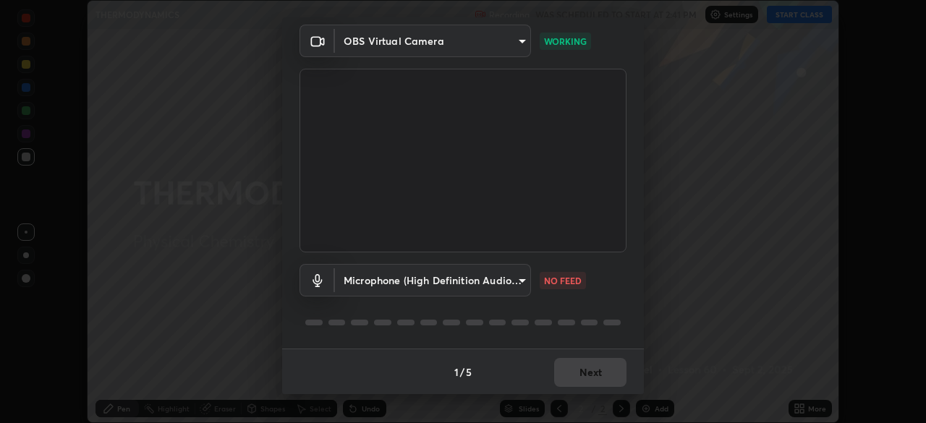
click at [521, 284] on body "Erase all THERMODYNAMICS Recording WAS SCHEDULED TO START AT 2:41 PM Settings S…" at bounding box center [463, 211] width 926 height 423
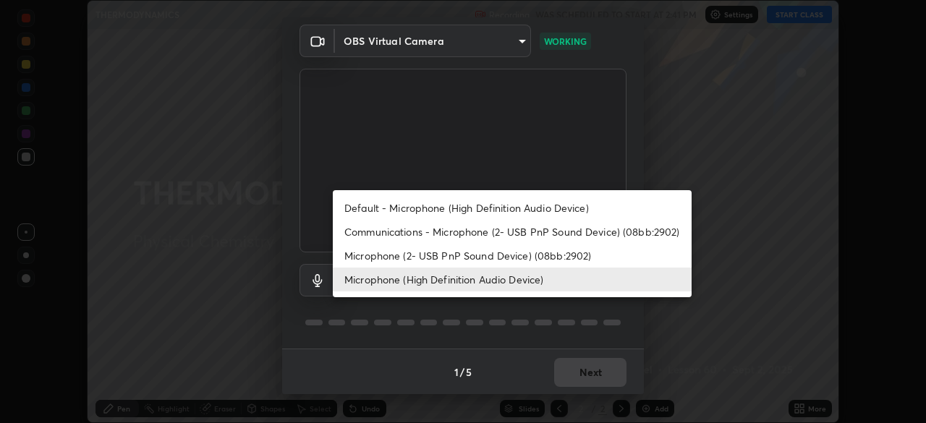
click at [536, 252] on li "Microphone (2- USB PnP Sound Device) (08bb:2902)" at bounding box center [512, 256] width 359 height 24
type input "aea5f8d80b389875e7a47a97f96940650a163a95f833726025dd84a043240feb"
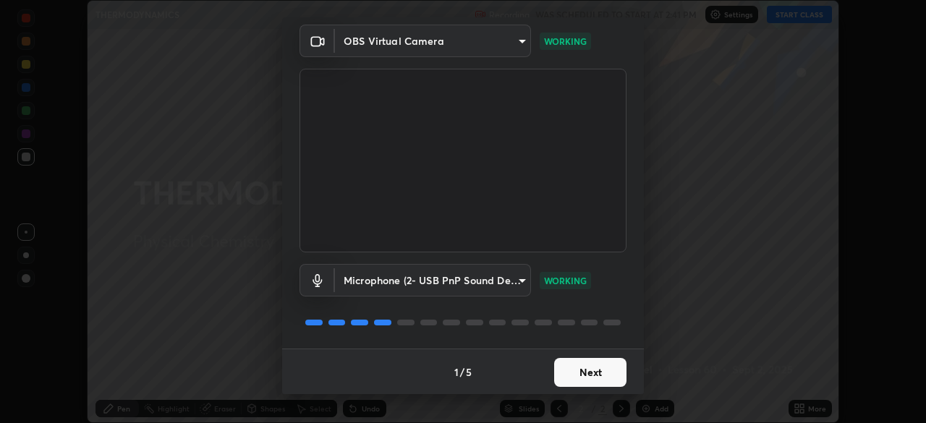
click at [603, 372] on button "Next" at bounding box center [590, 372] width 72 height 29
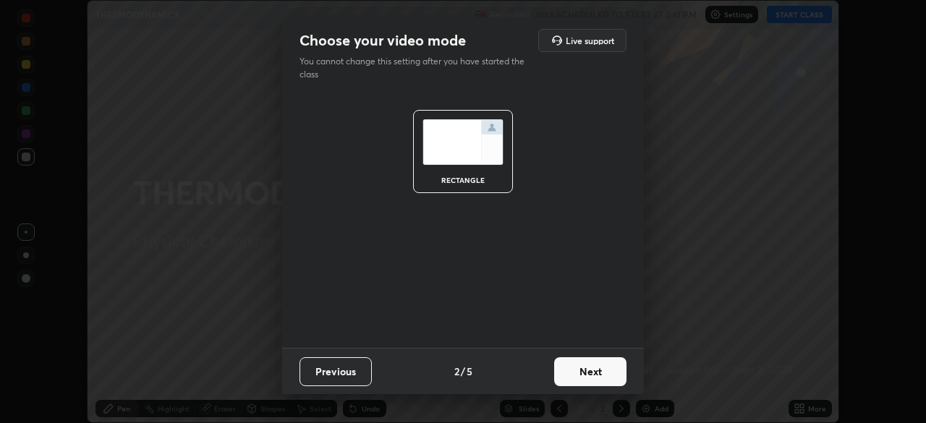
scroll to position [0, 0]
click at [608, 371] on button "Next" at bounding box center [590, 371] width 72 height 29
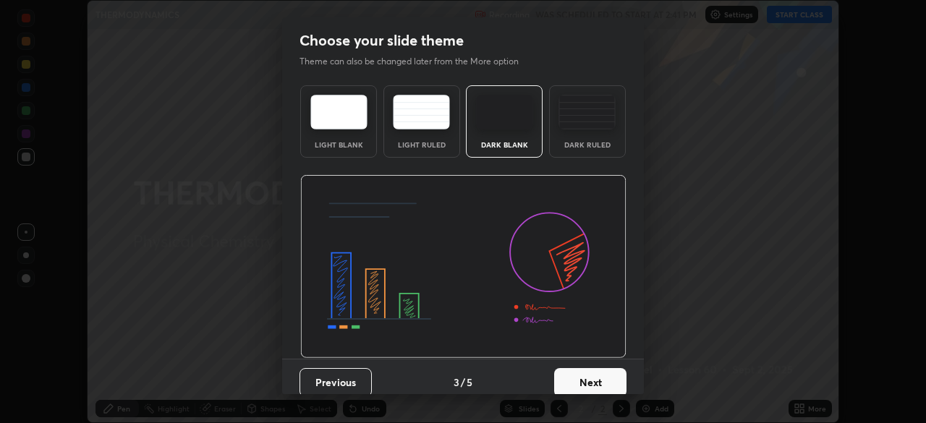
click at [608, 371] on button "Next" at bounding box center [590, 382] width 72 height 29
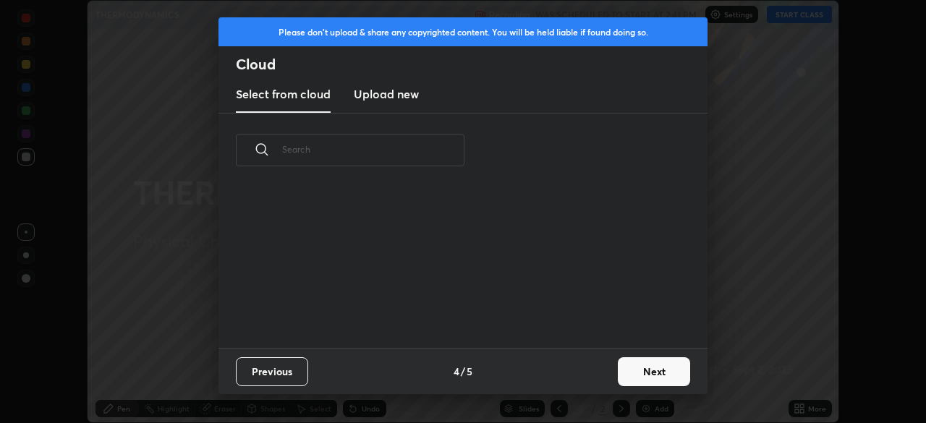
click at [639, 370] on button "Next" at bounding box center [653, 371] width 72 height 29
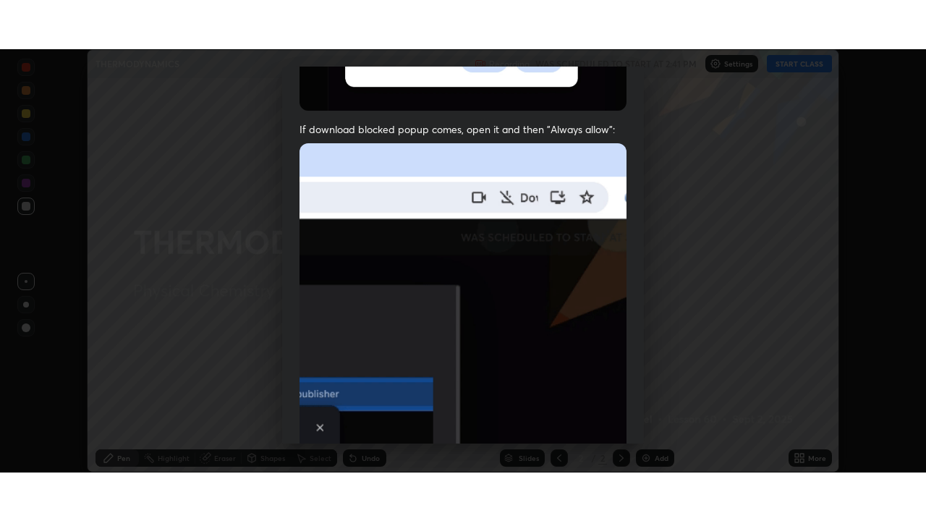
scroll to position [346, 0]
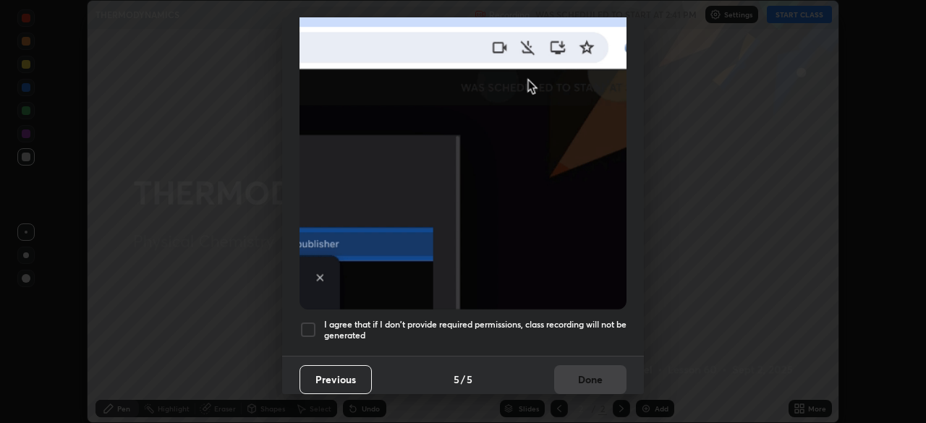
click at [578, 319] on h5 "I agree that if I don't provide required permissions, class recording will not …" at bounding box center [475, 330] width 302 height 22
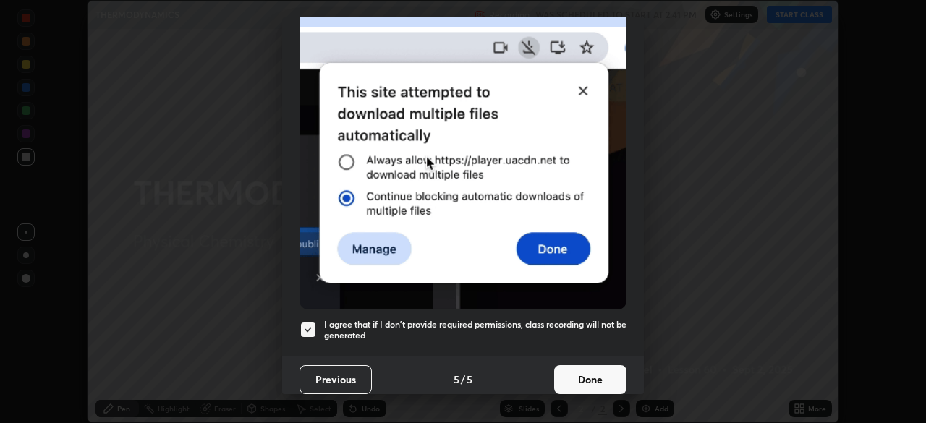
click at [587, 377] on button "Done" at bounding box center [590, 379] width 72 height 29
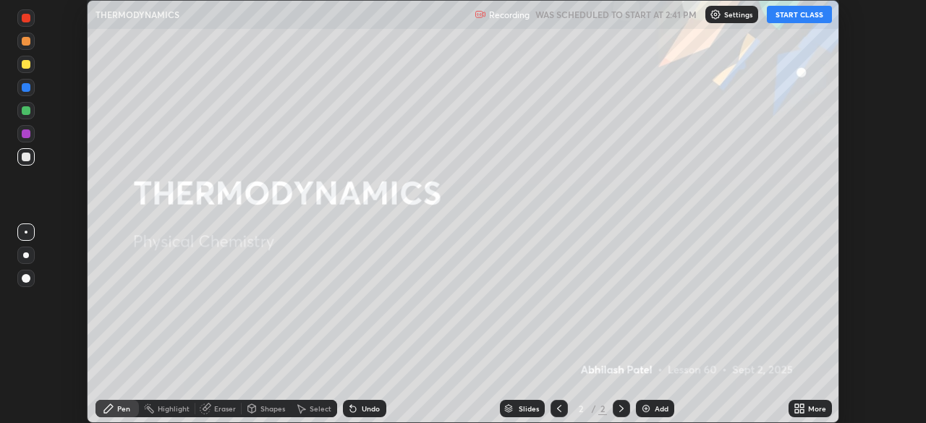
click at [811, 402] on div "More" at bounding box center [809, 408] width 43 height 17
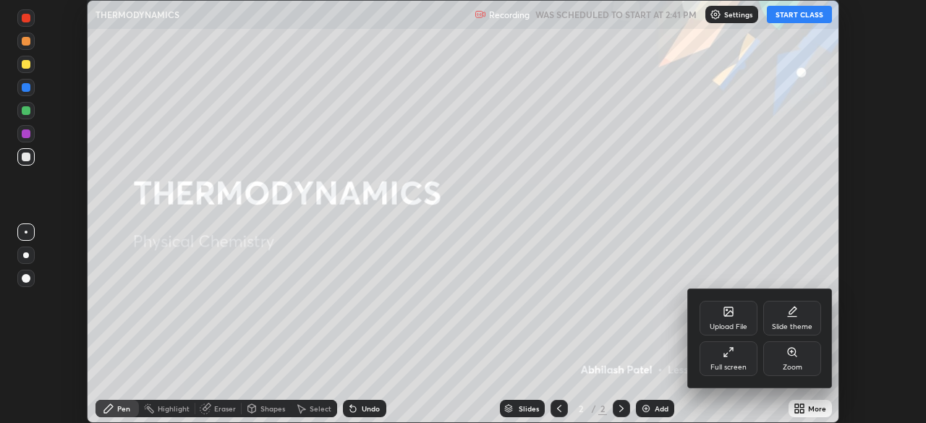
click at [748, 368] on div "Full screen" at bounding box center [728, 358] width 58 height 35
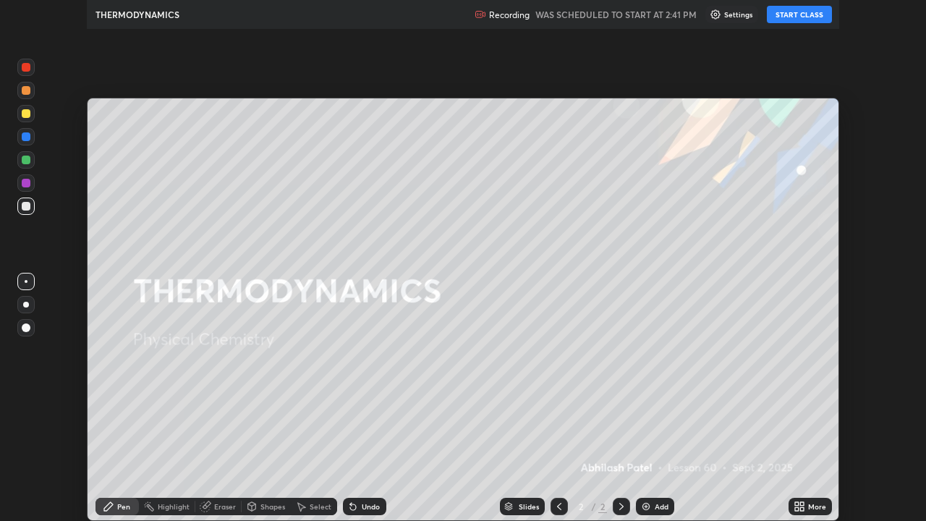
scroll to position [521, 926]
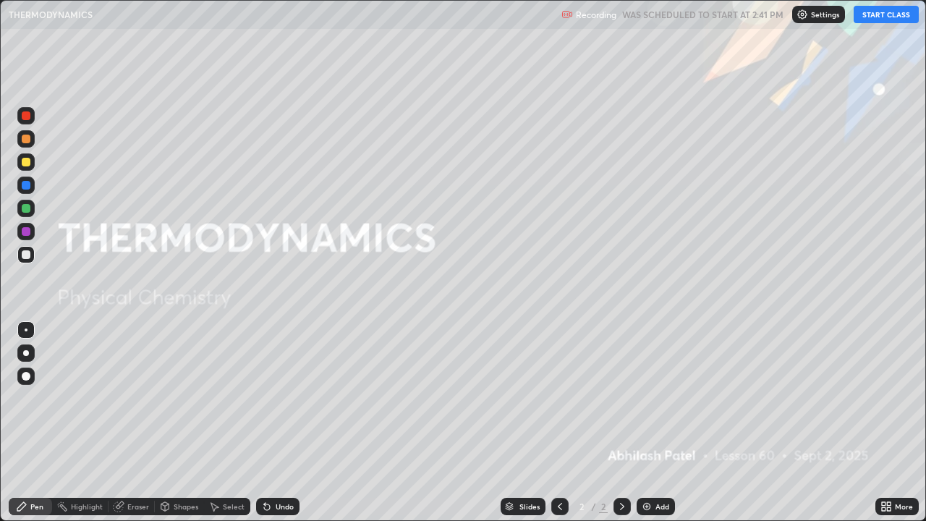
click at [891, 19] on button "START CLASS" at bounding box center [885, 14] width 65 height 17
click at [662, 422] on div "Add" at bounding box center [662, 506] width 14 height 7
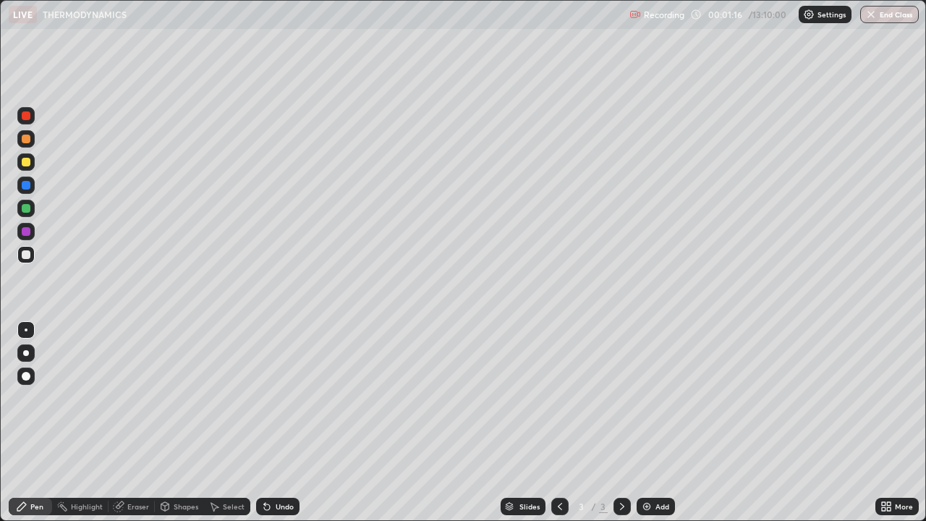
click at [25, 353] on div at bounding box center [26, 353] width 6 height 6
click at [651, 422] on div "Add" at bounding box center [655, 505] width 38 height 17
click at [188, 422] on div "Shapes" at bounding box center [186, 506] width 25 height 7
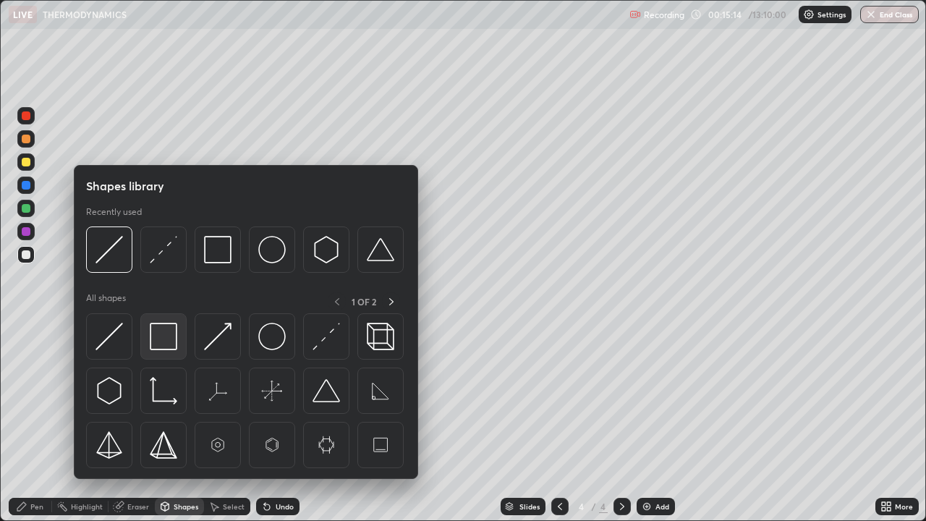
click at [165, 341] on img at bounding box center [163, 335] width 27 height 27
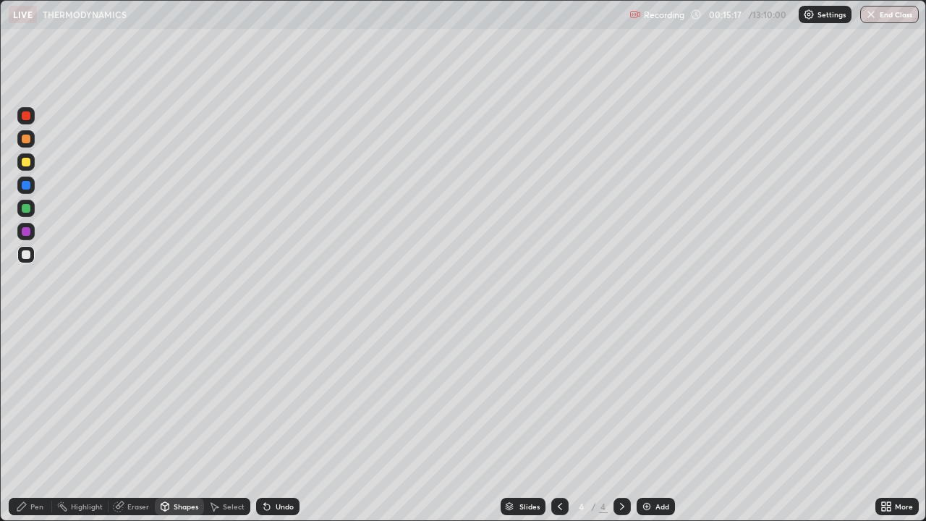
click at [30, 422] on div "Pen" at bounding box center [30, 505] width 43 height 17
click at [190, 422] on div "Shapes" at bounding box center [186, 506] width 25 height 7
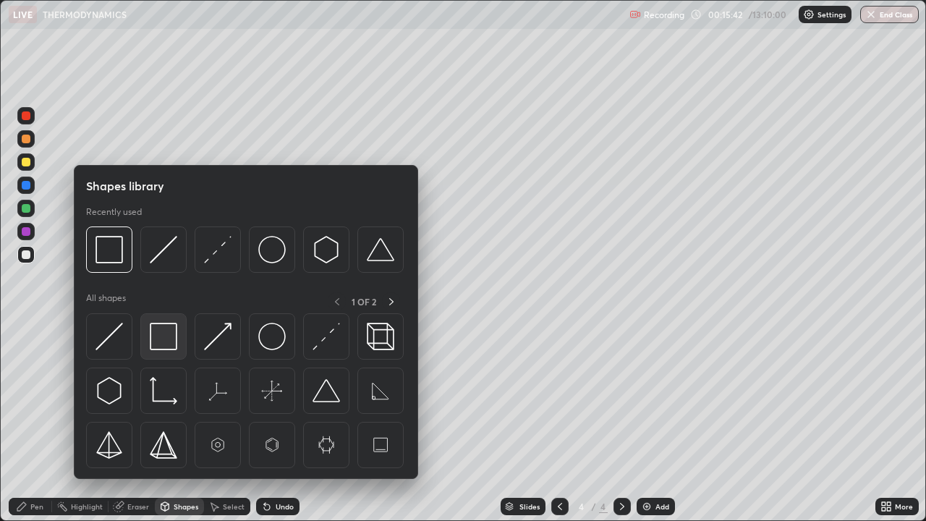
click at [174, 344] on img at bounding box center [163, 335] width 27 height 27
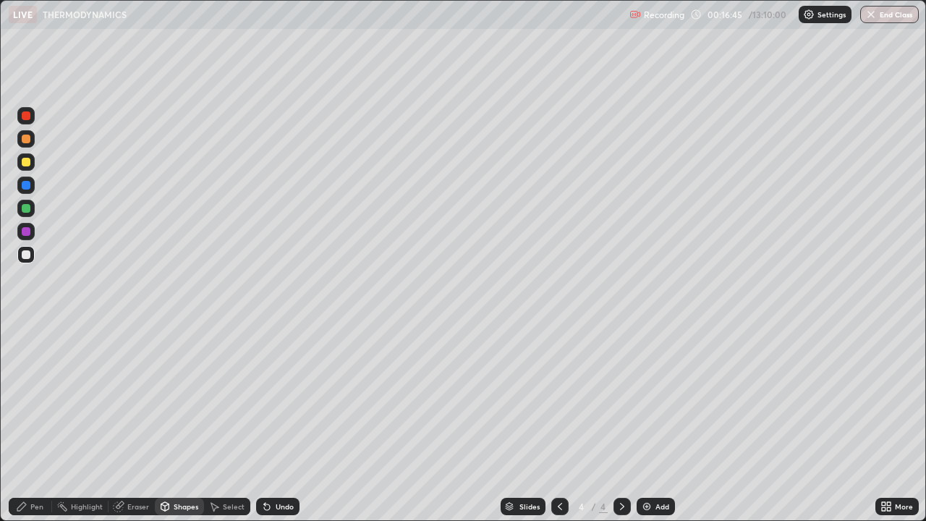
click at [128, 422] on div "Eraser" at bounding box center [131, 505] width 46 height 17
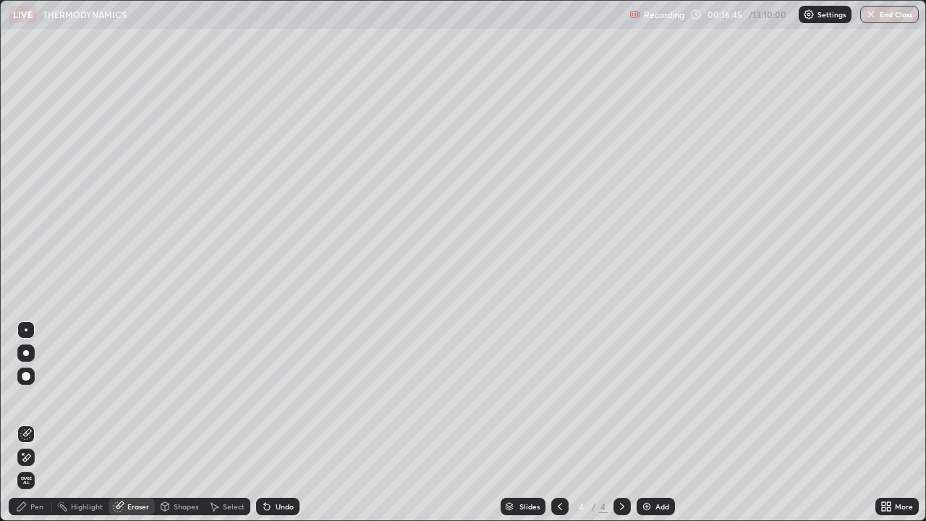
click at [31, 422] on icon at bounding box center [26, 434] width 12 height 12
click at [40, 422] on div "Pen" at bounding box center [36, 506] width 13 height 7
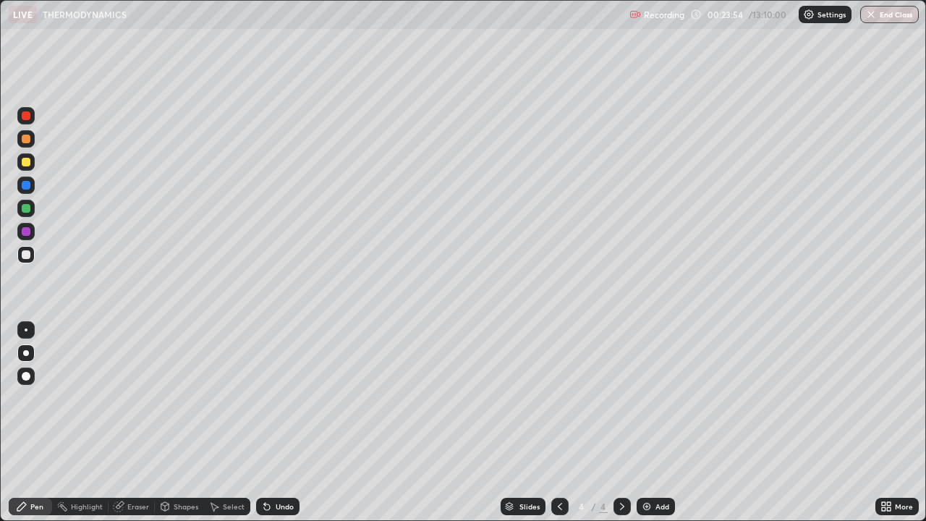
click at [32, 257] on div at bounding box center [25, 254] width 17 height 17
click at [29, 233] on div at bounding box center [26, 231] width 9 height 9
click at [29, 208] on div at bounding box center [26, 208] width 9 height 9
click at [655, 422] on div "Add" at bounding box center [662, 506] width 14 height 7
click at [661, 422] on div "Add" at bounding box center [655, 505] width 38 height 17
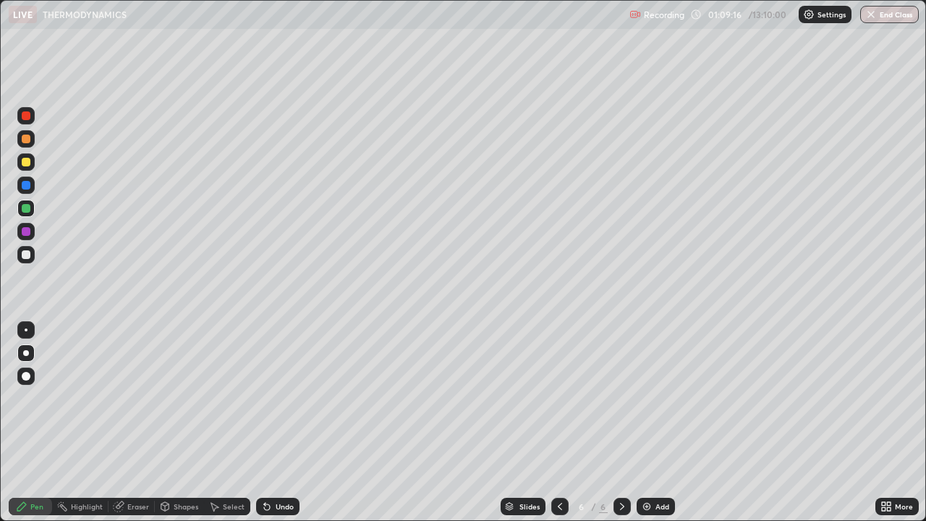
click at [899, 15] on button "End Class" at bounding box center [889, 14] width 59 height 17
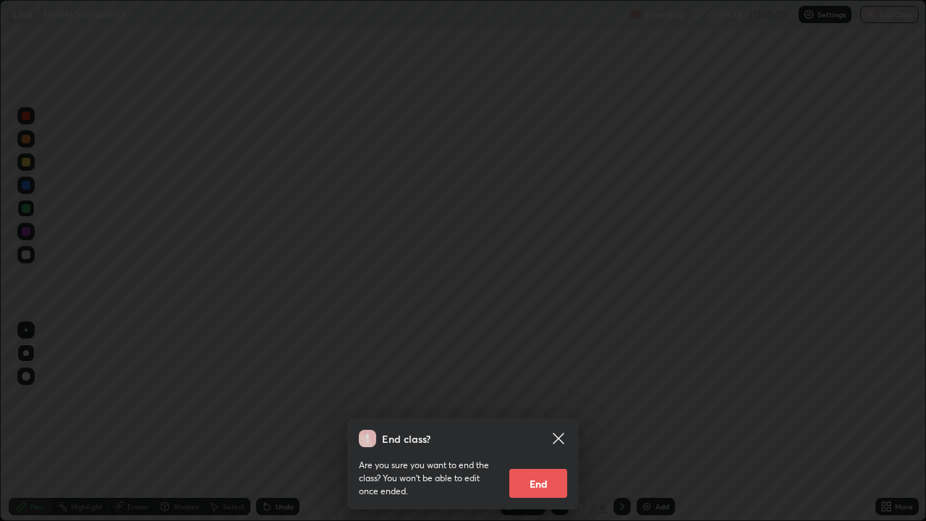
click at [548, 422] on button "End" at bounding box center [538, 483] width 58 height 29
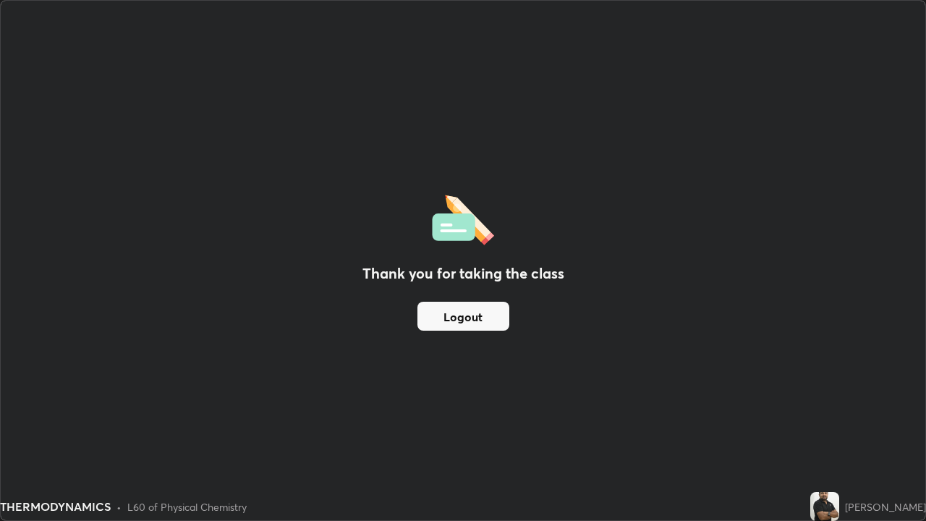
click at [449, 312] on button "Logout" at bounding box center [463, 316] width 92 height 29
click at [447, 330] on button "Logout" at bounding box center [463, 316] width 92 height 29
